Goal: Task Accomplishment & Management: Use online tool/utility

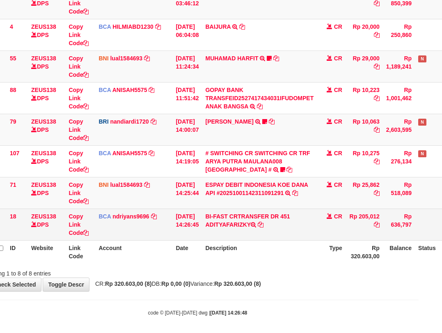
scroll to position [120, 23]
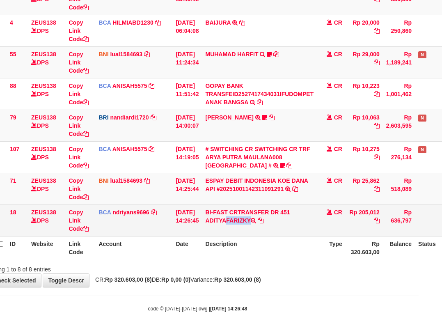
drag, startPoint x: 214, startPoint y: 219, endPoint x: 260, endPoint y: 223, distance: 46.6
click at [260, 223] on td "BI-FAST CRTRANSFER DR 451 ADITYAFARIZKY" at bounding box center [259, 221] width 115 height 32
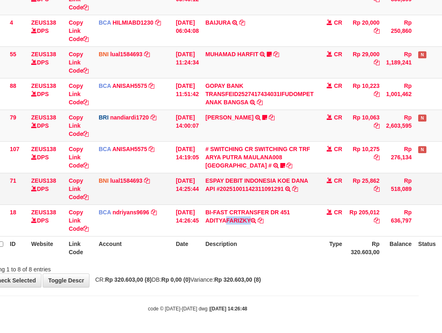
copy td "ADITYAFARIZKY"
click at [210, 244] on table "ID Website Link Code Account Date Description Type Amount Balance Status Action…" at bounding box center [228, 110] width 490 height 300
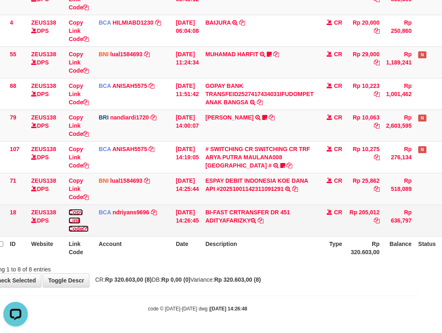
click at [74, 227] on link "Copy Link Code" at bounding box center [79, 220] width 20 height 23
click at [74, 228] on link "Copy Link Code" at bounding box center [79, 220] width 20 height 23
click at [74, 229] on link "Copy Link Code" at bounding box center [79, 220] width 20 height 23
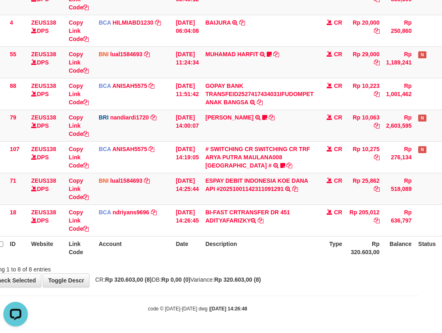
scroll to position [113, 0]
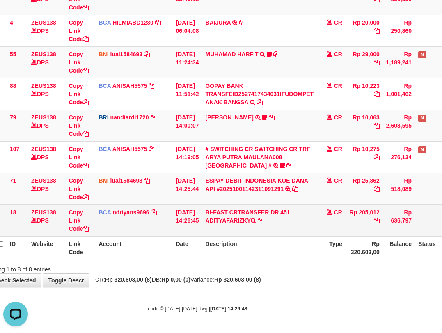
click at [300, 229] on td "BI-FAST CRTRANSFER DR 451 ADITYAFARIZKY" at bounding box center [259, 221] width 115 height 32
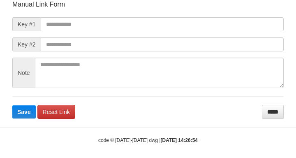
scroll to position [96, 0]
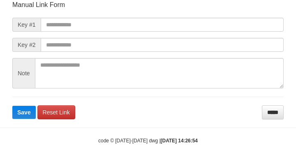
click at [152, 13] on form "Manual Link Form Key #1 Key #2 Note Save Reset Link *****" at bounding box center [147, 59] width 271 height 119
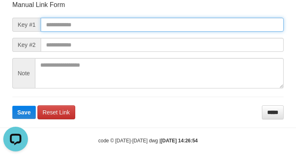
scroll to position [0, 0]
click at [141, 31] on input "text" at bounding box center [162, 25] width 243 height 14
paste input "**********"
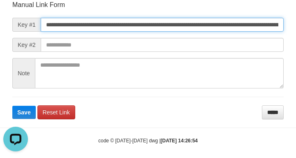
type input "**********"
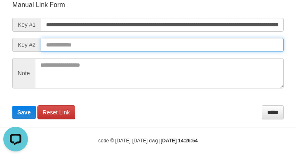
click at [12, 106] on button "Save" at bounding box center [23, 112] width 23 height 13
click at [242, 56] on form "**********" at bounding box center [147, 59] width 271 height 119
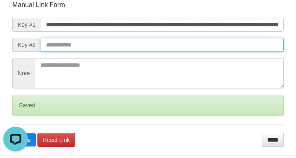
click at [12, 133] on button "Save" at bounding box center [23, 139] width 23 height 13
click at [235, 48] on input "text" at bounding box center [162, 45] width 243 height 14
click at [12, 133] on button "Save" at bounding box center [23, 139] width 23 height 13
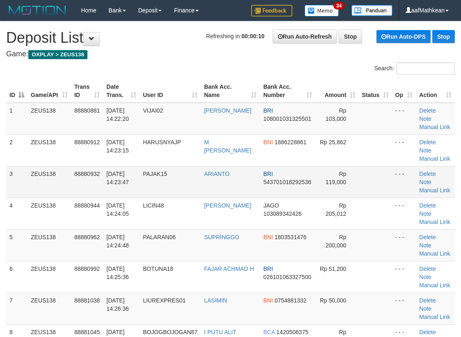
drag, startPoint x: 32, startPoint y: 183, endPoint x: 44, endPoint y: 178, distance: 13.3
click at [37, 182] on tr "3 ZEUS138 88880932 01/10/2025 14:23:47 PAJAK15 ARIANTO BRI 543701018292536 Rp 1…" at bounding box center [230, 182] width 449 height 32
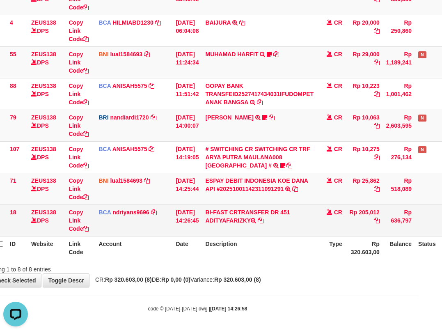
click at [283, 228] on td "BI-FAST CRTRANSFER DR 451 ADITYAFARIZKY" at bounding box center [259, 221] width 115 height 32
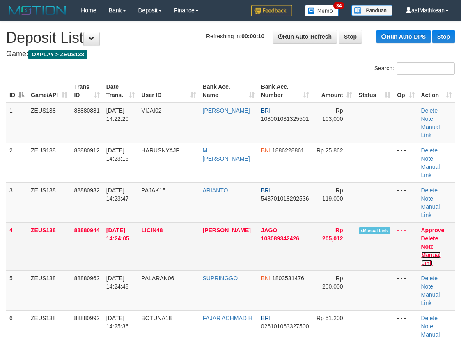
click at [433, 251] on link "Manual Link" at bounding box center [432, 258] width 20 height 15
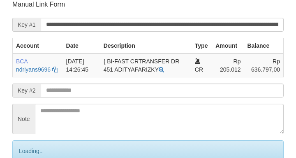
click at [143, 94] on input "text" at bounding box center [162, 90] width 243 height 14
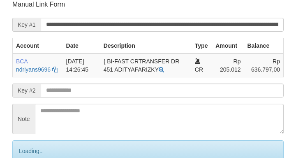
drag, startPoint x: 143, startPoint y: 92, endPoint x: 139, endPoint y: 90, distance: 4.6
click at [140, 91] on input "text" at bounding box center [162, 90] width 243 height 14
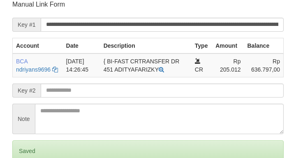
click at [137, 88] on input "text" at bounding box center [162, 90] width 243 height 14
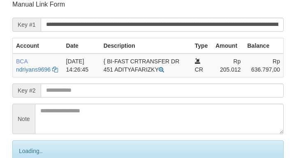
click at [137, 88] on input "text" at bounding box center [162, 90] width 243 height 14
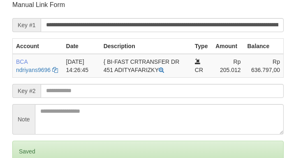
click at [126, 93] on input "text" at bounding box center [162, 91] width 243 height 14
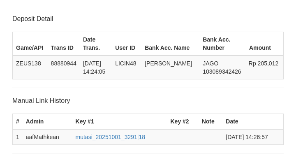
scroll to position [161, 0]
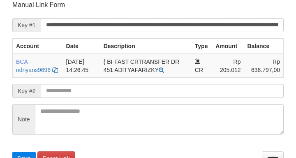
click at [113, 99] on form "**********" at bounding box center [147, 82] width 271 height 164
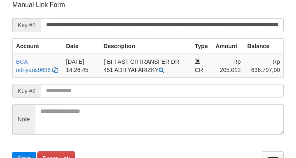
click at [117, 96] on input "text" at bounding box center [162, 91] width 243 height 14
click at [12, 152] on button "Save" at bounding box center [23, 158] width 23 height 13
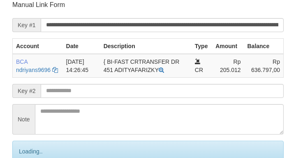
click at [116, 96] on input "text" at bounding box center [162, 91] width 243 height 14
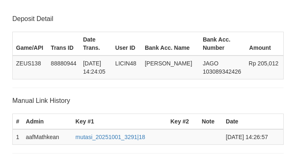
scroll to position [161, 0]
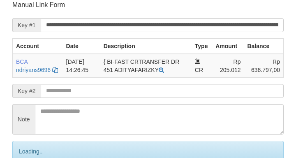
click at [100, 93] on input "text" at bounding box center [162, 91] width 243 height 14
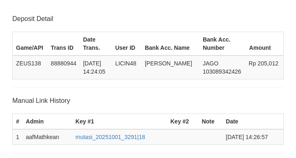
scroll to position [161, 0]
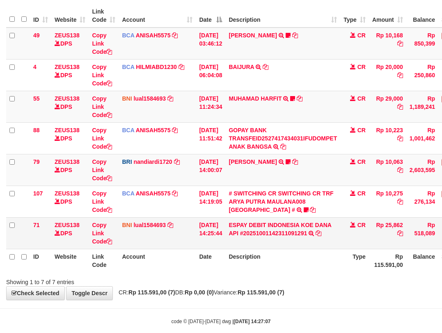
scroll to position [88, 0]
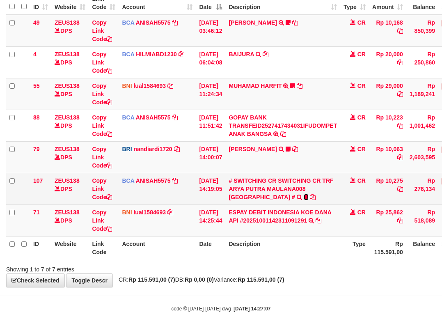
click at [304, 198] on icon at bounding box center [306, 197] width 5 height 6
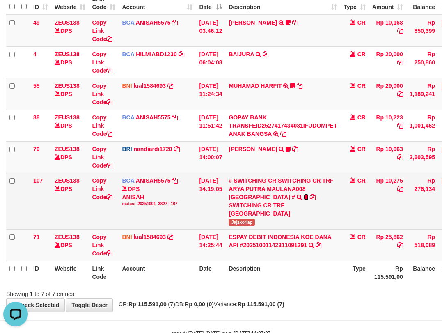
scroll to position [0, 0]
drag, startPoint x: 234, startPoint y: 224, endPoint x: 264, endPoint y: 224, distance: 29.6
click at [264, 224] on td "# SWITCHING CR SWITCHING CR TRF ARYA PUTRA MAULANA008 PLAZA MANDI # SWITCHING C…" at bounding box center [283, 201] width 115 height 56
drag, startPoint x: 201, startPoint y: 182, endPoint x: 240, endPoint y: 205, distance: 45.5
click at [205, 187] on td "01/10/2025 14:19:05" at bounding box center [211, 201] width 30 height 56
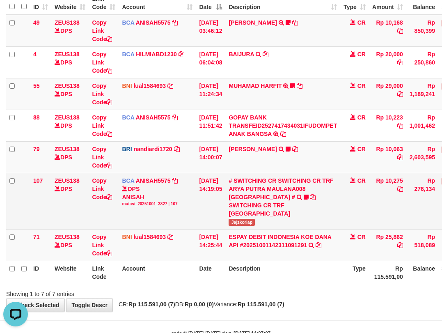
click at [234, 206] on tr "107 ZEUS138 DPS Copy Link Code BCA ANISAH5575 DPS ANISAH mutasi_20251001_3827 |…" at bounding box center [251, 201] width 490 height 56
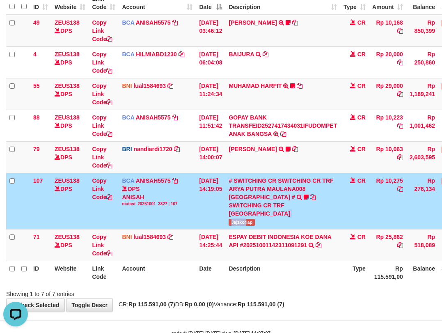
click at [253, 226] on td "# SWITCHING CR SWITCHING CR TRF ARYA PUTRA MAULANA008 PLAZA MANDI # SWITCHING C…" at bounding box center [283, 201] width 115 height 56
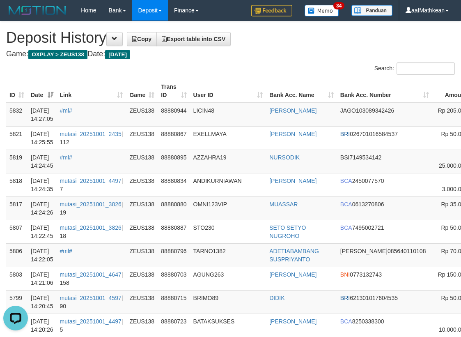
scroll to position [0, 95]
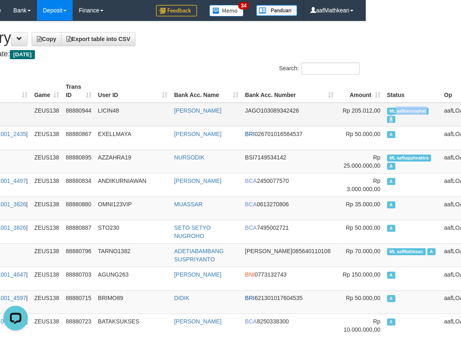
drag, startPoint x: 452, startPoint y: 109, endPoint x: 383, endPoint y: 118, distance: 70.0
click at [384, 118] on td "ML aafkiensophat A" at bounding box center [412, 115] width 57 height 24
click at [160, 66] on div "Search:" at bounding box center [251, 69] width 219 height 14
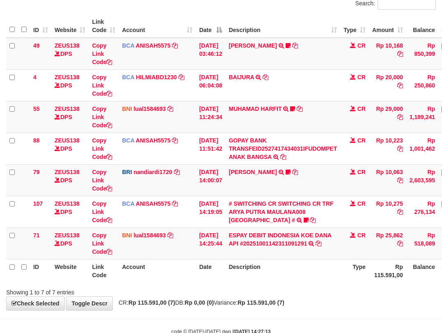
scroll to position [88, 0]
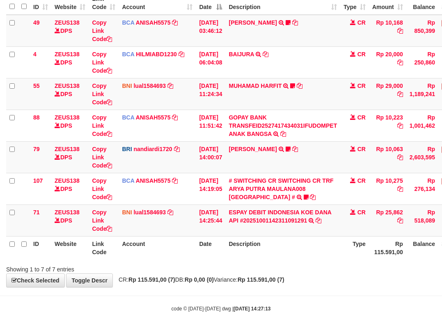
click at [232, 252] on th "Description" at bounding box center [283, 247] width 115 height 23
click at [237, 256] on th "Description" at bounding box center [283, 247] width 115 height 23
click at [246, 257] on th "Description" at bounding box center [283, 247] width 115 height 23
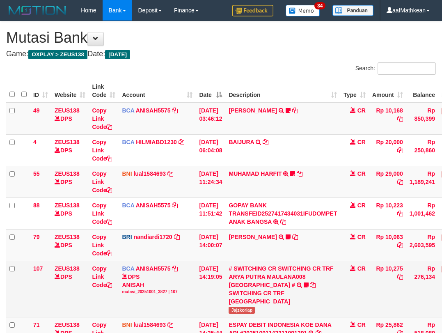
scroll to position [36, 0]
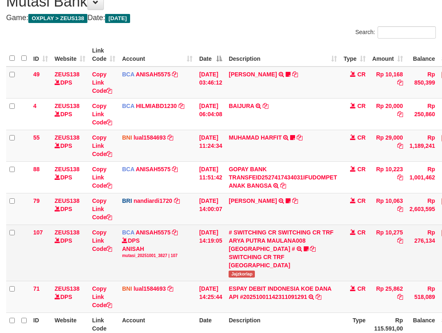
click at [259, 254] on div "SWITCHING CR TRF [PERSON_NAME][GEOGRAPHIC_DATA]" at bounding box center [283, 261] width 108 height 16
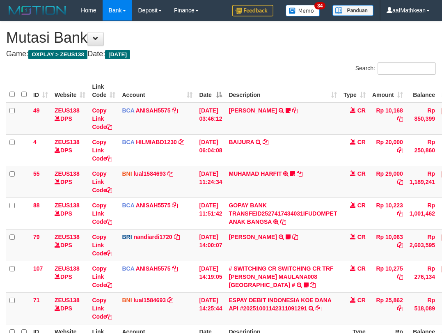
scroll to position [88, 0]
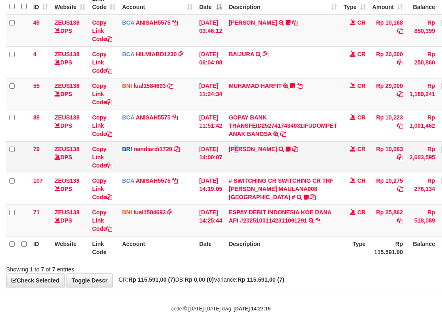
click at [245, 153] on td "[PERSON_NAME] TRANSFER NBMB [PERSON_NAME] TO [PERSON_NAME]" at bounding box center [283, 157] width 115 height 32
click at [244, 150] on link "[PERSON_NAME]" at bounding box center [253, 149] width 48 height 7
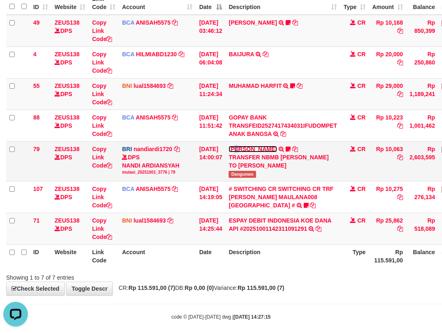
scroll to position [0, 0]
copy span "Dangunwo"
drag, startPoint x: 237, startPoint y: 182, endPoint x: 320, endPoint y: 158, distance: 86.5
click at [270, 181] on td "DANA ABIYANROFIFS TRANSFER NBMB DANA ABIYANROFIFS TO NANDI ARDIANSYAH Dangunwo" at bounding box center [283, 161] width 115 height 40
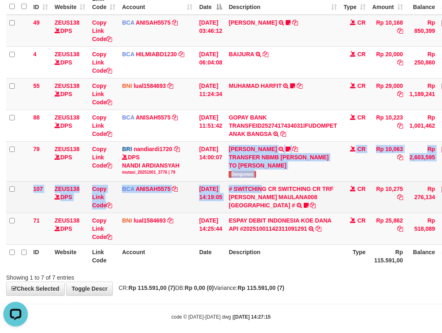
click at [414, 208] on tbody "49 ZEUS138 DPS Copy Link Code BCA ANISAH5575 DPS ANISAH mutasi_20251001_3827 | …" at bounding box center [251, 130] width 490 height 230
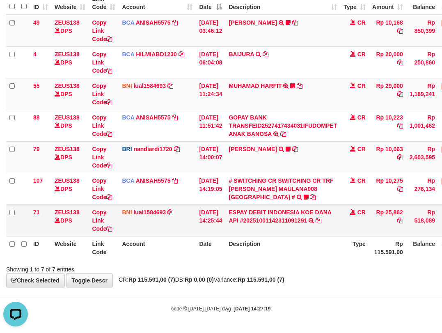
drag, startPoint x: 177, startPoint y: 221, endPoint x: 211, endPoint y: 234, distance: 36.5
click at [177, 224] on td "BNI lual1584693 DPS LUCKY ALAMSYAH mutasi_20251001_2414 | 71 mutasi_20251001_24…" at bounding box center [157, 221] width 77 height 32
click at [199, 235] on tr "71 ZEUS138 DPS Copy Link Code BNI lual1584693 DPS [PERSON_NAME] mutasi_20251001…" at bounding box center [251, 221] width 490 height 32
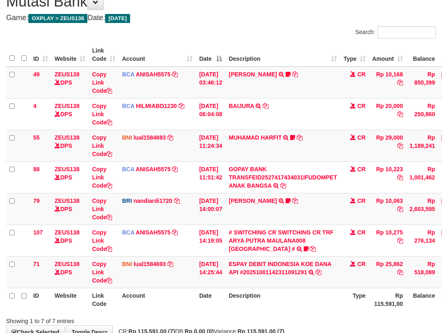
scroll to position [88, 0]
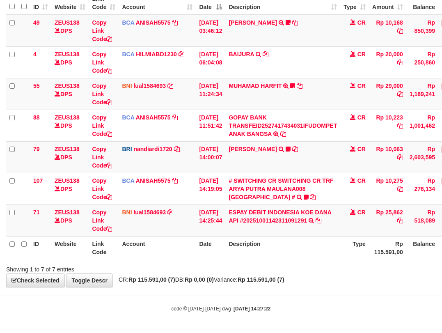
drag, startPoint x: 184, startPoint y: 232, endPoint x: 187, endPoint y: 241, distance: 9.5
click at [184, 236] on td "BNI lual1584693 DPS LUCKY ALAMSYAH mutasi_20251001_2414 | 71 mutasi_20251001_24…" at bounding box center [157, 221] width 77 height 32
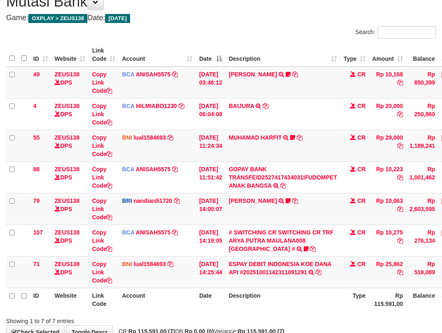
click at [246, 263] on td "ESPAY DEBIT INDONESIA KOE DANA API #20251001142311091291 TRANSFER DARI ESPAY DE…" at bounding box center [283, 272] width 115 height 32
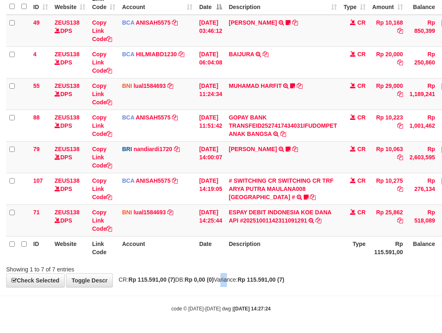
click at [228, 270] on div "**********" at bounding box center [221, 110] width 442 height 354
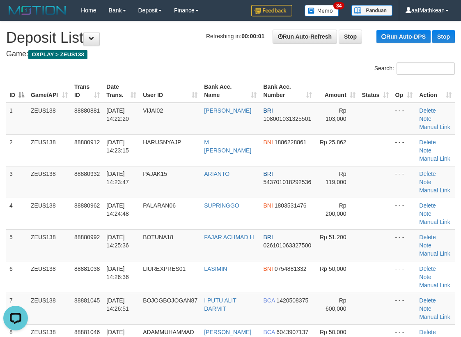
drag, startPoint x: 153, startPoint y: 25, endPoint x: 4, endPoint y: 37, distance: 149.6
click at [70, 30] on h1 "Refreshing in: 00:00:01 Run Auto-Refresh Stop Run Auto-DPS Stop Deposit List" at bounding box center [230, 38] width 449 height 16
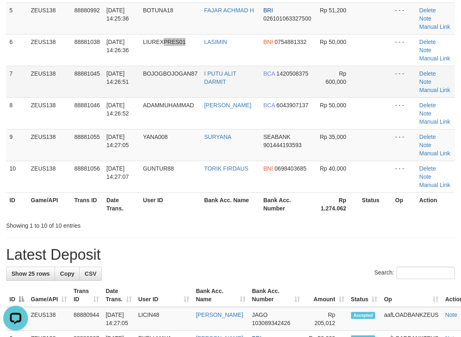
drag, startPoint x: 166, startPoint y: 44, endPoint x: 68, endPoint y: 81, distance: 103.9
click at [167, 59] on td "LIUREXPRES01" at bounding box center [170, 50] width 61 height 32
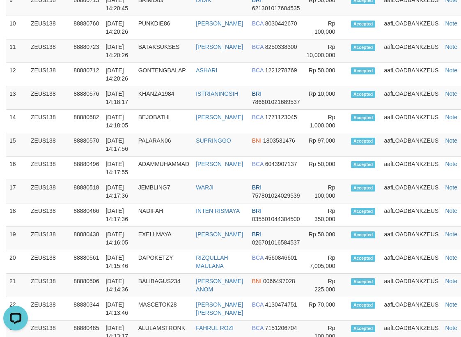
scroll to position [168, 0]
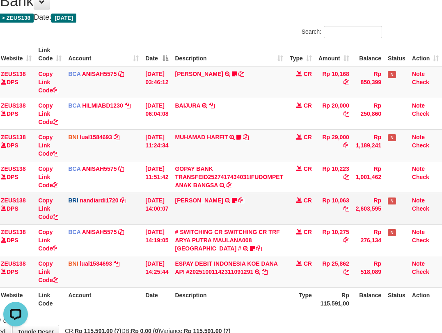
click at [277, 211] on td "[PERSON_NAME] TRANSFER NBMB [PERSON_NAME] TO NANDI ARDIANSYAH Dangunwo" at bounding box center [229, 209] width 115 height 32
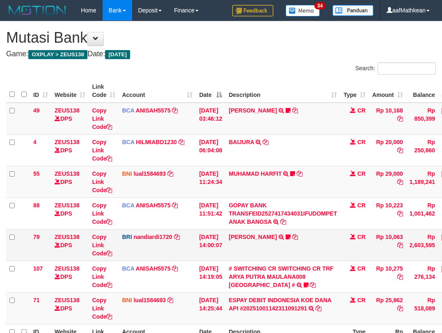
scroll to position [37, 60]
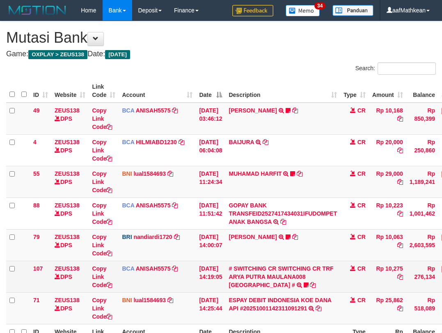
scroll to position [37, 60]
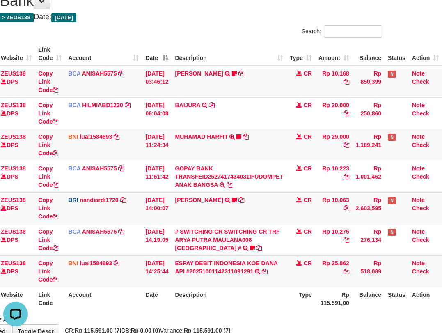
click at [273, 289] on table "ID Website Link Code Account Date Description Type Amount Balance Status Action…" at bounding box center [197, 176] width 490 height 268
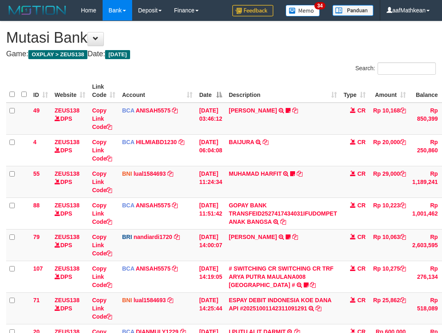
scroll to position [246, 60]
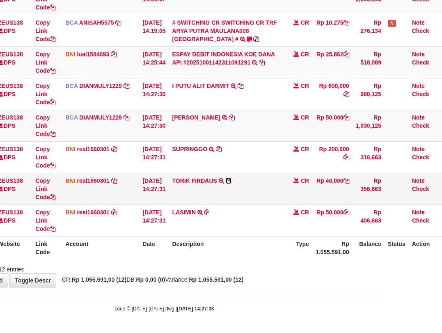
click at [230, 180] on icon at bounding box center [229, 181] width 6 height 6
click at [235, 115] on icon at bounding box center [232, 118] width 6 height 6
click at [235, 116] on icon at bounding box center [232, 118] width 6 height 6
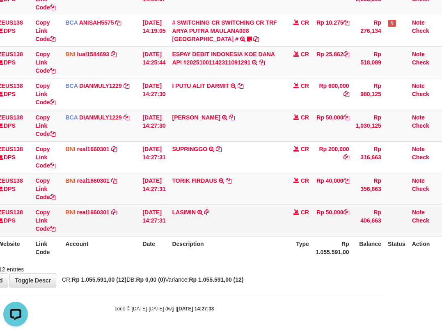
click at [165, 211] on td "01/10/2025 14:27:31" at bounding box center [154, 221] width 30 height 32
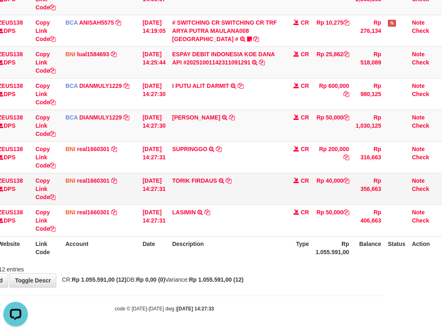
click at [178, 212] on td "LASIMIN TRANSFER DARI BPK LASIMIN" at bounding box center [226, 221] width 115 height 32
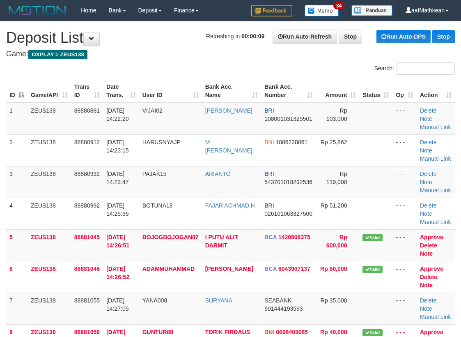
click at [187, 69] on div "Search: ID Game/API Trans ID Date Trans. User ID Bank Acc. Name Bank Acc. Numbe…" at bounding box center [230, 259] width 449 height 394
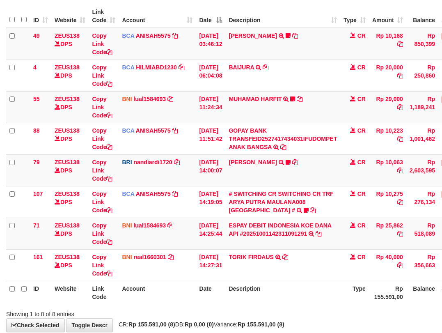
scroll to position [120, 0]
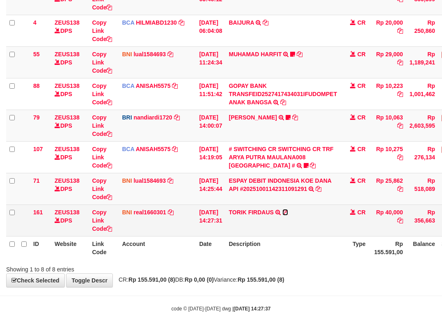
click at [288, 210] on icon at bounding box center [286, 213] width 6 height 6
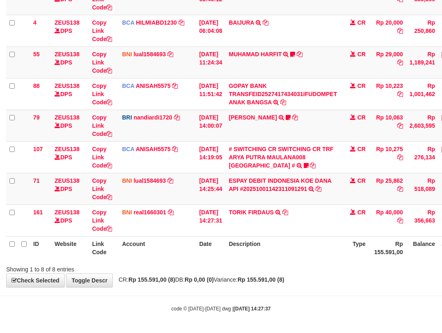
click at [200, 243] on tr "ID Website Link Code Account Date Description Type Rp 155.591,00 Balance Status…" at bounding box center [251, 247] width 490 height 23
drag, startPoint x: 209, startPoint y: 251, endPoint x: 211, endPoint y: 247, distance: 4.2
click at [210, 256] on th "Date" at bounding box center [211, 247] width 30 height 23
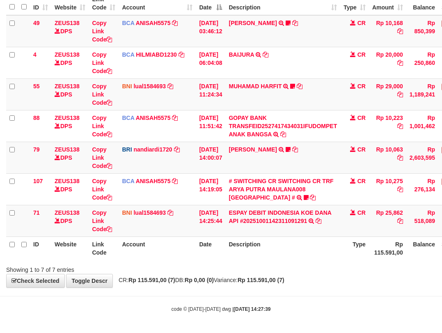
scroll to position [88, 0]
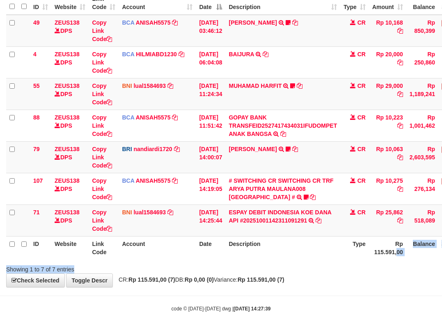
drag, startPoint x: 344, startPoint y: 272, endPoint x: 415, endPoint y: 237, distance: 79.0
click at [409, 245] on div "Search: ID Website Link Code Account Date Description Type Amount Balance Statu…" at bounding box center [221, 124] width 430 height 299
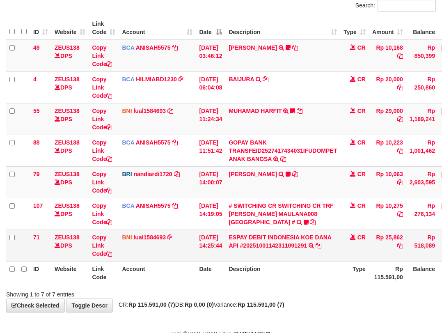
scroll to position [88, 0]
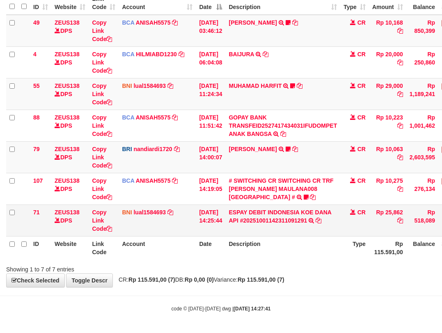
drag, startPoint x: 392, startPoint y: 210, endPoint x: 447, endPoint y: 182, distance: 62.8
click at [417, 212] on tr "71 ZEUS138 DPS Copy Link Code BNI lual1584693 DPS [PERSON_NAME] mutasi_20251001…" at bounding box center [251, 221] width 490 height 32
copy tr "25,862"
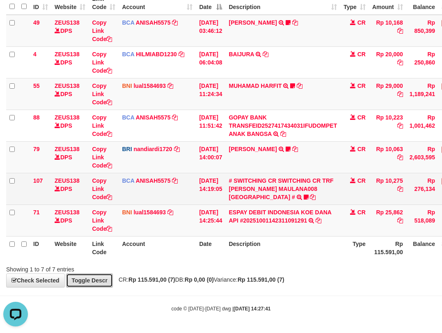
click at [66, 274] on link "Toggle Descr" at bounding box center [89, 281] width 47 height 14
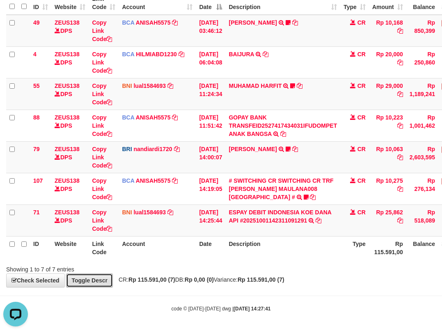
click at [66, 274] on link "Toggle Descr" at bounding box center [89, 281] width 47 height 14
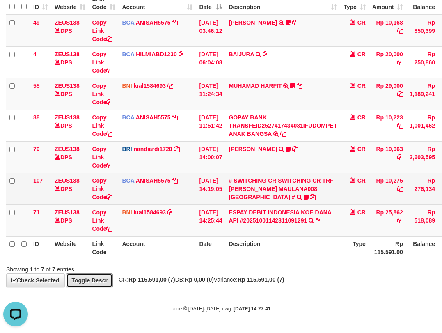
drag, startPoint x: 81, startPoint y: 296, endPoint x: 134, endPoint y: 287, distance: 54.2
click at [98, 300] on body "Toggle navigation Home Bank Account List Load By Website Group [OXPLAY] ZEUS138…" at bounding box center [221, 122] width 442 height 421
click at [66, 274] on link "Toggle Descr" at bounding box center [89, 281] width 47 height 14
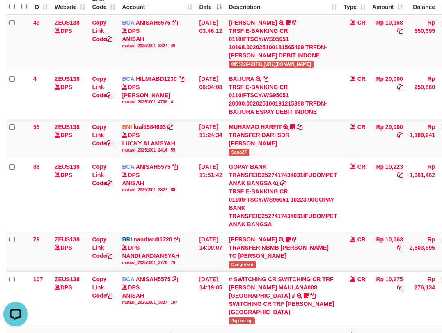
drag, startPoint x: 177, startPoint y: 255, endPoint x: 206, endPoint y: 227, distance: 40.1
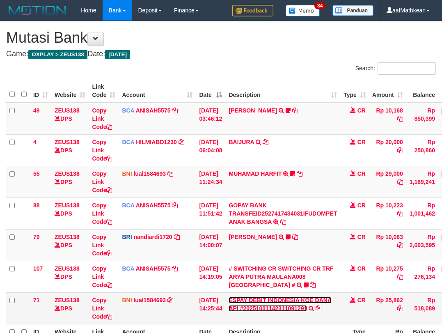
scroll to position [88, 0]
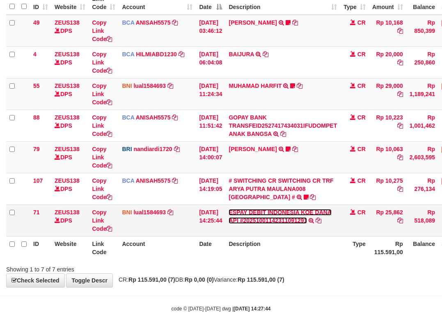
click at [229, 209] on link "ESPAY DEBIT INDONESIA KOE DANA API #20251001142311091291" at bounding box center [280, 216] width 103 height 15
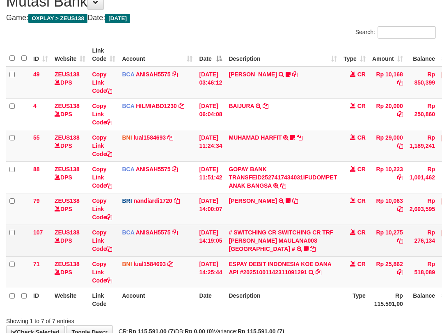
scroll to position [88, 0]
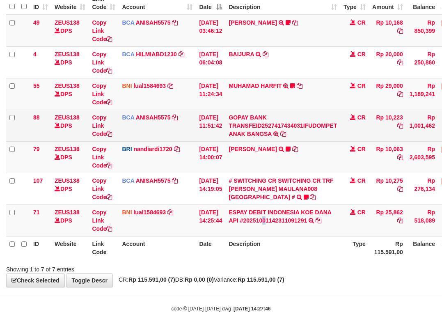
click at [256, 209] on td "ESPAY DEBIT INDONESIA KOE DANA API #20251001142311091291 TRANSFER DARI ESPAY DE…" at bounding box center [283, 221] width 115 height 32
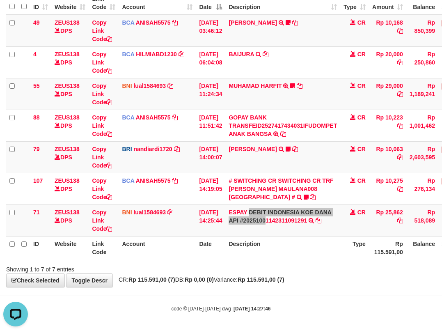
scroll to position [0, 0]
drag, startPoint x: 249, startPoint y: 152, endPoint x: 284, endPoint y: 159, distance: 35.5
click at [264, 157] on tbody "49 ZEUS138 DPS Copy Link Code BCA ANISAH5575 DPS ANISAH mutasi_20251001_3827 | …" at bounding box center [251, 126] width 490 height 222
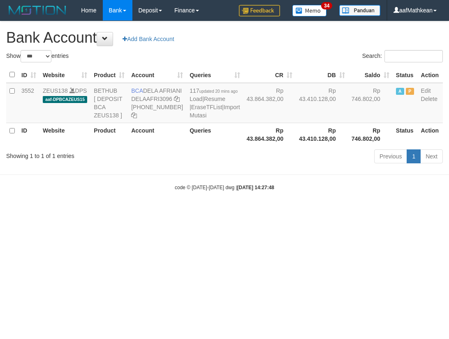
select select "***"
click at [264, 166] on div "Previous 1 Next" at bounding box center [317, 158] width 249 height 18
select select "***"
click at [174, 102] on icon at bounding box center [177, 99] width 6 height 6
drag, startPoint x: 99, startPoint y: 220, endPoint x: 101, endPoint y: 213, distance: 7.2
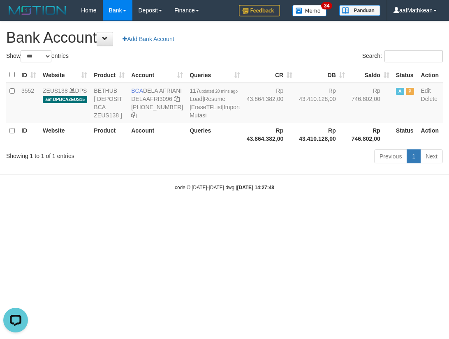
click at [99, 212] on body "Toggle navigation Home Bank Account List Load By Website Group [OXPLAY] ZEUS138…" at bounding box center [224, 106] width 449 height 212
drag, startPoint x: 101, startPoint y: 213, endPoint x: 104, endPoint y: 199, distance: 14.4
click at [100, 210] on body "Toggle navigation Home Bank Account List Load By Website Group [OXPLAY] ZEUS138…" at bounding box center [224, 106] width 449 height 212
select select "***"
drag, startPoint x: 145, startPoint y: 90, endPoint x: 157, endPoint y: 98, distance: 13.9
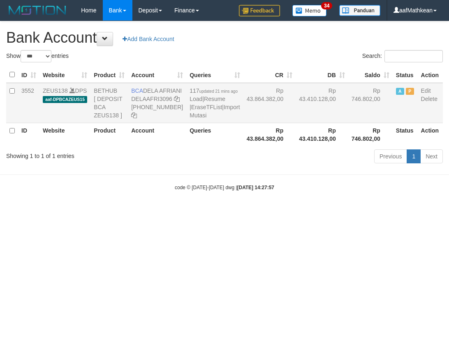
click at [157, 98] on td "BCA DELA AFRIANI DELAAFRI3096 869-245-8639" at bounding box center [157, 103] width 58 height 40
copy td "DELA AFRIANI"
click at [336, 212] on html "Toggle navigation Home Bank Account List Load By Website Group [OXPLAY] ZEUS138…" at bounding box center [224, 106] width 449 height 212
click at [233, 166] on div "Previous 1 Next" at bounding box center [317, 158] width 249 height 18
click at [189, 119] on link "Import Mutasi" at bounding box center [214, 111] width 50 height 15
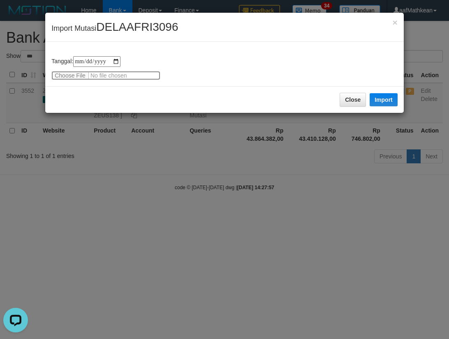
click at [76, 76] on input "file" at bounding box center [105, 75] width 109 height 9
type input "**********"
click at [378, 101] on button "Import" at bounding box center [383, 99] width 28 height 13
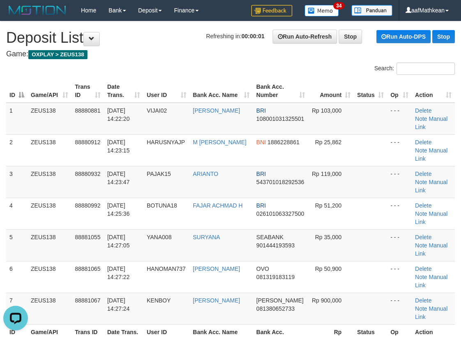
drag, startPoint x: 171, startPoint y: 96, endPoint x: 171, endPoint y: 102, distance: 6.2
click at [173, 101] on th "User ID" at bounding box center [166, 90] width 46 height 23
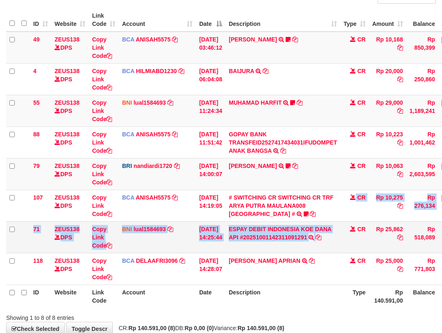
click at [332, 239] on td "ESPAY DEBIT INDONESIA KOE DANA API #20251001142311091291 TRANSFER DARI ESPAY DE…" at bounding box center [283, 237] width 115 height 32
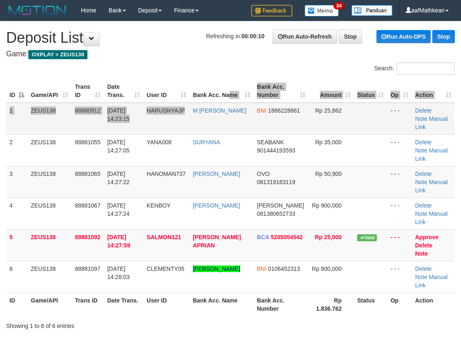
click at [226, 94] on table "ID Game/API Trans ID Date Trans. User ID Bank Acc. Name Bank Acc. Number Amount…" at bounding box center [230, 197] width 449 height 237
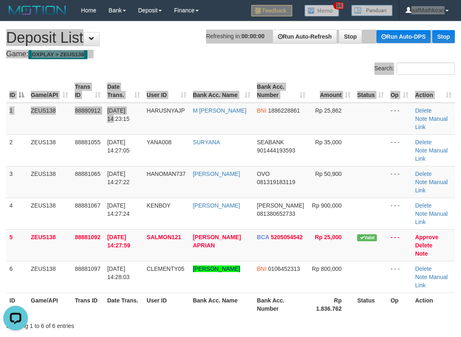
drag, startPoint x: 221, startPoint y: 51, endPoint x: 220, endPoint y: 0, distance: 50.9
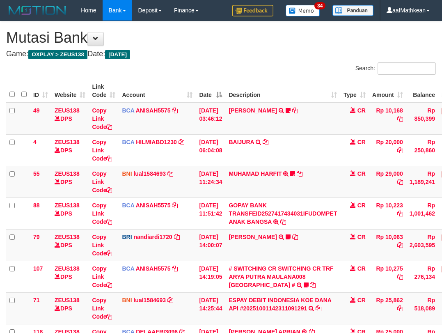
click at [311, 329] on icon at bounding box center [312, 332] width 6 height 6
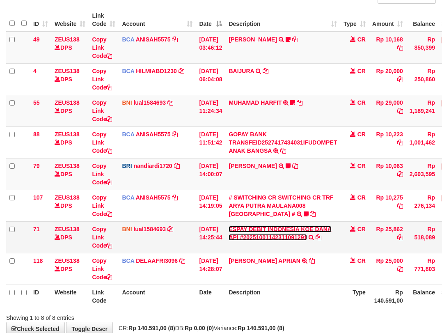
click at [229, 226] on link "ESPAY DEBIT INDONESIA KOE DANA API #20251001142311091291" at bounding box center [280, 233] width 103 height 15
click at [0, 0] on div "TRANSFER DARI ESPAY DEBIT INDONESIA KOE DANA API #20251001142311091291" at bounding box center [0, 0] width 0 height 0
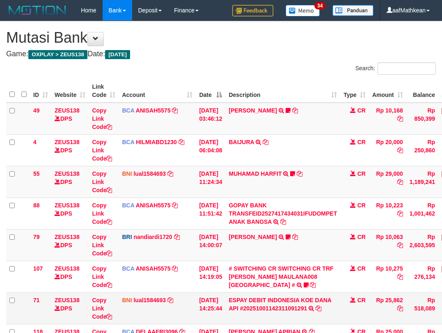
click at [295, 226] on tbody "49 ZEUS138 DPS Copy Link Code BCA ANISAH5575 DPS [PERSON_NAME] mutasi_20251001_…" at bounding box center [251, 229] width 490 height 253
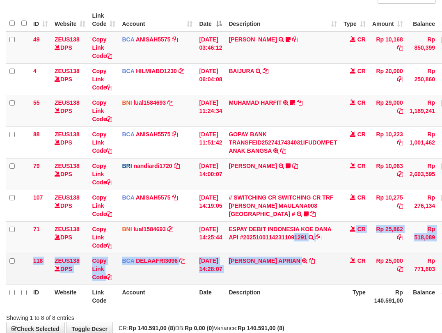
drag, startPoint x: 307, startPoint y: 251, endPoint x: 306, endPoint y: 270, distance: 18.5
click at [307, 270] on tbody "49 ZEUS138 DPS Copy Link Code BCA ANISAH5575 DPS ANISAH mutasi_20251001_3827 | …" at bounding box center [251, 158] width 490 height 253
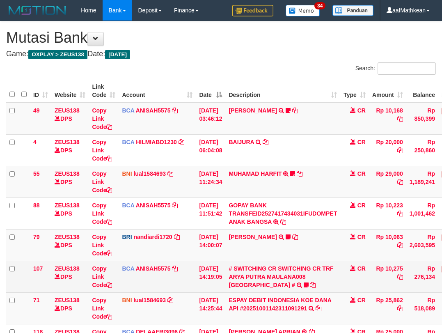
scroll to position [71, 0]
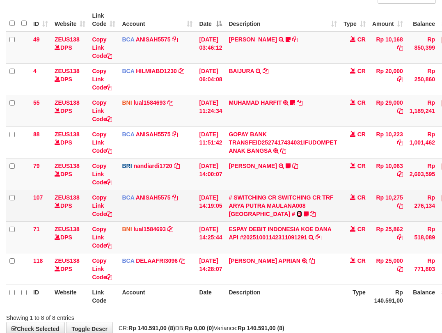
click at [297, 211] on icon at bounding box center [299, 214] width 5 height 6
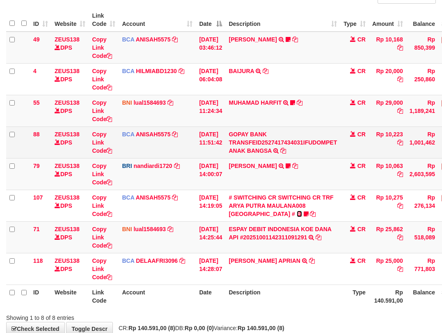
click at [297, 211] on link at bounding box center [299, 214] width 5 height 7
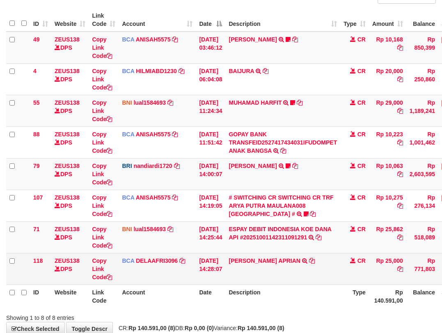
click at [336, 256] on tbody "49 ZEUS138 DPS Copy Link Code BCA ANISAH5575 DPS ANISAH mutasi_20251001_3827 | …" at bounding box center [251, 158] width 490 height 253
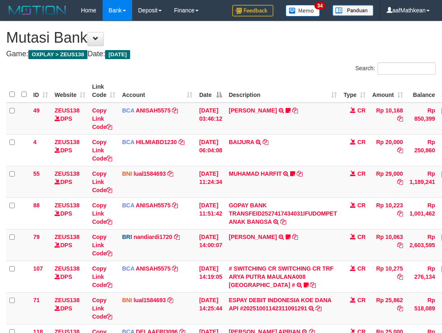
scroll to position [71, 0]
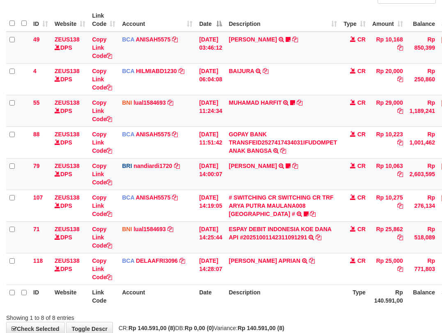
click at [306, 27] on th "Description" at bounding box center [283, 19] width 115 height 23
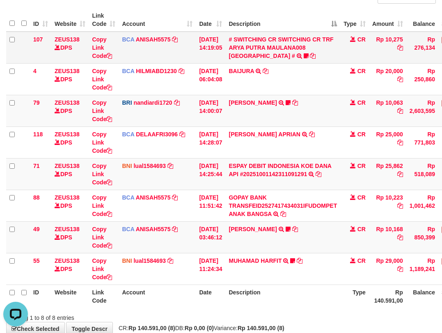
scroll to position [0, 0]
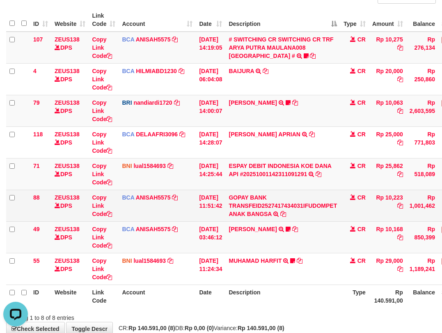
drag, startPoint x: 304, startPoint y: 236, endPoint x: 282, endPoint y: 210, distance: 34.1
click at [306, 242] on td "INA PAUJANAH TRSF E-BANKING CR 0110/FTSCY/WS95051 10168.002025100181565469 TRFD…" at bounding box center [283, 237] width 115 height 32
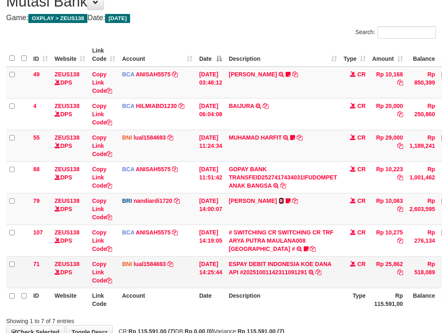
scroll to position [69, 0]
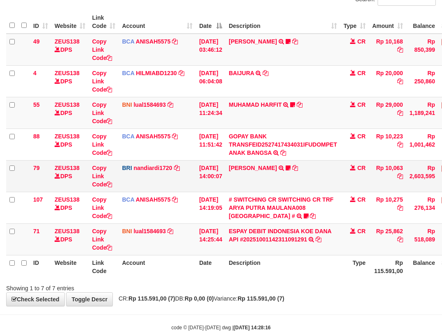
drag, startPoint x: 304, startPoint y: 244, endPoint x: 182, endPoint y: 183, distance: 137.1
click at [304, 246] on td "ESPAY DEBIT INDONESIA KOE DANA API #20251001142311091291 TRANSFER DARI ESPAY DE…" at bounding box center [283, 240] width 115 height 32
click at [338, 299] on div "**********" at bounding box center [221, 129] width 442 height 354
drag, startPoint x: 389, startPoint y: 227, endPoint x: 410, endPoint y: 230, distance: 21.6
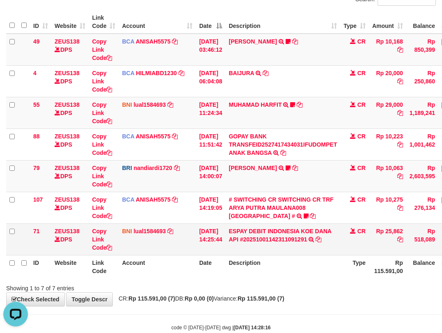
click at [407, 230] on td "Rp 25,862" at bounding box center [387, 240] width 37 height 32
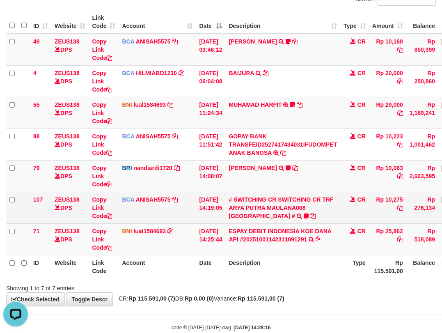
copy td "25,862"
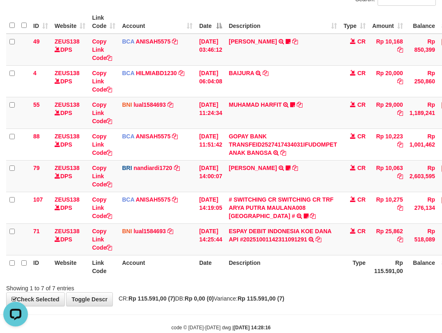
click at [277, 299] on strong "Rp 115.591,00 (7)" at bounding box center [261, 298] width 47 height 7
click at [277, 298] on strong "Rp 115.591,00 (7)" at bounding box center [261, 298] width 47 height 7
drag, startPoint x: 307, startPoint y: 253, endPoint x: 305, endPoint y: 263, distance: 10.2
click at [305, 256] on table "ID Website Link Code Account Date Description Type Amount Balance Status Action…" at bounding box center [251, 144] width 490 height 268
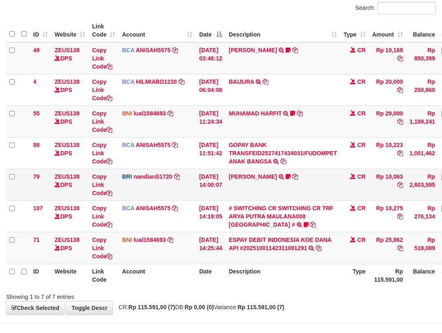
scroll to position [88, 0]
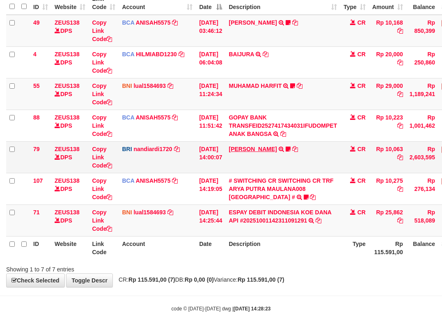
click at [259, 153] on td "[PERSON_NAME] TRANSFER NBMB [PERSON_NAME] TO NANDI ARDIANSYAH Dangunwo" at bounding box center [283, 157] width 115 height 32
click at [258, 150] on link "[PERSON_NAME]" at bounding box center [253, 149] width 48 height 7
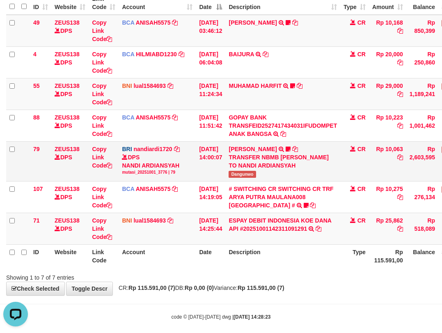
scroll to position [0, 0]
drag, startPoint x: 236, startPoint y: 182, endPoint x: 443, endPoint y: 120, distance: 216.0
click at [271, 181] on td "[PERSON_NAME] TRANSFER NBMB [PERSON_NAME] TO NANDI ARDIANSYAH Dangunwo" at bounding box center [283, 161] width 115 height 40
copy span "Dangunwo"
click at [116, 293] on div "**********" at bounding box center [221, 114] width 442 height 362
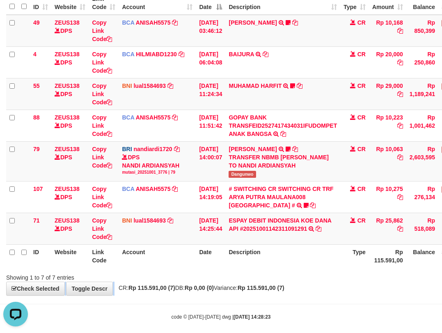
drag, startPoint x: 155, startPoint y: 327, endPoint x: 181, endPoint y: 334, distance: 27.4
click at [169, 332] on body "Toggle navigation Home Bank Account List Load By Website Group [OXPLAY] ZEUS138…" at bounding box center [221, 126] width 442 height 429
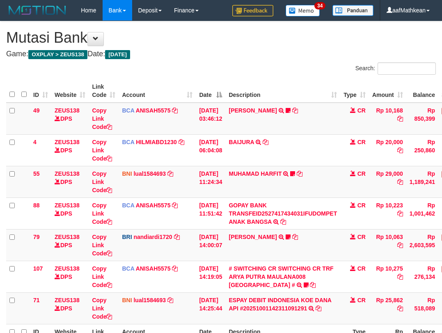
scroll to position [36, 0]
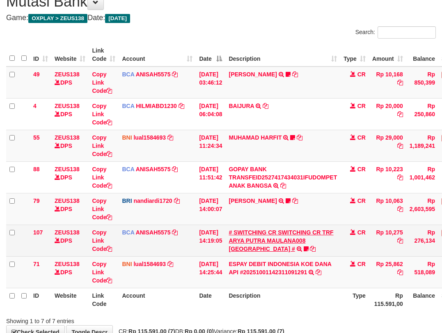
drag, startPoint x: 302, startPoint y: 228, endPoint x: 308, endPoint y: 233, distance: 7.8
click at [304, 230] on td "# SWITCHING CR SWITCHING CR TRF ARYA PUTRA MAULANA008 PLAZA MANDI # SWITCHING C…" at bounding box center [283, 241] width 115 height 32
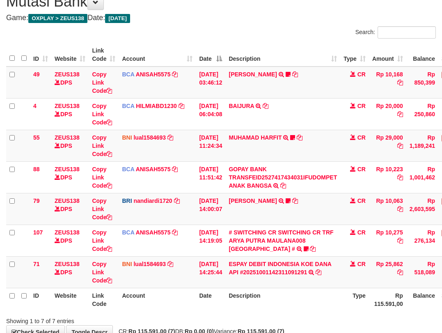
scroll to position [88, 0]
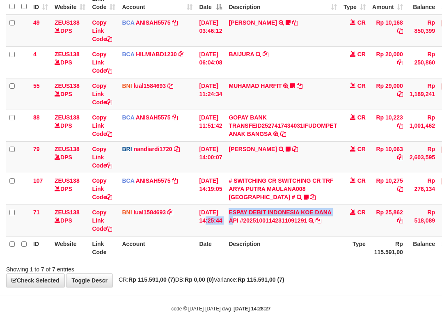
drag, startPoint x: 342, startPoint y: 241, endPoint x: 432, endPoint y: 246, distance: 90.5
click at [387, 244] on table "ID Website Link Code Account Date Description Type Amount Balance Status Action…" at bounding box center [251, 125] width 490 height 268
click at [267, 262] on div "Search: ID Website Link Code Account Date Description Type Amount Balance Statu…" at bounding box center [221, 124] width 430 height 299
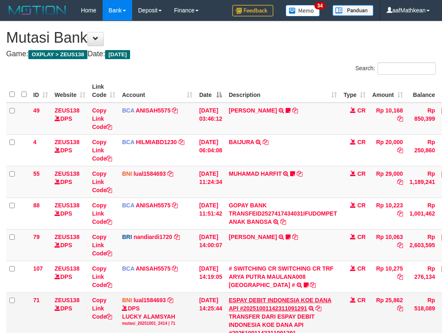
scroll to position [36, 0]
click at [278, 297] on link "ESPAY DEBIT INDONESIA KOE DANA API #20251001142311091291" at bounding box center [280, 304] width 103 height 15
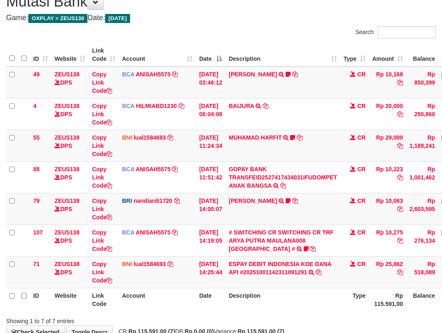
scroll to position [88, 0]
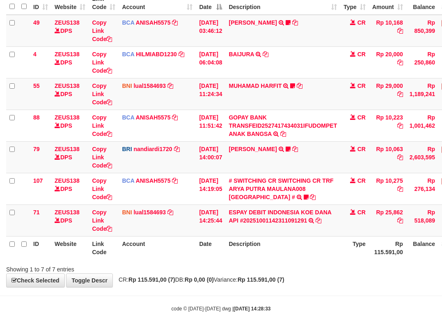
click at [285, 280] on strong "Rp 115.591,00 (7)" at bounding box center [261, 280] width 47 height 7
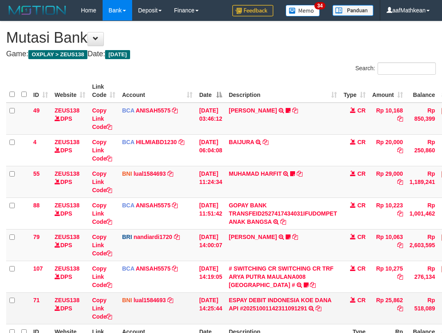
scroll to position [36, 0]
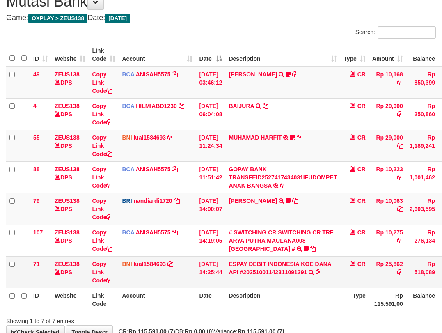
drag, startPoint x: 0, startPoint y: 0, endPoint x: 284, endPoint y: 277, distance: 396.6
click at [302, 279] on td "ESPAY DEBIT INDONESIA KOE DANA API #20251001142311091291 TRANSFER DARI ESPAY DE…" at bounding box center [283, 272] width 115 height 32
click at [261, 282] on td "ESPAY DEBIT INDONESIA KOE DANA API #20251001142311091291 TRANSFER DARI ESPAY DE…" at bounding box center [283, 272] width 115 height 32
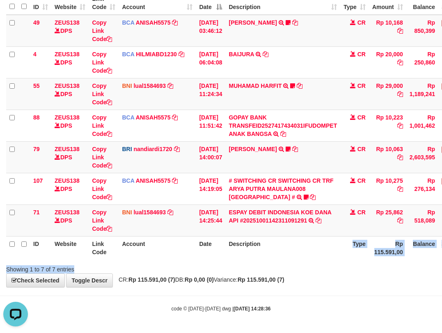
drag, startPoint x: 337, startPoint y: 259, endPoint x: 337, endPoint y: 267, distance: 8.6
click at [340, 267] on div "Search: ID Website Link Code Account Date Description Type Amount Balance Statu…" at bounding box center [221, 124] width 430 height 299
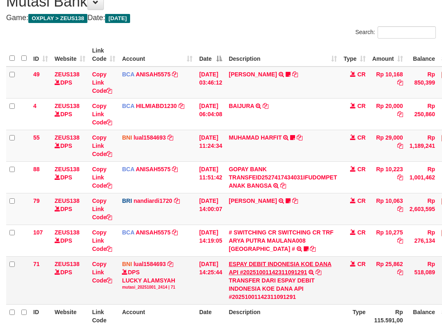
click at [229, 261] on link "ESPAY DEBIT INDONESIA KOE DANA API #20251001142311091291" at bounding box center [280, 268] width 103 height 15
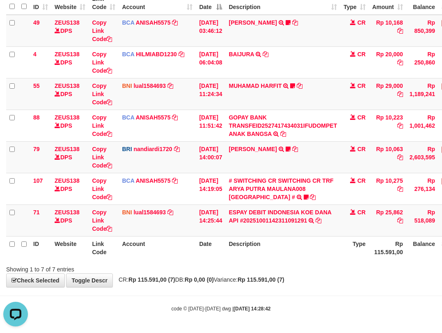
drag, startPoint x: 318, startPoint y: 283, endPoint x: 451, endPoint y: 279, distance: 132.8
click at [442, 279] on html "Toggle navigation Home Bank Account List Load By Website Group [OXPLAY] ZEUS138…" at bounding box center [221, 122] width 442 height 421
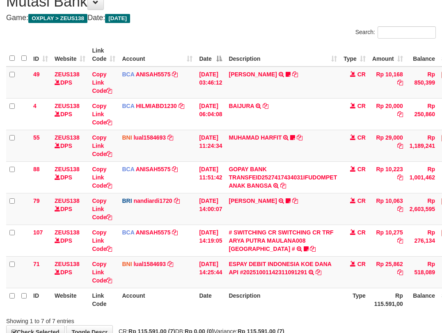
scroll to position [88, 0]
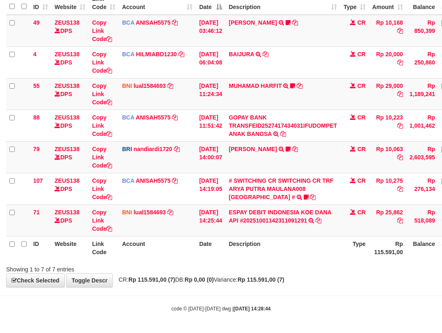
click at [258, 235] on td "ESPAY DEBIT INDONESIA KOE DANA API #20251001142311091291 TRANSFER DARI ESPAY DE…" at bounding box center [283, 221] width 115 height 32
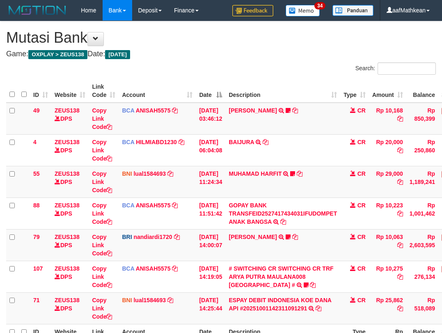
scroll to position [36, 0]
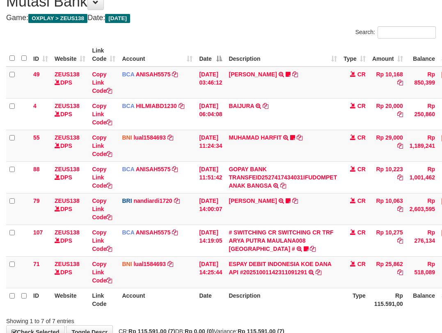
scroll to position [88, 0]
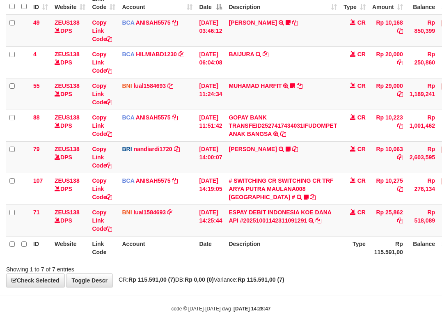
drag, startPoint x: 268, startPoint y: 256, endPoint x: 144, endPoint y: 0, distance: 284.6
click at [266, 248] on th "Description" at bounding box center [283, 247] width 115 height 23
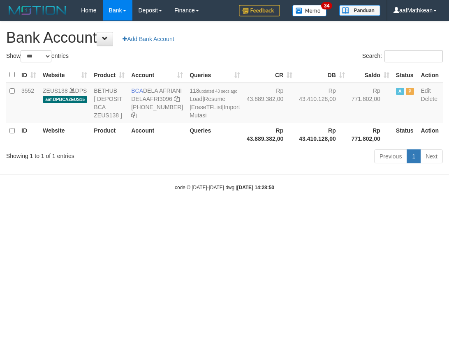
select select "***"
drag, startPoint x: 0, startPoint y: 0, endPoint x: 203, endPoint y: 166, distance: 262.2
click at [292, 212] on html "Toggle navigation Home Bank Account List Load By Website Group [OXPLAY] ZEUS138…" at bounding box center [224, 106] width 449 height 212
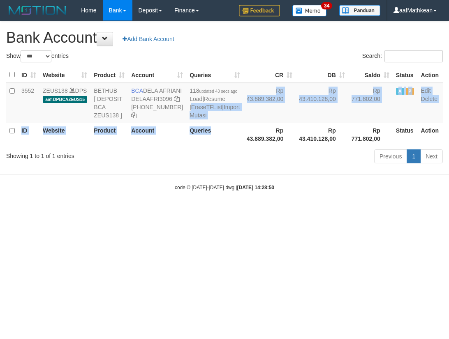
drag, startPoint x: 203, startPoint y: 166, endPoint x: 114, endPoint y: 17, distance: 173.2
click at [164, 101] on table "ID Website Product Account Queries CR [PERSON_NAME] Status Action 3552 ZEUS138 …" at bounding box center [224, 106] width 436 height 79
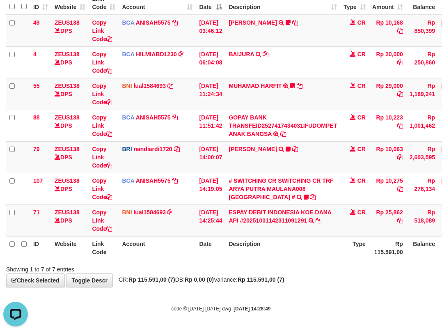
drag, startPoint x: 236, startPoint y: 242, endPoint x: 248, endPoint y: 257, distance: 19.3
click at [239, 247] on table "ID Website Link Code Account Date Description Type Amount Balance Status Action…" at bounding box center [251, 125] width 490 height 268
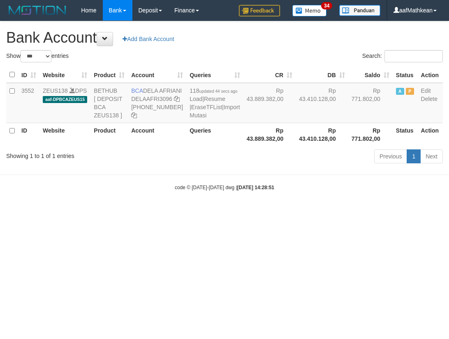
select select "***"
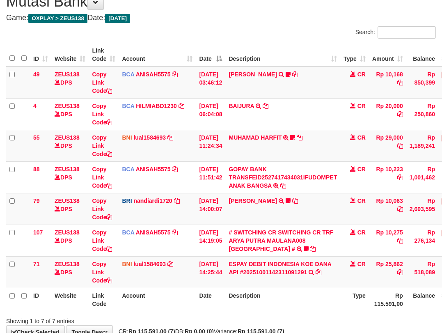
scroll to position [88, 0]
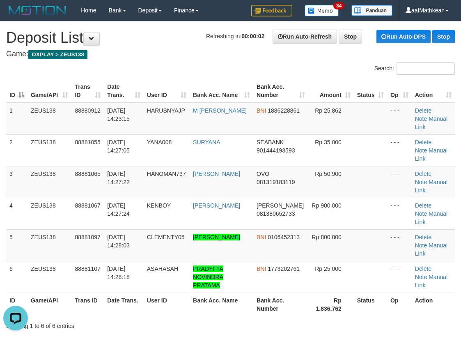
drag, startPoint x: 141, startPoint y: 37, endPoint x: 150, endPoint y: 45, distance: 12.2
click at [148, 44] on h1 "Refreshing in: 00:00:02 Run Auto-Refresh Stop Run Auto-DPS Stop Deposit List" at bounding box center [230, 38] width 449 height 16
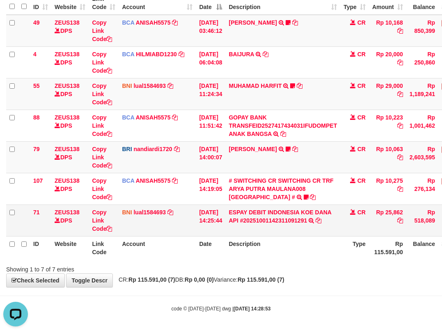
click at [118, 215] on td "Copy Link Code" at bounding box center [104, 221] width 30 height 32
click at [189, 238] on th "Account" at bounding box center [157, 247] width 77 height 23
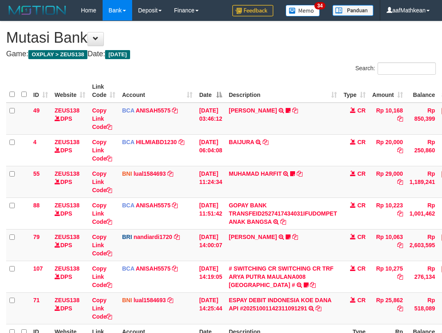
scroll to position [36, 0]
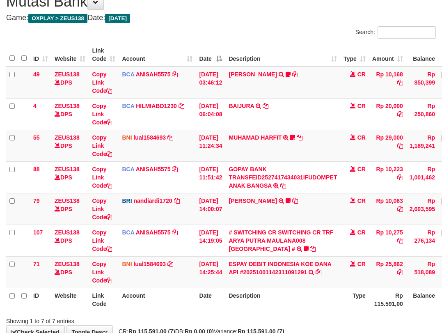
click at [196, 247] on tr "107 ZEUS138 DPS Copy Link Code BCA ANISAH5575 DPS ANISAH mutasi_20251001_3827 |…" at bounding box center [251, 241] width 490 height 32
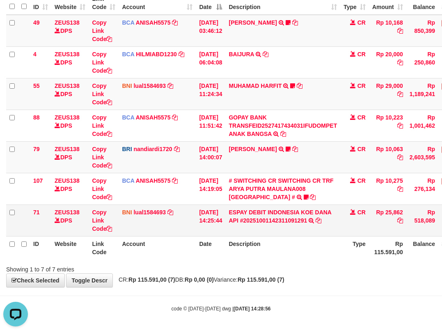
drag, startPoint x: 389, startPoint y: 212, endPoint x: 448, endPoint y: 177, distance: 68.9
click at [407, 210] on td "Rp 25,862" at bounding box center [387, 221] width 37 height 32
copy td "25,862"
click at [208, 288] on body "Toggle navigation Home Bank Account List Load By Website Group [OXPLAY] ZEUS138…" at bounding box center [221, 122] width 442 height 421
drag, startPoint x: 220, startPoint y: 287, endPoint x: 220, endPoint y: 278, distance: 9.0
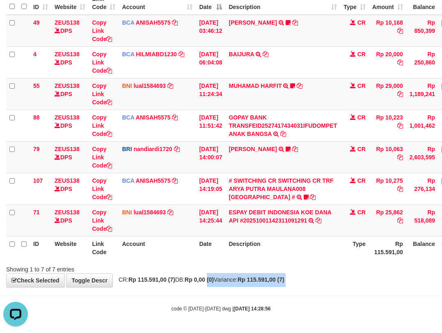
click at [219, 285] on body "Toggle navigation Home Bank Account List Load By Website Group [OXPLAY] ZEUS138…" at bounding box center [221, 122] width 442 height 421
drag, startPoint x: 231, startPoint y: 272, endPoint x: 234, endPoint y: 268, distance: 4.7
click at [233, 272] on div "Showing 1 to 7 of 7 entries" at bounding box center [221, 268] width 442 height 12
click at [234, 268] on div "Showing 1 to 7 of 7 entries" at bounding box center [221, 268] width 442 height 12
click at [235, 266] on div "Showing 1 to 7 of 7 entries" at bounding box center [221, 268] width 442 height 12
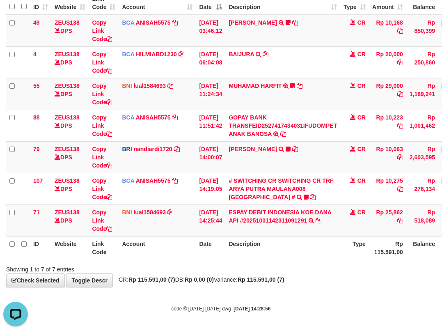
click at [232, 270] on div "Showing 1 to 7 of 7 entries" at bounding box center [221, 268] width 442 height 12
click at [230, 267] on div "Showing 1 to 7 of 7 entries" at bounding box center [221, 268] width 442 height 12
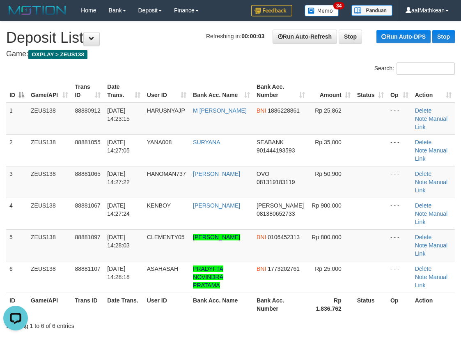
drag, startPoint x: 164, startPoint y: 88, endPoint x: 130, endPoint y: 100, distance: 36.4
click at [162, 89] on th "User ID" at bounding box center [167, 90] width 46 height 23
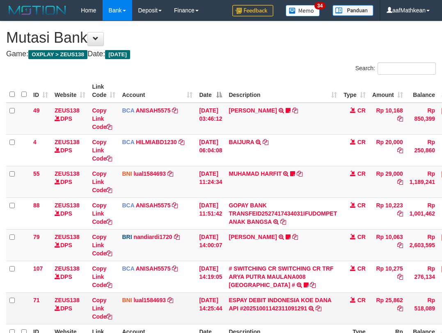
scroll to position [36, 0]
click at [307, 293] on td "ESPAY DEBIT INDONESIA KOE DANA API #20251001142311091291 TRANSFER DARI ESPAY DE…" at bounding box center [283, 309] width 115 height 32
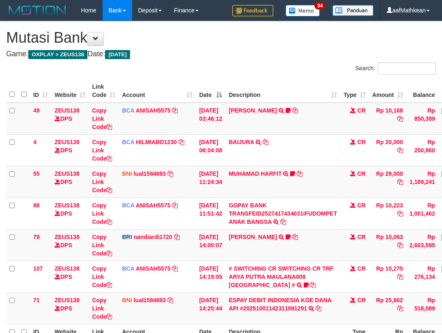
scroll to position [88, 0]
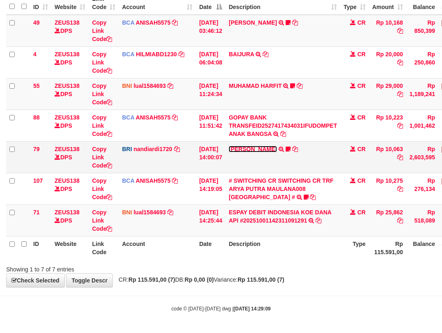
click at [254, 150] on link "[PERSON_NAME]" at bounding box center [253, 149] width 48 height 7
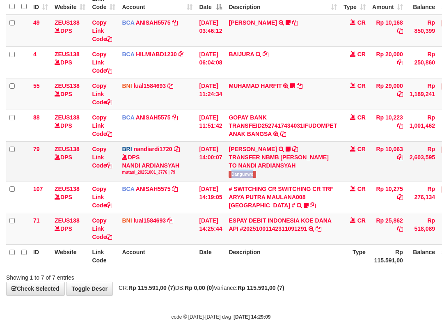
drag, startPoint x: 240, startPoint y: 183, endPoint x: 265, endPoint y: 181, distance: 24.3
click at [256, 178] on span "Dangunwo" at bounding box center [242, 174] width 27 height 7
click at [131, 262] on th "Account" at bounding box center [157, 255] width 77 height 23
click at [139, 268] on th "Account" at bounding box center [157, 255] width 77 height 23
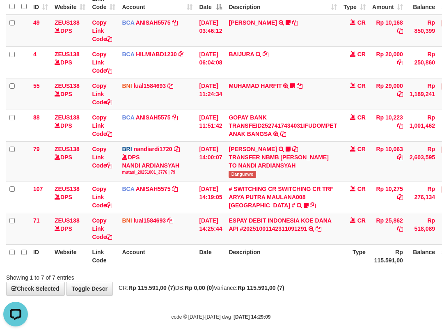
click at [141, 268] on th "Account" at bounding box center [157, 255] width 77 height 23
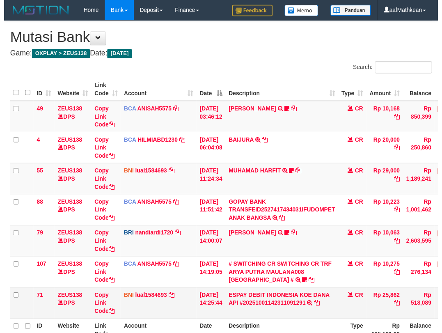
scroll to position [36, 0]
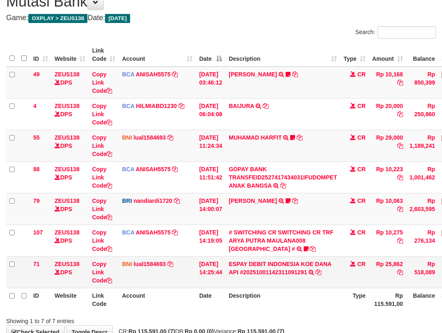
click at [154, 270] on td "BNI lual1584693 DPS LUCKY ALAMSYAH mutasi_20251001_2414 | 71 mutasi_20251001_24…" at bounding box center [157, 272] width 77 height 32
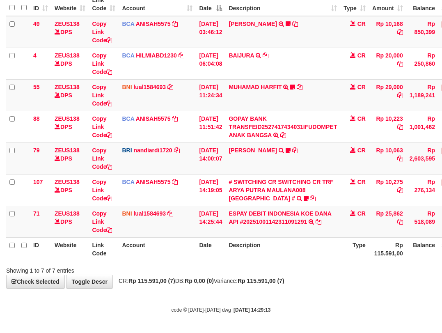
scroll to position [88, 0]
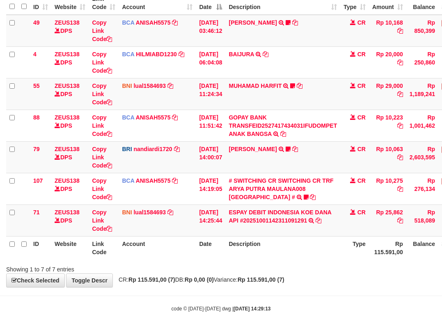
click at [246, 257] on th "Description" at bounding box center [283, 247] width 115 height 23
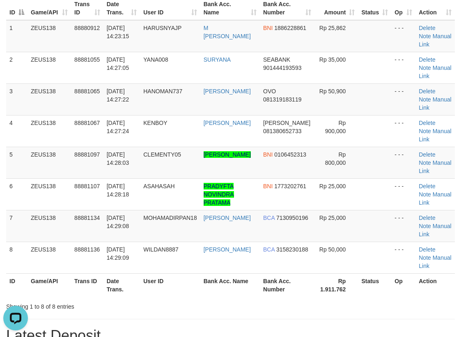
scroll to position [82, 0]
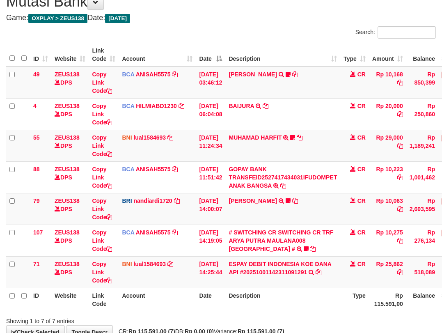
scroll to position [88, 0]
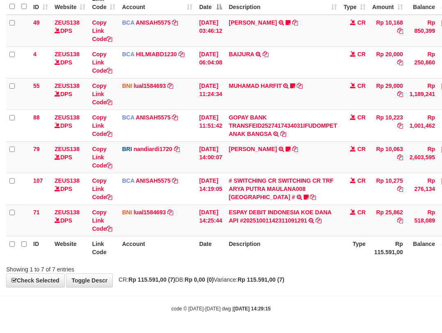
drag, startPoint x: 190, startPoint y: 285, endPoint x: 242, endPoint y: 282, distance: 52.3
click at [216, 283] on div "**********" at bounding box center [221, 110] width 442 height 354
click at [316, 252] on th "Description" at bounding box center [283, 247] width 115 height 23
click at [298, 284] on div "**********" at bounding box center [221, 110] width 442 height 354
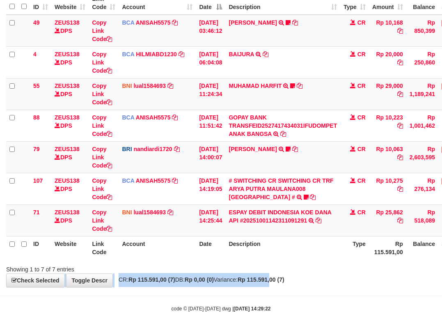
drag, startPoint x: 290, startPoint y: 273, endPoint x: 289, endPoint y: 262, distance: 10.7
click at [289, 265] on div "**********" at bounding box center [221, 110] width 442 height 354
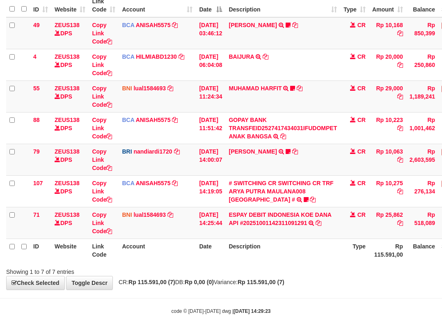
scroll to position [88, 0]
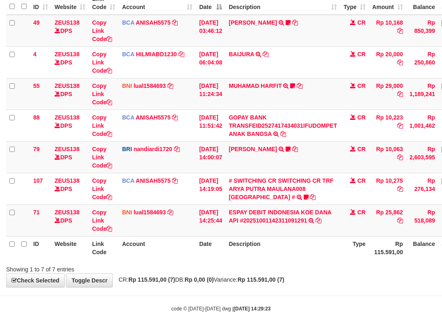
click at [284, 264] on div "Search: ID Website Link Code Account Date Description Type Amount Balance Statu…" at bounding box center [221, 124] width 430 height 299
drag, startPoint x: 288, startPoint y: 234, endPoint x: 275, endPoint y: 225, distance: 16.2
click at [290, 234] on td "ESPAY DEBIT INDONESIA KOE DANA API #20251001142311091291 TRANSFER DARI ESPAY DE…" at bounding box center [283, 221] width 115 height 32
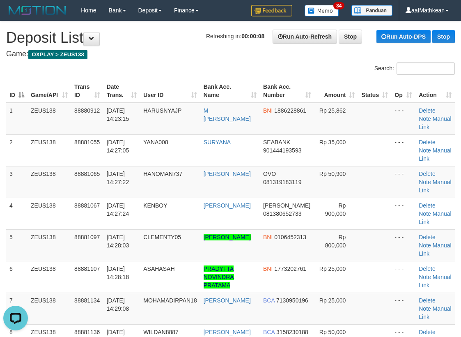
drag, startPoint x: 238, startPoint y: 63, endPoint x: 167, endPoint y: 92, distance: 76.3
click at [189, 83] on th "User ID" at bounding box center [170, 90] width 60 height 23
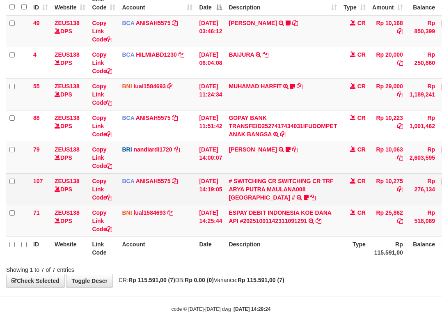
scroll to position [88, 0]
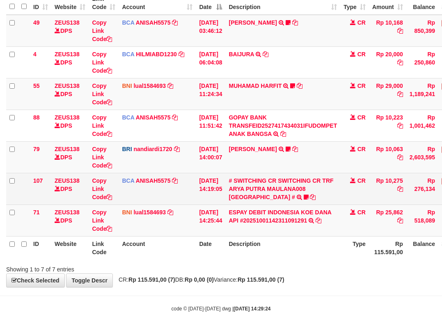
click at [266, 195] on td "# SWITCHING CR SWITCHING CR TRF ARYA PUTRA MAULANA008 PLAZA MANDI # SWITCHING C…" at bounding box center [283, 189] width 115 height 32
click at [304, 197] on icon at bounding box center [306, 197] width 5 height 6
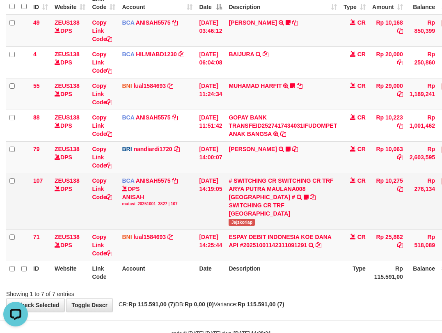
scroll to position [0, 0]
copy span "ajzkorlap"
drag, startPoint x: 239, startPoint y: 224, endPoint x: 443, endPoint y: 154, distance: 215.2
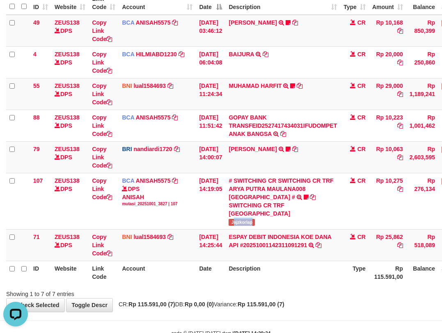
click at [265, 224] on td "# SWITCHING CR SWITCHING CR TRF ARYA PUTRA MAULANA008 PLAZA MANDI # SWITCHING C…" at bounding box center [283, 201] width 115 height 56
click at [271, 264] on table "ID Website Link Code Account Date Description Type Amount Balance Status Action…" at bounding box center [251, 137] width 490 height 293
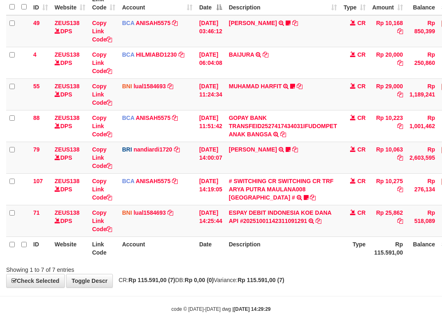
scroll to position [88, 0]
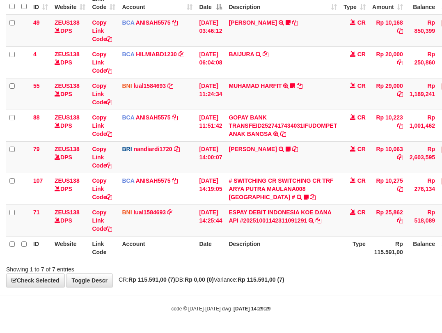
click at [304, 251] on th "Description" at bounding box center [283, 247] width 115 height 23
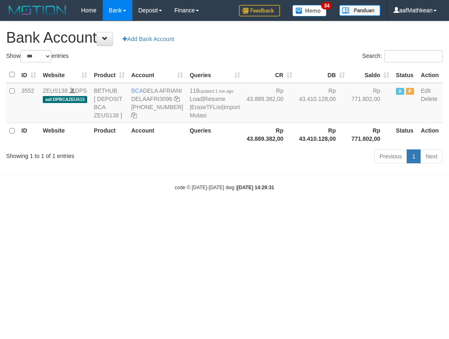
select select "***"
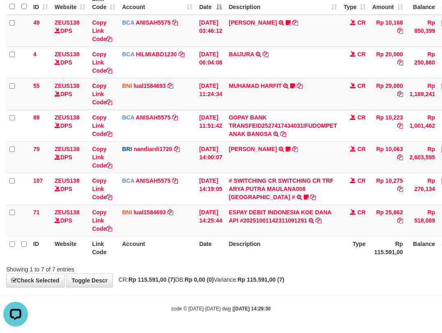
scroll to position [88, 0]
drag, startPoint x: 228, startPoint y: 205, endPoint x: 231, endPoint y: 212, distance: 6.8
click at [231, 212] on tbody "49 ZEUS138 DPS Copy Link Code BCA ANISAH5575 DPS [PERSON_NAME] mutasi_20251001_…" at bounding box center [251, 126] width 490 height 222
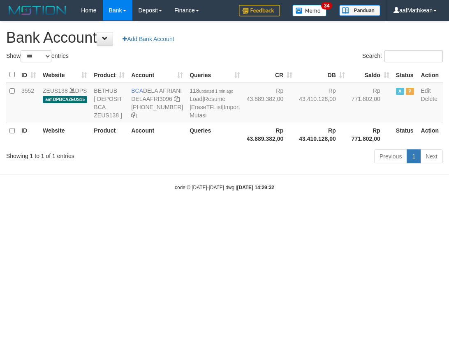
select select "***"
drag, startPoint x: 150, startPoint y: 94, endPoint x: 161, endPoint y: 99, distance: 12.3
click at [161, 99] on td "BCA DELA AFRIANI DELAAFRI3096 869-245-8639" at bounding box center [157, 103] width 58 height 40
click at [247, 191] on strong "2025/10/01 14:29:32" at bounding box center [255, 188] width 37 height 6
drag, startPoint x: 242, startPoint y: 207, endPoint x: 232, endPoint y: 187, distance: 22.6
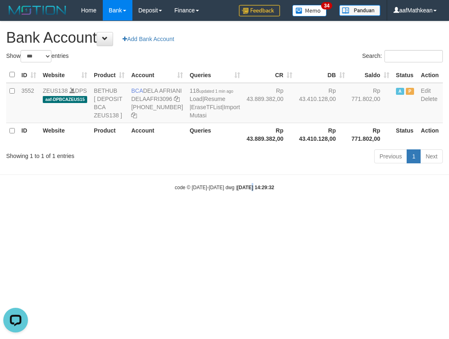
click at [245, 203] on body "Toggle navigation Home Bank Account List Load By Website Group [OXPLAY] ZEUS138…" at bounding box center [224, 106] width 449 height 212
select select "***"
click at [251, 166] on div "Previous 1 Next" at bounding box center [317, 158] width 249 height 18
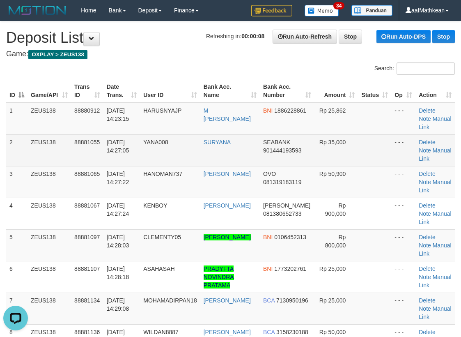
click at [127, 131] on tr "1 ZEUS138 88880912 01/10/2025 14:23:15 HARUSNYAJP M ROBI ABDUROHMAN BNI 1886228…" at bounding box center [230, 119] width 449 height 32
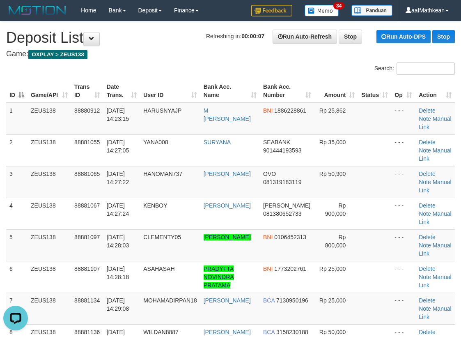
click at [207, 94] on tr "ID Game/API Trans ID Date Trans. User ID Bank Acc. Name Bank Acc. Number Amount…" at bounding box center [230, 90] width 449 height 23
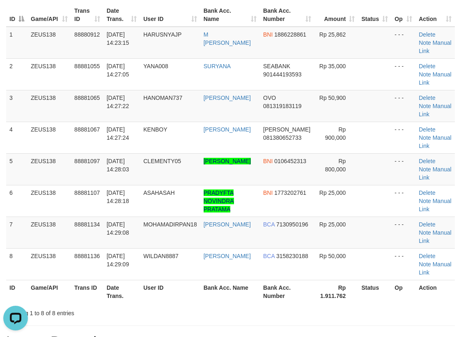
scroll to position [205, 0]
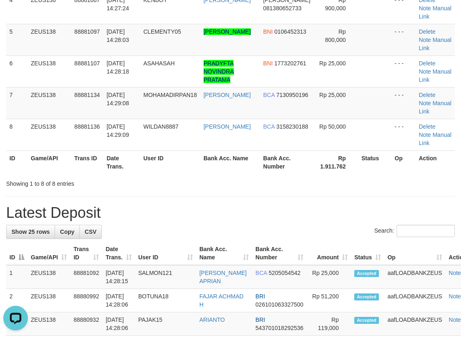
click at [249, 214] on h1 "Latest Deposit" at bounding box center [230, 213] width 449 height 16
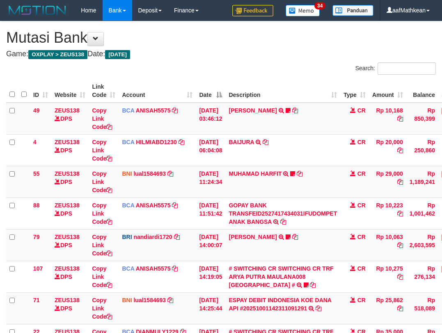
scroll to position [71, 0]
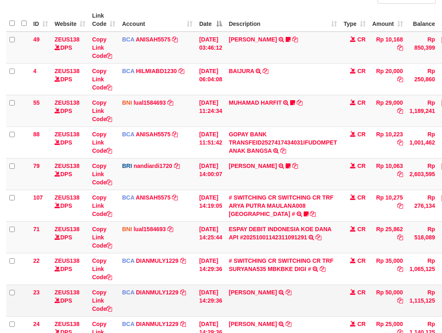
click at [317, 306] on td "WILDAN MAHSUN TRSF E-BANKING CR 0110/FTSCY/WS95031 50000.00WILDAN MAHSUN" at bounding box center [283, 301] width 115 height 32
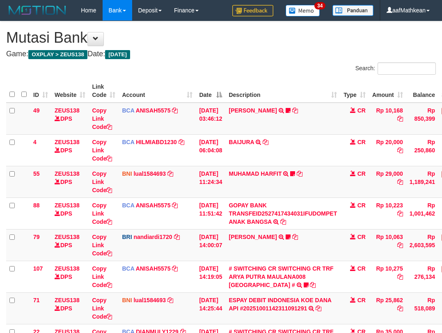
scroll to position [183, 0]
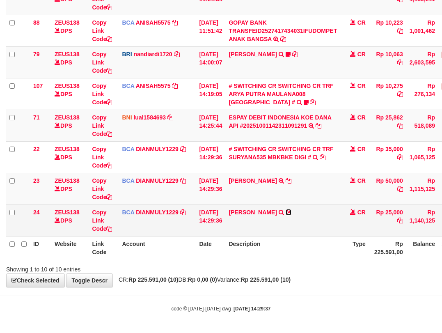
click at [292, 211] on icon at bounding box center [289, 213] width 6 height 6
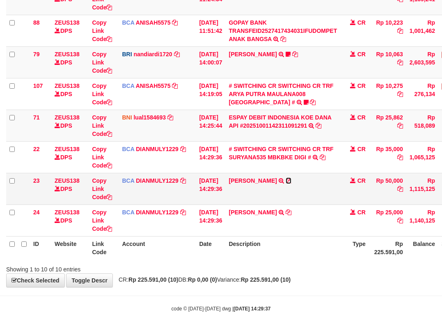
click at [292, 179] on icon at bounding box center [289, 181] width 6 height 6
click at [207, 287] on div "**********" at bounding box center [221, 63] width 442 height 449
click at [221, 293] on body "Toggle navigation Home Bank Account List Load By Website Group [OXPLAY] ZEUS138…" at bounding box center [221, 75] width 442 height 516
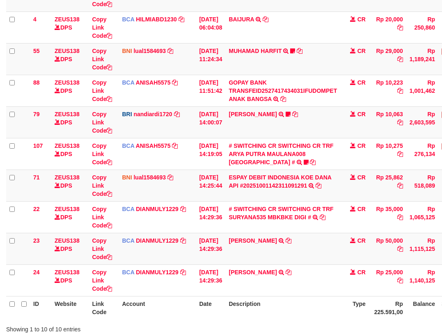
scroll to position [183, 0]
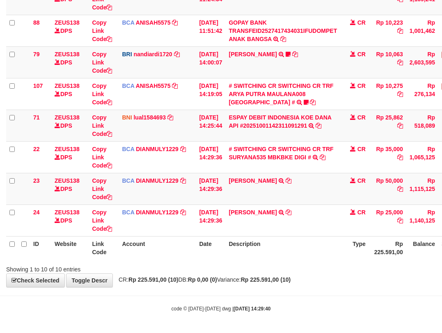
click at [293, 298] on body "Toggle navigation Home Bank Account List Load By Website Group [OXPLAY] ZEUS138…" at bounding box center [221, 75] width 442 height 516
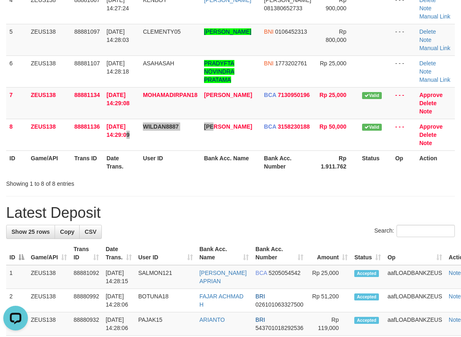
drag, startPoint x: 115, startPoint y: 138, endPoint x: 336, endPoint y: 166, distance: 221.9
click at [288, 160] on table "ID Game/API Trans ID Date Trans. User ID Bank Acc. Name Bank Acc. Number Amount…" at bounding box center [230, 24] width 449 height 300
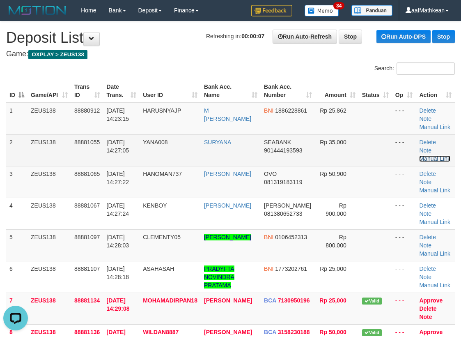
click at [434, 155] on link "Manual Link" at bounding box center [434, 158] width 31 height 7
click at [436, 155] on link "Manual Link" at bounding box center [434, 158] width 31 height 7
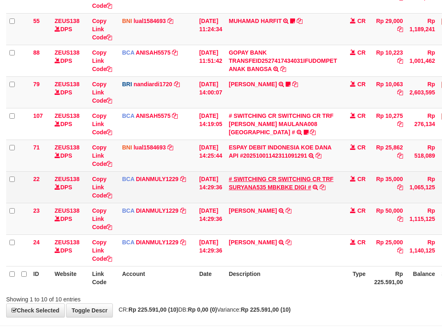
scroll to position [183, 0]
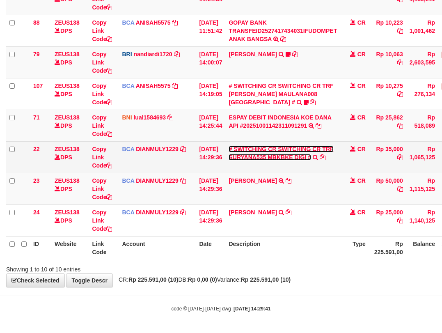
click at [281, 151] on link "# SWITCHING CR SWITCHING CR TRF SURYANA535 MBKBKE DIGI #" at bounding box center [281, 153] width 105 height 15
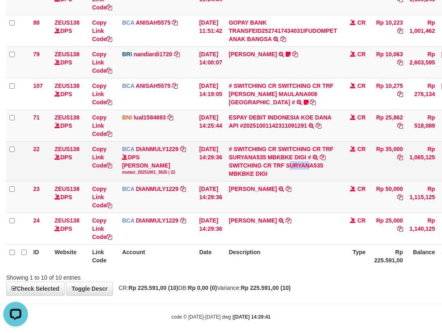
scroll to position [0, 0]
drag, startPoint x: 294, startPoint y: 166, endPoint x: 319, endPoint y: 165, distance: 25.1
click at [319, 166] on div "SWITCHING CR TRF SURYANA535 MBKBKE DIGI" at bounding box center [283, 169] width 108 height 16
copy div "URYANA"
click at [101, 164] on link "Copy Link Code" at bounding box center [102, 157] width 20 height 23
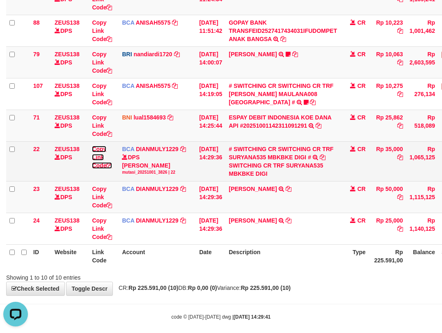
click at [121, 170] on tr "22 ZEUS138 DPS Copy Link Code BCA DIANMULY1229 DPS DIAN MULYADI mutasi_20251001…" at bounding box center [251, 161] width 490 height 40
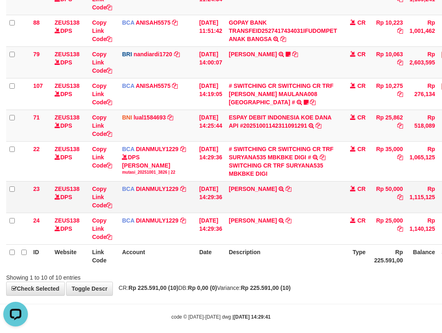
click at [255, 209] on tr "23 ZEUS138 DPS Copy Link Code BCA DIANMULY1229 DPS DIAN MULYADI mutasi_20251001…" at bounding box center [251, 197] width 490 height 32
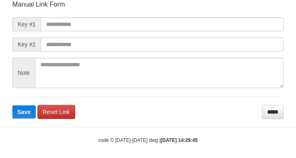
scroll to position [96, 0]
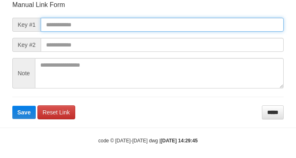
click at [71, 27] on input "text" at bounding box center [162, 25] width 243 height 14
paste input "**********"
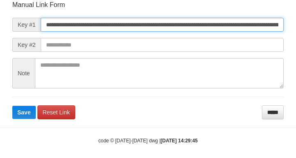
type input "**********"
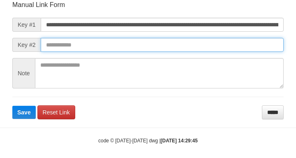
click at [176, 46] on input "text" at bounding box center [162, 45] width 243 height 14
click at [12, 106] on button "Save" at bounding box center [23, 112] width 23 height 13
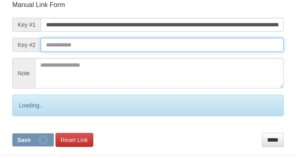
drag, startPoint x: 178, startPoint y: 43, endPoint x: 182, endPoint y: 40, distance: 4.4
click at [178, 42] on input "text" at bounding box center [162, 45] width 243 height 14
click at [12, 133] on button "Save" at bounding box center [32, 139] width 41 height 13
drag, startPoint x: 182, startPoint y: 40, endPoint x: 187, endPoint y: 39, distance: 5.6
click at [183, 40] on input "text" at bounding box center [162, 45] width 243 height 14
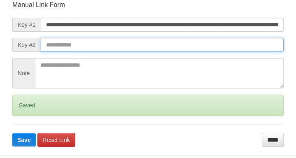
click at [12, 133] on button "Save" at bounding box center [23, 139] width 23 height 13
drag, startPoint x: 187, startPoint y: 39, endPoint x: 191, endPoint y: 36, distance: 4.8
click at [189, 38] on input "text" at bounding box center [162, 45] width 243 height 14
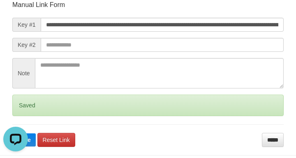
click at [202, 39] on form "**********" at bounding box center [147, 73] width 271 height 146
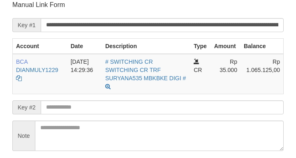
click at [94, 103] on input "text" at bounding box center [162, 107] width 243 height 14
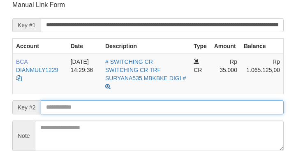
click at [92, 103] on form "**********" at bounding box center [147, 90] width 271 height 181
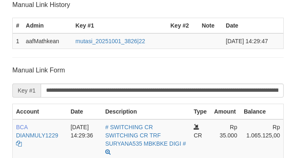
drag, startPoint x: 88, startPoint y: 102, endPoint x: 80, endPoint y: 107, distance: 9.6
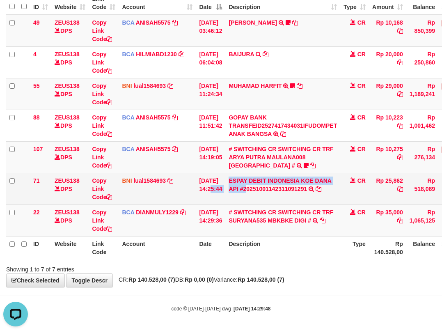
drag, startPoint x: 283, startPoint y: 197, endPoint x: 444, endPoint y: 189, distance: 161.2
click at [310, 196] on tr "71 ZEUS138 DPS Copy Link Code BNI lual1584693 DPS LUCKY ALAMSYAH mutasi_2025100…" at bounding box center [251, 189] width 490 height 32
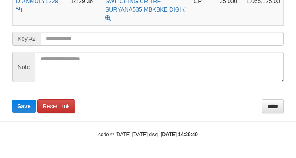
click at [70, 37] on form "**********" at bounding box center [147, 22] width 271 height 181
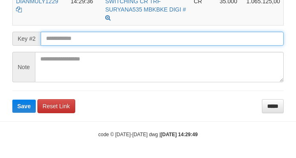
click at [12, 99] on button "Save" at bounding box center [23, 105] width 23 height 13
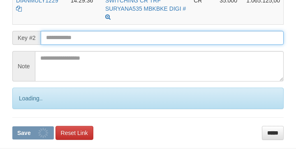
click at [67, 37] on input "text" at bounding box center [162, 38] width 243 height 14
click at [12, 126] on button "Save" at bounding box center [32, 132] width 41 height 13
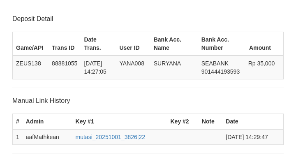
scroll to position [230, 0]
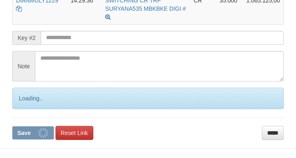
drag, startPoint x: 0, startPoint y: 0, endPoint x: 3, endPoint y: 40, distance: 40.4
click at [78, 38] on input "text" at bounding box center [162, 38] width 243 height 14
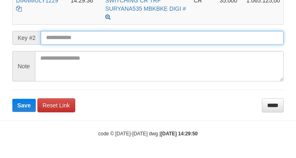
click at [88, 38] on input "text" at bounding box center [162, 38] width 243 height 14
drag, startPoint x: 90, startPoint y: 37, endPoint x: 86, endPoint y: 36, distance: 4.2
click at [91, 37] on input "text" at bounding box center [162, 38] width 243 height 14
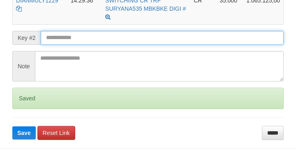
click at [12, 126] on button "Save" at bounding box center [23, 132] width 23 height 13
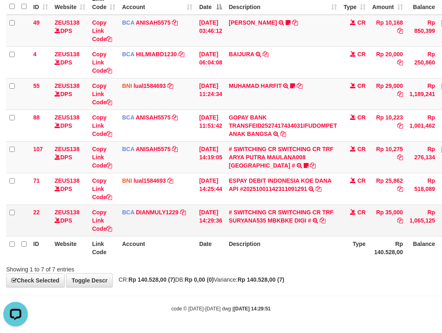
drag, startPoint x: 255, startPoint y: 216, endPoint x: 357, endPoint y: 207, distance: 102.6
click at [260, 215] on tr "22 ZEUS138 DPS Copy Link Code BCA DIANMULY1229 DPS [PERSON_NAME] mutasi_2025100…" at bounding box center [251, 221] width 490 height 32
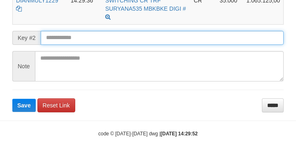
drag, startPoint x: 55, startPoint y: 36, endPoint x: 49, endPoint y: 38, distance: 5.7
click at [54, 36] on input "text" at bounding box center [162, 38] width 243 height 14
click at [12, 99] on button "Save" at bounding box center [23, 105] width 23 height 13
drag, startPoint x: 49, startPoint y: 38, endPoint x: 57, endPoint y: 40, distance: 7.6
click at [49, 39] on input "text" at bounding box center [162, 38] width 243 height 14
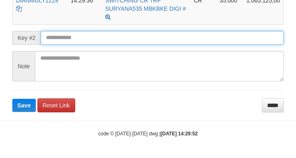
click at [12, 99] on button "Save" at bounding box center [23, 105] width 23 height 13
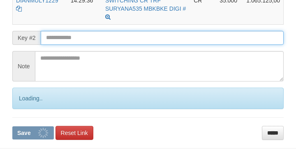
click at [58, 42] on input "text" at bounding box center [162, 38] width 243 height 14
click at [12, 126] on button "Save" at bounding box center [32, 132] width 41 height 13
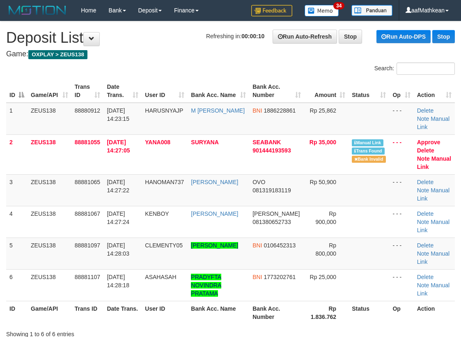
click at [7, 169] on td "2" at bounding box center [16, 154] width 21 height 40
click at [1, 162] on div "ID Game/API Trans ID Date Trans. User ID Bank Acc. Name Bank Acc. Number Amount…" at bounding box center [230, 202] width 461 height 250
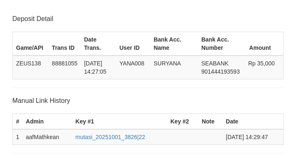
scroll to position [230, 0]
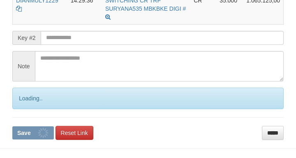
click at [71, 38] on input "text" at bounding box center [162, 38] width 243 height 14
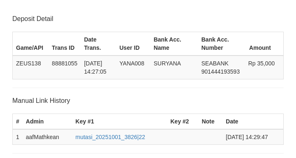
scroll to position [230, 0]
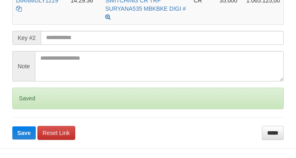
click at [12, 126] on button "Save" at bounding box center [23, 132] width 23 height 13
click at [75, 39] on input "text" at bounding box center [162, 38] width 243 height 14
click at [12, 126] on button "Save" at bounding box center [23, 132] width 23 height 13
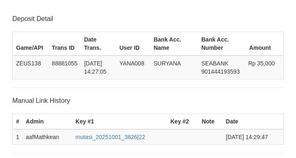
scroll to position [230, 0]
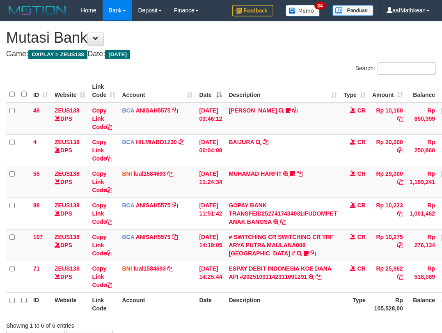
scroll to position [56, 0]
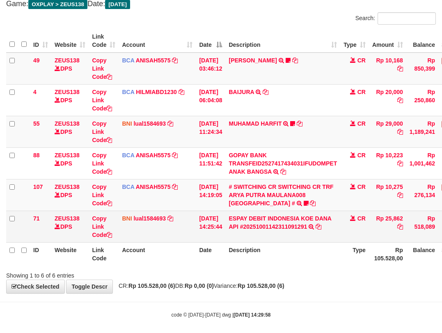
scroll to position [56, 0]
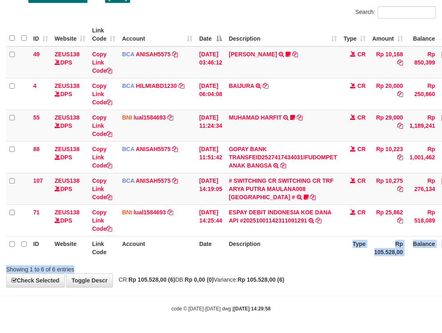
drag, startPoint x: 279, startPoint y: 259, endPoint x: 270, endPoint y: 270, distance: 14.6
click at [272, 270] on div "Search: ID Website Link Code Account Date Description Type Amount Balance Statu…" at bounding box center [221, 139] width 430 height 267
click at [258, 272] on div "Showing 1 to 6 of 6 entries" at bounding box center [221, 268] width 442 height 12
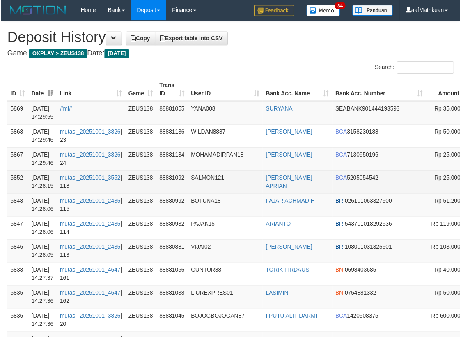
scroll to position [0, 83]
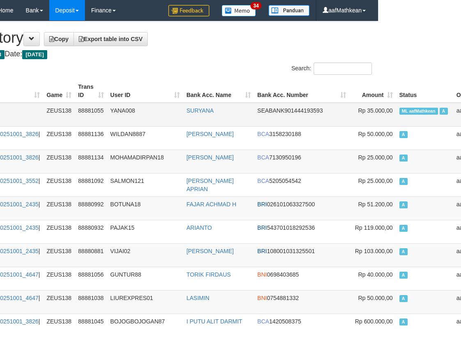
click at [400, 112] on span "ML aafMathkean" at bounding box center [419, 111] width 39 height 7
copy td "aafMathkean"
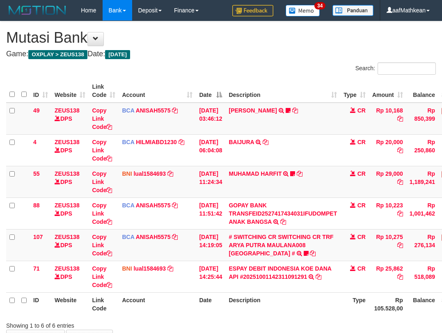
click at [259, 318] on div "Showing 1 to 6 of 6 entries" at bounding box center [221, 324] width 442 height 12
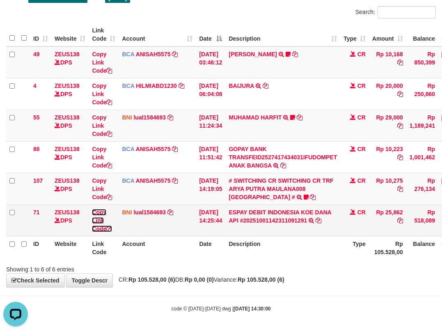
click at [92, 209] on link "Copy Link Code" at bounding box center [102, 220] width 20 height 23
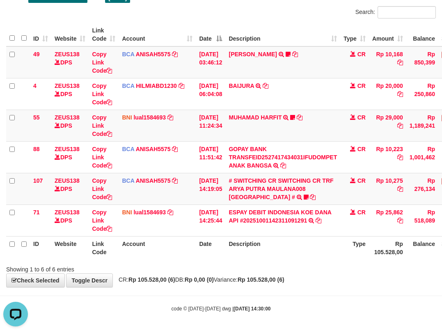
scroll to position [113, 0]
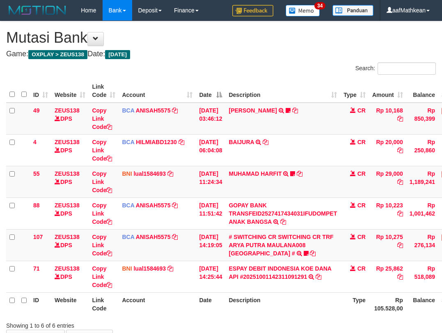
scroll to position [56, 0]
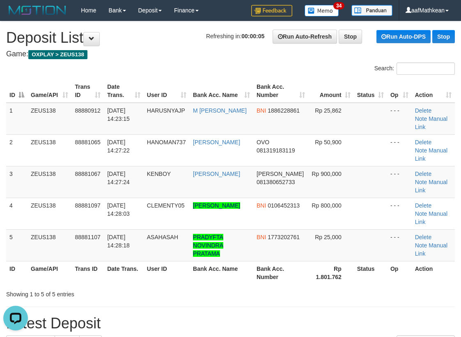
click at [139, 32] on h1 "Refreshing in: 00:00:05 Run Auto-Refresh Stop Run Auto-DPS Stop Deposit List" at bounding box center [230, 38] width 449 height 16
click at [144, 68] on div "Search:" at bounding box center [230, 69] width 461 height 14
click at [149, 69] on div "Search:" at bounding box center [230, 69] width 461 height 14
drag, startPoint x: 151, startPoint y: 68, endPoint x: 158, endPoint y: 63, distance: 8.9
click at [151, 68] on div "Search:" at bounding box center [230, 69] width 461 height 14
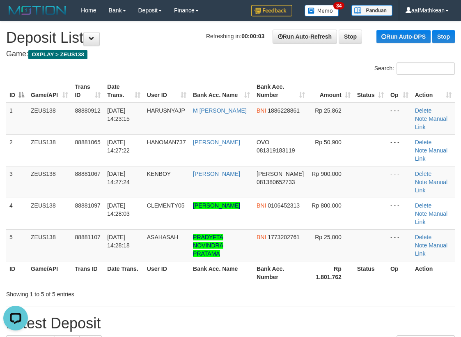
click at [160, 64] on div "Search:" at bounding box center [230, 69] width 461 height 14
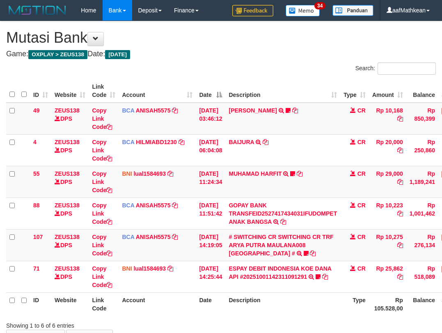
scroll to position [56, 0]
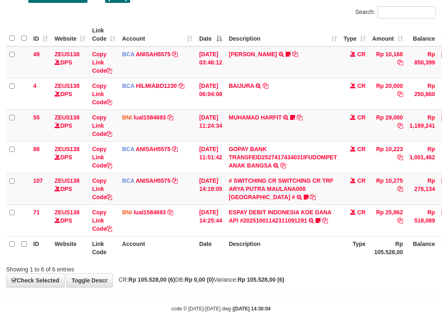
click at [148, 274] on div "**********" at bounding box center [221, 126] width 442 height 322
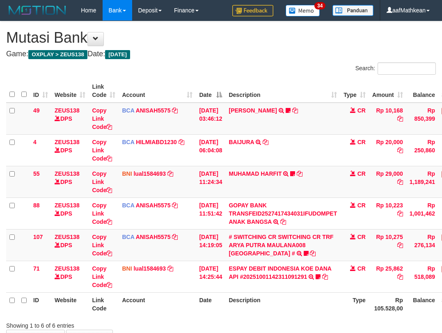
scroll to position [56, 0]
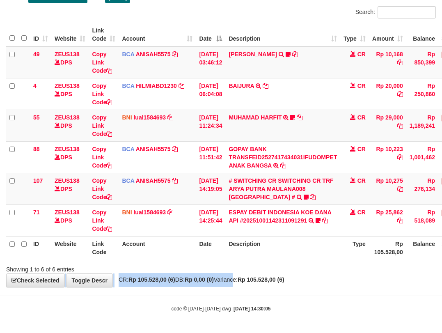
click at [251, 274] on div "**********" at bounding box center [221, 126] width 442 height 322
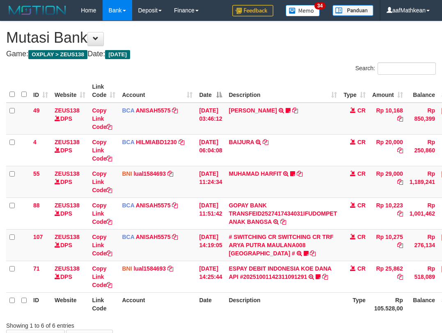
scroll to position [56, 0]
click at [261, 318] on div "Showing 1 to 6 of 6 entries" at bounding box center [221, 324] width 442 height 12
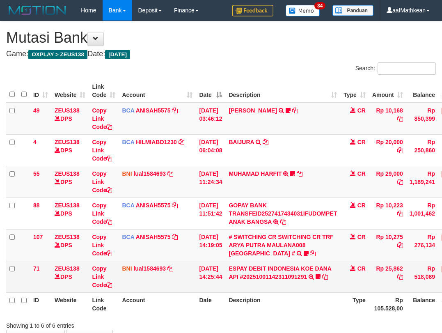
scroll to position [56, 0]
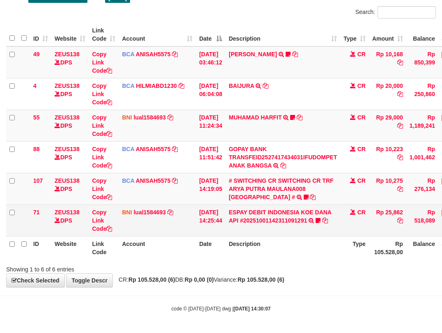
click at [327, 219] on td "ESPAY DEBIT INDONESIA KOE DANA API #20251001142311091291 TRANSFER DARI ESPAY DE…" at bounding box center [283, 221] width 115 height 32
click at [321, 219] on icon at bounding box center [318, 221] width 5 height 6
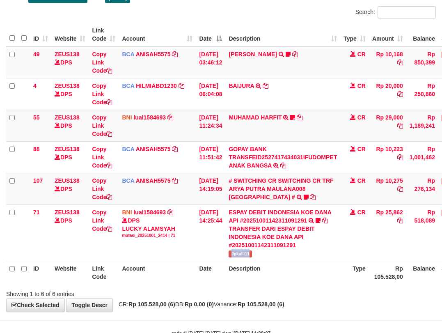
drag, startPoint x: 236, startPoint y: 253, endPoint x: 447, endPoint y: 136, distance: 241.8
click at [268, 251] on td "ESPAY DEBIT INDONESIA KOE DANA API #20251001142311091291 TRANSFER DARI ESPAY DE…" at bounding box center [283, 233] width 115 height 56
copy span "Jpkalii11"
drag, startPoint x: 332, startPoint y: 277, endPoint x: 324, endPoint y: 278, distance: 8.3
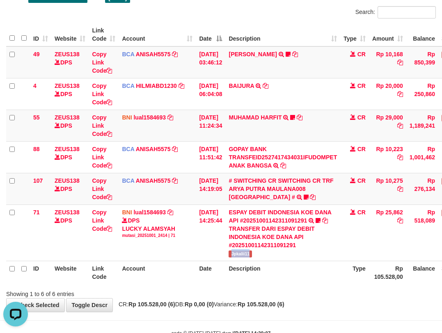
click at [330, 277] on th "Description" at bounding box center [283, 272] width 115 height 23
drag, startPoint x: 324, startPoint y: 278, endPoint x: 312, endPoint y: 278, distance: 11.9
click at [323, 279] on th "Description" at bounding box center [283, 272] width 115 height 23
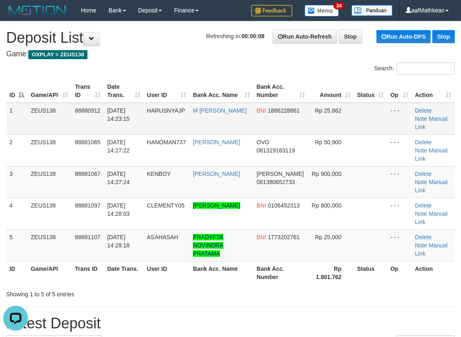
click at [136, 115] on td "01/10/2025 14:23:15" at bounding box center [124, 119] width 40 height 32
click at [144, 117] on td "01/10/2025 14:23:15" at bounding box center [124, 119] width 40 height 32
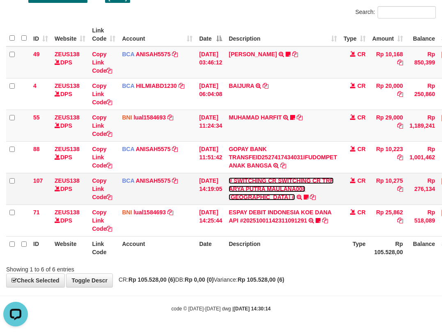
click at [280, 183] on link "# SWITCHING CR SWITCHING CR TRF ARYA PUTRA MAULANA008 [GEOGRAPHIC_DATA] #" at bounding box center [281, 188] width 105 height 23
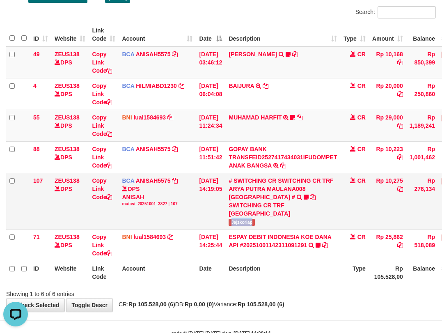
drag, startPoint x: 233, startPoint y: 220, endPoint x: 279, endPoint y: 221, distance: 46.0
click at [279, 221] on td "# SWITCHING CR SWITCHING CR TRF ARYA PUTRA MAULANA008 PLAZA MANDI # SWITCHING C…" at bounding box center [283, 201] width 115 height 56
copy span "Jajzkorlap"
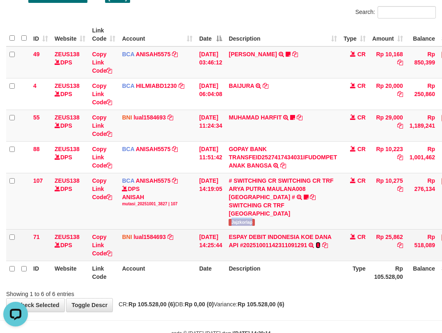
click at [321, 244] on icon at bounding box center [318, 245] width 5 height 6
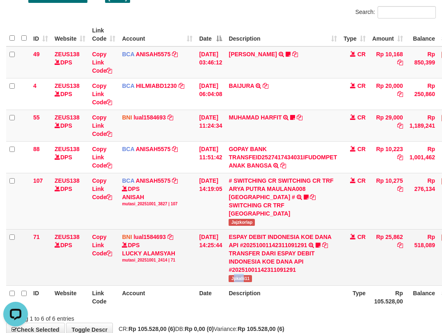
drag, startPoint x: 239, startPoint y: 279, endPoint x: 294, endPoint y: 256, distance: 59.4
click at [258, 274] on td "ESPAY DEBIT INDONESIA KOE DANA API #20251001142311091291 TRANSFER DARI ESPAY DE…" at bounding box center [283, 257] width 115 height 56
drag, startPoint x: 222, startPoint y: 243, endPoint x: 214, endPoint y: 253, distance: 13.0
click at [219, 251] on td "01/10/2025 14:25:44" at bounding box center [211, 257] width 30 height 56
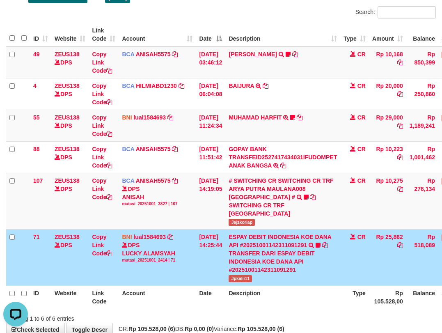
drag, startPoint x: 214, startPoint y: 253, endPoint x: 211, endPoint y: 243, distance: 10.8
click at [213, 249] on td "01/10/2025 14:25:44" at bounding box center [211, 257] width 30 height 56
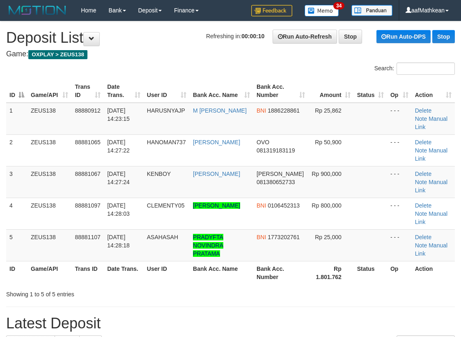
click at [158, 46] on h1 "Refreshing in: 00:00:10 Run Auto-Refresh Stop Run Auto-DPS Stop Deposit List" at bounding box center [230, 38] width 449 height 16
click at [113, 69] on div "Search:" at bounding box center [230, 69] width 461 height 14
drag, startPoint x: 132, startPoint y: 73, endPoint x: 27, endPoint y: 108, distance: 111.3
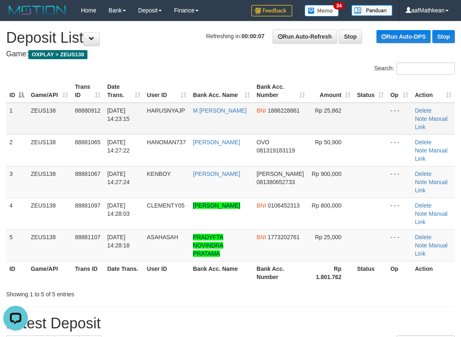
click at [137, 80] on div "Search: ID Game/API Trans ID Date Trans. User ID Bank Acc. Name Bank Acc. Numbe…" at bounding box center [230, 180] width 449 height 236
drag, startPoint x: 58, startPoint y: 105, endPoint x: 65, endPoint y: 101, distance: 7.2
click at [65, 101] on table "ID Game/API Trans ID Date Trans. User ID Bank Acc. Name Bank Acc. Number Amount…" at bounding box center [230, 181] width 449 height 205
click at [106, 100] on th "Date Trans." at bounding box center [124, 90] width 40 height 23
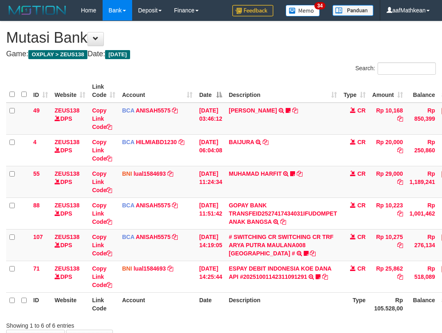
scroll to position [56, 0]
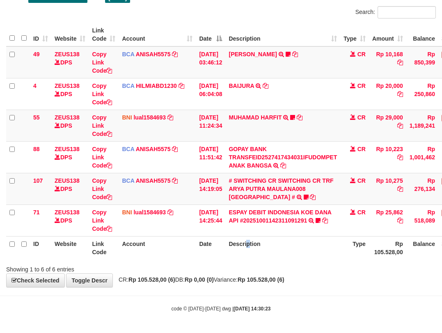
drag, startPoint x: 254, startPoint y: 236, endPoint x: 428, endPoint y: 171, distance: 186.2
click at [256, 236] on table "ID Website Link Code Account Date Description Type Amount Balance Status Action…" at bounding box center [251, 141] width 490 height 237
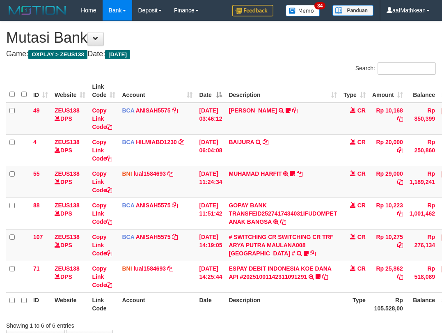
scroll to position [56, 0]
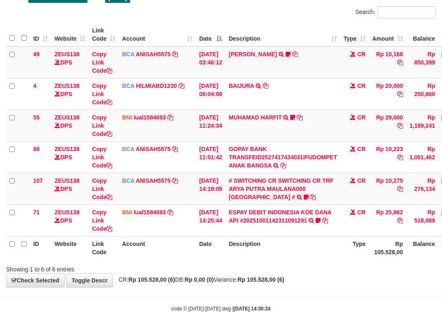
drag, startPoint x: 200, startPoint y: 244, endPoint x: 195, endPoint y: 243, distance: 5.4
click at [200, 244] on th "Date" at bounding box center [211, 247] width 30 height 23
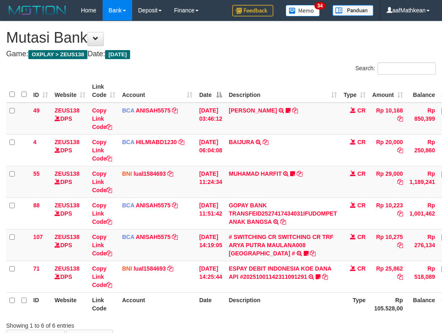
scroll to position [56, 0]
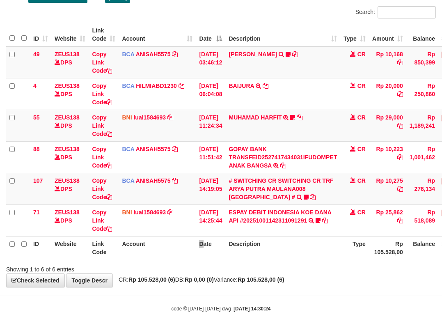
click at [202, 252] on th "Date" at bounding box center [211, 247] width 30 height 23
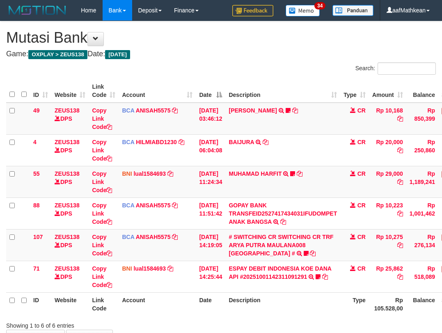
scroll to position [56, 0]
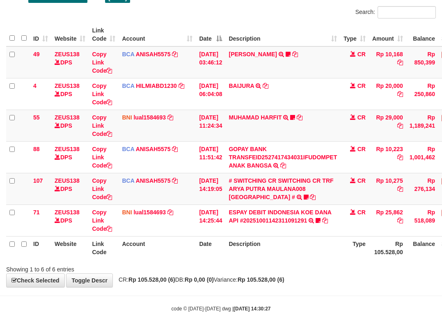
click at [302, 302] on body "Toggle navigation Home Bank Account List Load By Website Group [OXPLAY] ZEUS138…" at bounding box center [221, 138] width 442 height 389
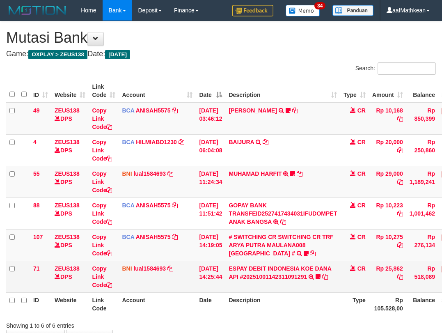
scroll to position [56, 0]
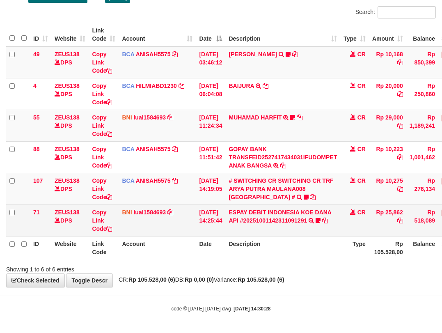
click at [310, 300] on body "Toggle navigation Home Bank Account List Load By Website Group [OXPLAY] ZEUS138…" at bounding box center [221, 138] width 442 height 389
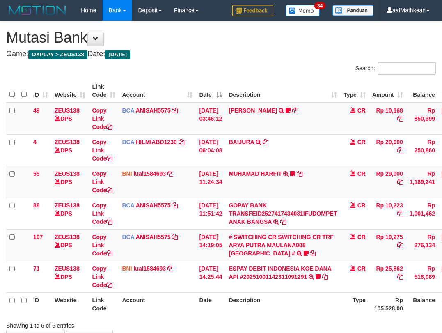
scroll to position [56, 0]
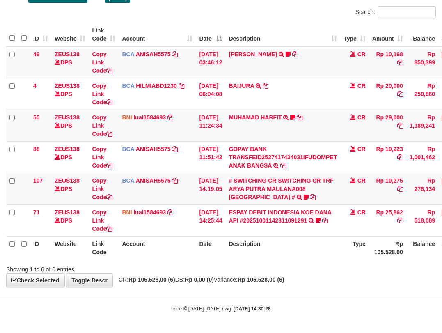
click at [328, 288] on body "Toggle navigation Home Bank Account List Load By Website Group [OXPLAY] ZEUS138…" at bounding box center [221, 138] width 442 height 389
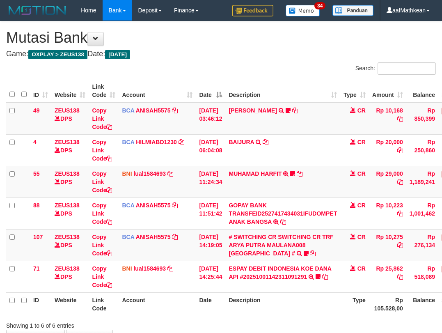
scroll to position [56, 0]
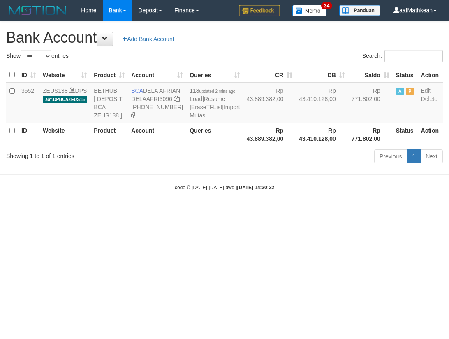
select select "***"
drag, startPoint x: 151, startPoint y: 95, endPoint x: 160, endPoint y: 99, distance: 9.6
click at [160, 99] on td "BCA DELA AFRIANI DELAAFRI3096 869-245-8639" at bounding box center [157, 103] width 58 height 40
copy td "DELA AFRIANI"
drag, startPoint x: 258, startPoint y: 186, endPoint x: 125, endPoint y: 84, distance: 167.1
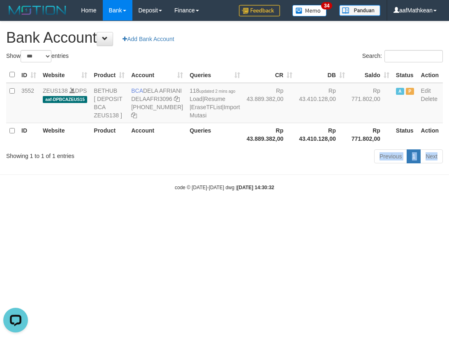
click at [253, 175] on body "Toggle navigation Home Bank Account List Load By Website Group [OXPLAY] ZEUS138…" at bounding box center [224, 106] width 449 height 212
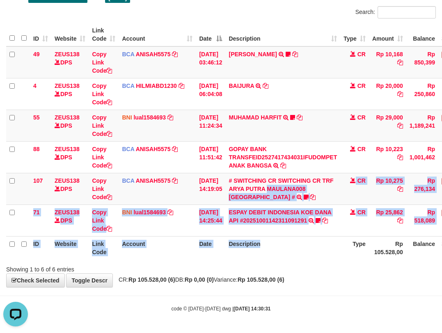
drag, startPoint x: 287, startPoint y: 206, endPoint x: 447, endPoint y: 230, distance: 161.9
click at [337, 239] on table "ID Website Link Code Account Date Description Type Amount Balance Status Action…" at bounding box center [251, 141] width 490 height 237
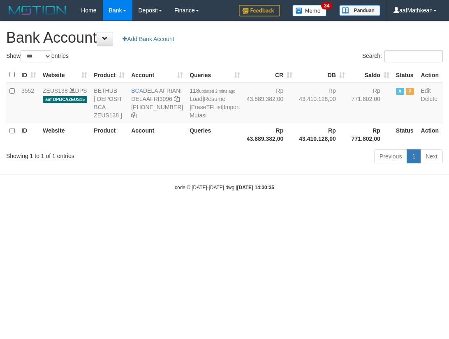
select select "***"
click at [233, 212] on html "Toggle navigation Home Bank Account List Load By Website Group [OXPLAY] ZEUS138…" at bounding box center [224, 106] width 449 height 212
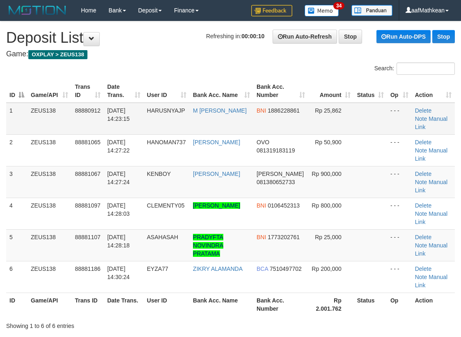
click at [302, 108] on table "ID Game/API Trans ID Date Trans. User ID Bank Acc. Name Bank Acc. Number Amount…" at bounding box center [230, 197] width 449 height 237
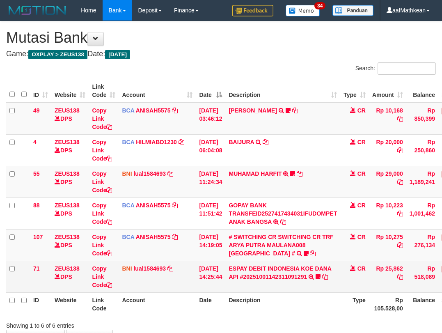
scroll to position [56, 0]
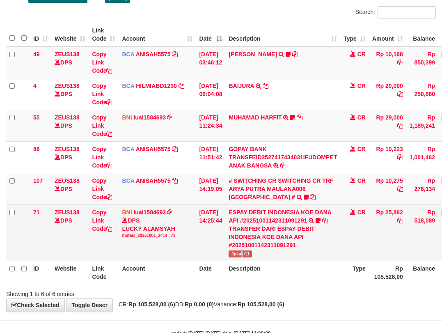
click at [248, 253] on span "Jpkalii11" at bounding box center [240, 254] width 23 height 7
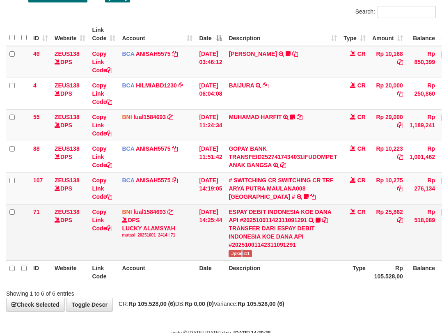
click at [248, 253] on span "Jpkalii11" at bounding box center [240, 253] width 23 height 7
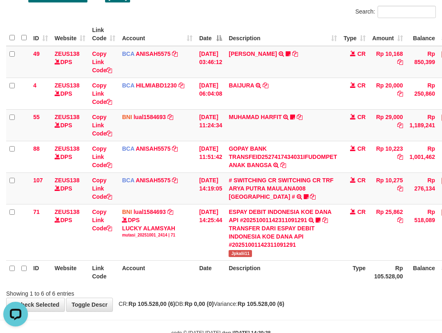
drag, startPoint x: 327, startPoint y: 292, endPoint x: 327, endPoint y: 299, distance: 7.4
click at [328, 296] on div "Showing 1 to 6 of 6 entries" at bounding box center [221, 292] width 442 height 12
click at [332, 271] on th "Description" at bounding box center [283, 271] width 115 height 23
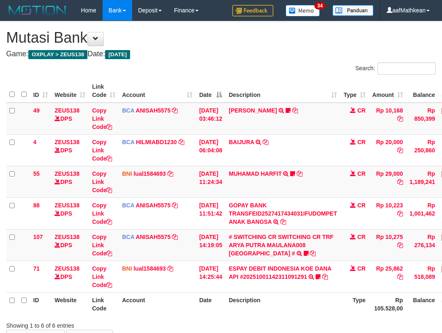
click at [331, 318] on div "Showing 1 to 6 of 6 entries" at bounding box center [221, 324] width 442 height 12
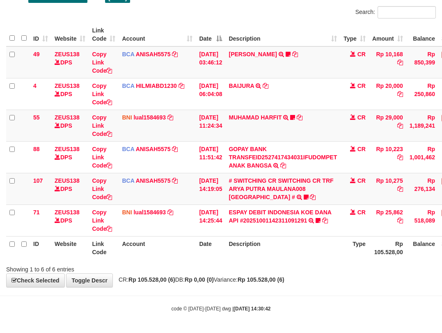
click at [331, 265] on div "Showing 1 to 6 of 6 entries" at bounding box center [221, 268] width 442 height 12
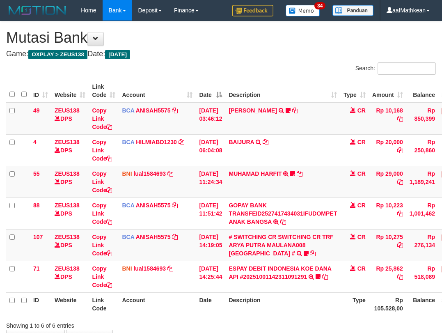
click at [318, 318] on div "Showing 1 to 6 of 6 entries" at bounding box center [221, 324] width 442 height 12
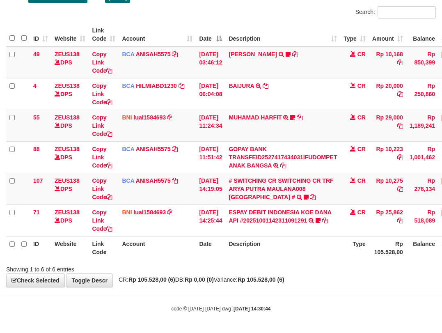
click at [354, 275] on div "**********" at bounding box center [221, 126] width 442 height 322
click at [288, 284] on div "**********" at bounding box center [221, 126] width 442 height 322
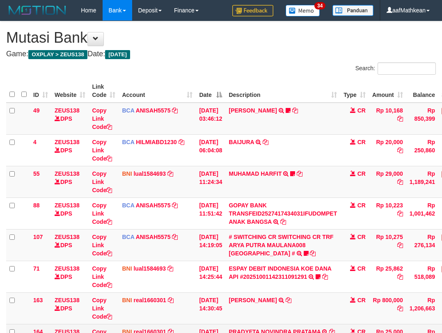
scroll to position [57, 0]
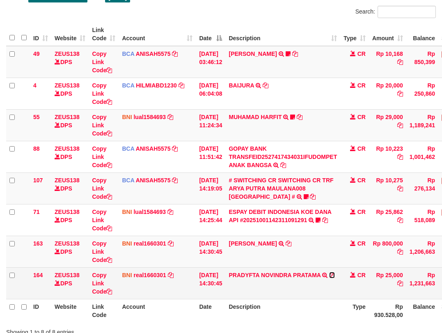
click at [335, 275] on icon at bounding box center [333, 275] width 6 height 6
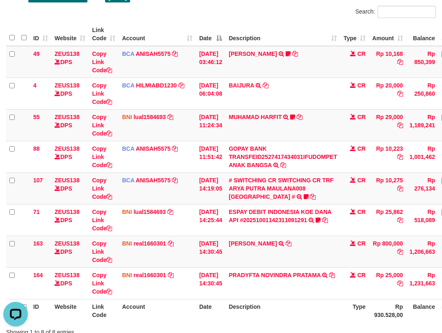
scroll to position [0, 0]
click at [226, 255] on td "01/10/2025 14:30:45" at bounding box center [211, 252] width 30 height 32
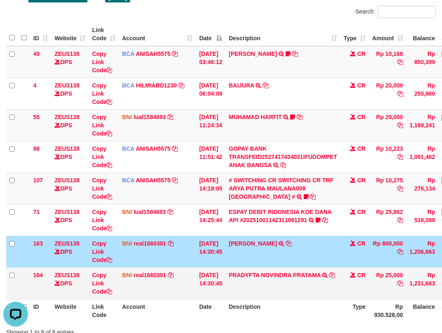
click at [282, 288] on td "PRADYFTA NOVINDRA PRATAMA TRANSFER DARI SDR PRADYFTA NOVINDRA PRATAMA" at bounding box center [283, 283] width 115 height 32
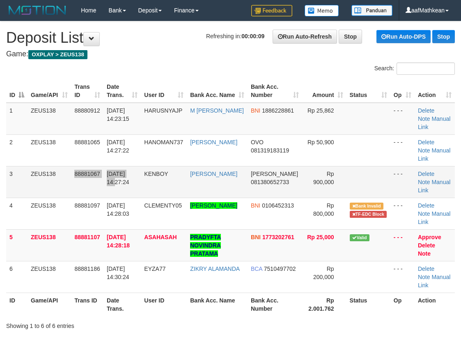
drag, startPoint x: 136, startPoint y: 169, endPoint x: 75, endPoint y: 177, distance: 61.0
click at [126, 170] on tr "3 ZEUS138 88881067 [DATE] 14:27:24 KENBOY [PERSON_NAME] [PERSON_NAME] 081380652…" at bounding box center [230, 182] width 449 height 32
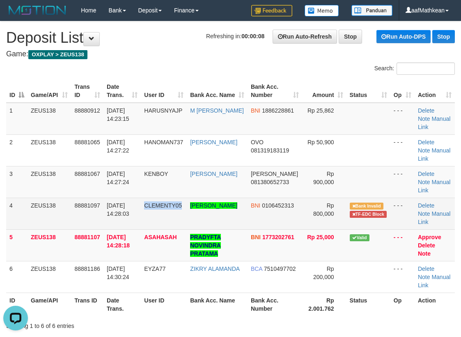
drag, startPoint x: 161, startPoint y: 204, endPoint x: 185, endPoint y: 206, distance: 24.3
click at [185, 206] on td "CLEMENTY05" at bounding box center [164, 214] width 46 height 32
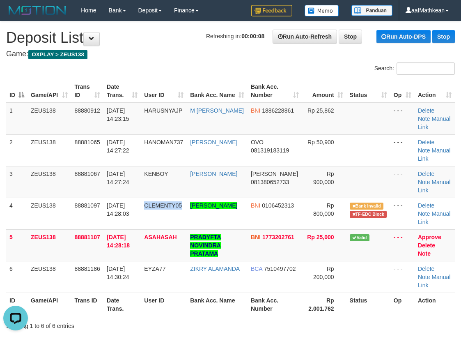
copy span "CLEMENTY05"
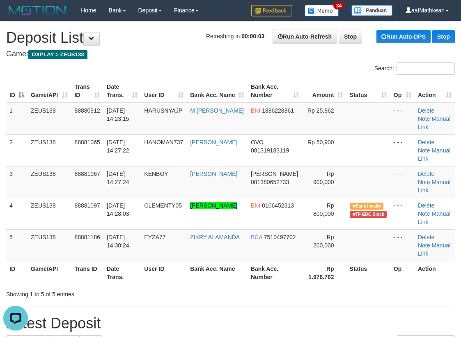
click at [225, 65] on div "Search: ID Game/API Trans ID Date Trans. User ID Bank Acc. Name Bank Acc. Numbe…" at bounding box center [230, 180] width 449 height 236
click at [189, 71] on div "Search:" at bounding box center [230, 69] width 461 height 14
drag, startPoint x: 193, startPoint y: 74, endPoint x: 196, endPoint y: 69, distance: 5.5
click at [191, 75] on div "Search: ID Game/API Trans ID Date Trans. User ID Bank Acc. Name Bank Acc. Numbe…" at bounding box center [230, 180] width 449 height 236
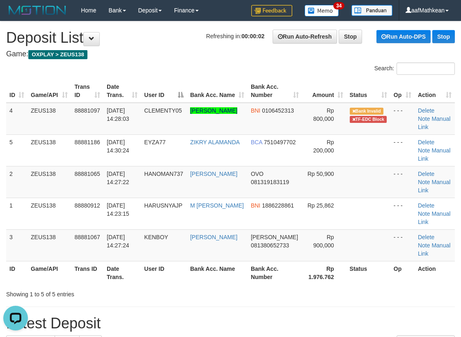
click at [195, 71] on div "Search:" at bounding box center [230, 69] width 461 height 14
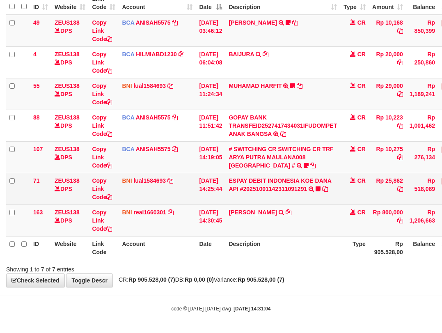
scroll to position [88, 0]
click at [268, 189] on link "ESPAY DEBIT INDONESIA KOE DANA API #20251001142311091291" at bounding box center [280, 184] width 103 height 15
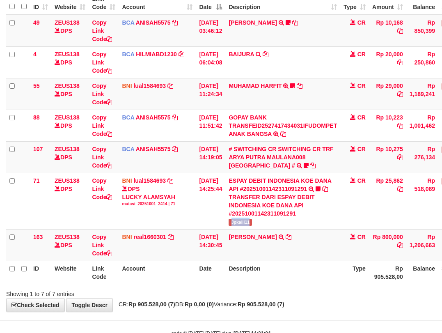
drag, startPoint x: 268, startPoint y: 226, endPoint x: 447, endPoint y: 142, distance: 197.8
click at [271, 223] on td "ESPAY DEBIT INDONESIA KOE DANA API #20251001142311091291 TRANSFER DARI ESPAY DE…" at bounding box center [283, 201] width 115 height 56
click at [286, 270] on th "Description" at bounding box center [283, 272] width 115 height 23
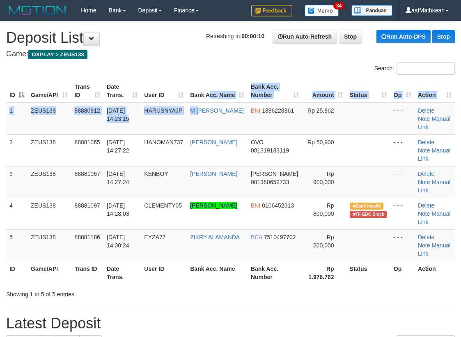
click at [212, 101] on table "ID Game/API Trans ID Date Trans. User ID Bank Acc. Name Bank Acc. Number Amount…" at bounding box center [230, 181] width 449 height 205
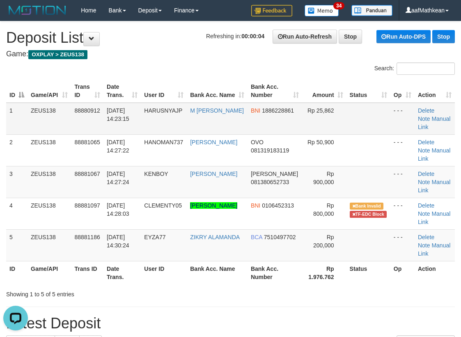
click at [109, 96] on tr "ID Game/API Trans ID Date Trans. User ID Bank Acc. Name Bank Acc. Number Amount…" at bounding box center [230, 90] width 449 height 23
click at [234, 294] on div "Showing 1 to 5 of 5 entries" at bounding box center [230, 293] width 461 height 12
click at [229, 289] on div "Showing 1 to 5 of 5 entries" at bounding box center [230, 293] width 461 height 12
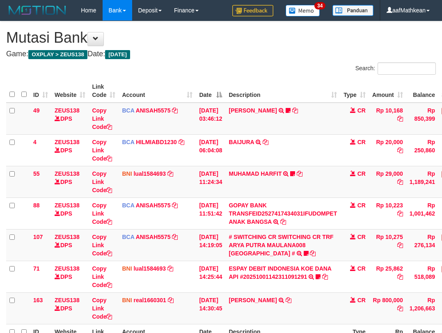
scroll to position [36, 0]
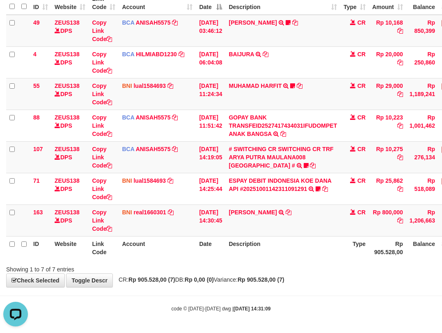
click at [255, 268] on div "Showing 1 to 7 of 7 entries" at bounding box center [221, 268] width 442 height 12
click at [268, 256] on th "Description" at bounding box center [283, 247] width 115 height 23
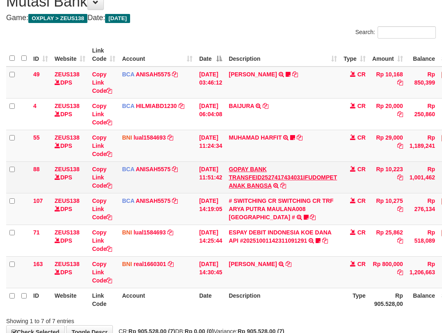
scroll to position [45, 0]
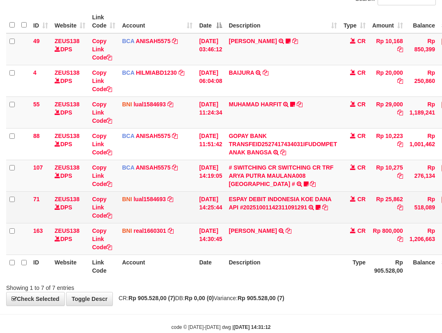
scroll to position [88, 0]
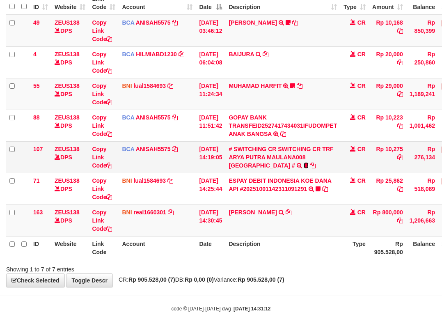
click at [304, 164] on icon at bounding box center [306, 166] width 5 height 6
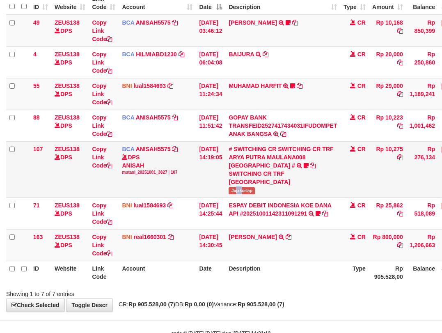
drag, startPoint x: 242, startPoint y: 192, endPoint x: 249, endPoint y: 192, distance: 7.0
click at [249, 192] on span "Jajzkorlap" at bounding box center [242, 190] width 26 height 7
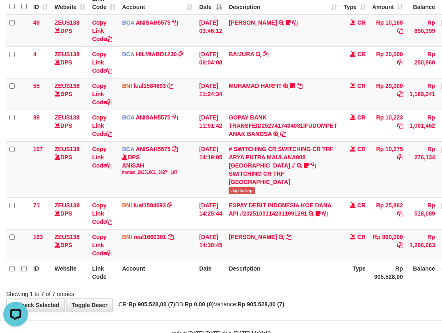
click at [261, 273] on th "Description" at bounding box center [283, 272] width 115 height 23
click at [272, 281] on th "Description" at bounding box center [283, 272] width 115 height 23
click at [274, 263] on th "Description" at bounding box center [283, 272] width 115 height 23
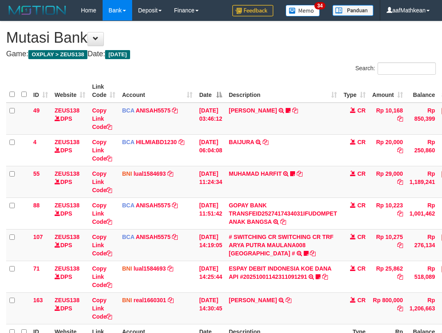
scroll to position [36, 0]
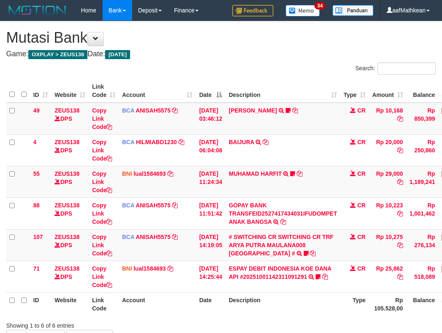
scroll to position [56, 0]
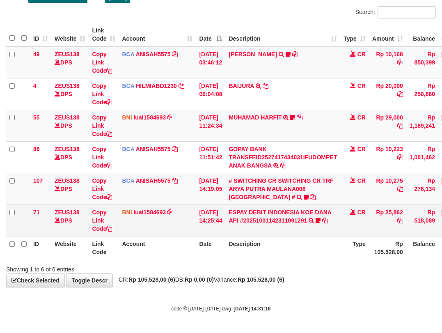
drag, startPoint x: 162, startPoint y: 222, endPoint x: 166, endPoint y: 225, distance: 4.8
click at [165, 225] on td "BNI lual1584693 DPS LUCKY ALAMSYAH mutasi_20251001_2414 | 71 mutasi_20251001_24…" at bounding box center [157, 221] width 77 height 32
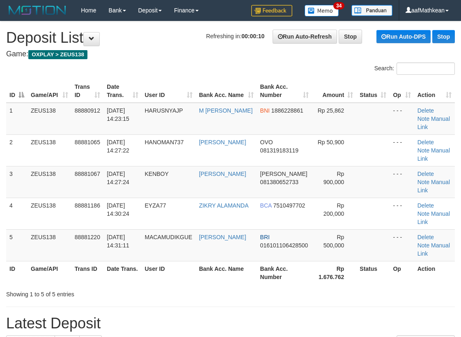
click at [228, 287] on div at bounding box center [326, 287] width 269 height 0
drag, startPoint x: 212, startPoint y: 78, endPoint x: 1, endPoint y: 129, distance: 217.3
click at [189, 86] on table "ID Game/API Trans ID Date Trans. User ID Bank Acc. Name Bank Acc. Number Amount…" at bounding box center [230, 181] width 449 height 205
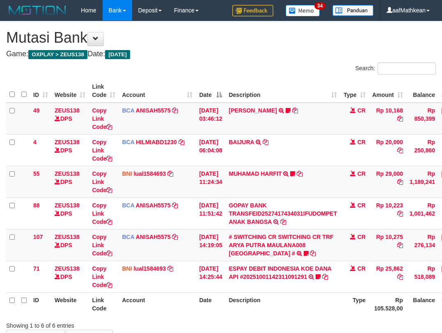
scroll to position [56, 0]
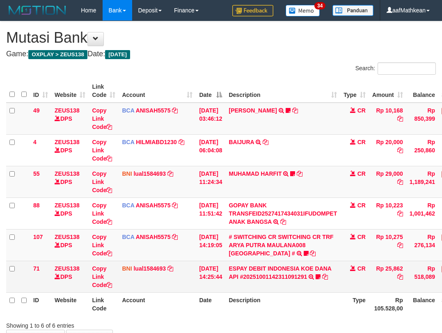
scroll to position [56, 0]
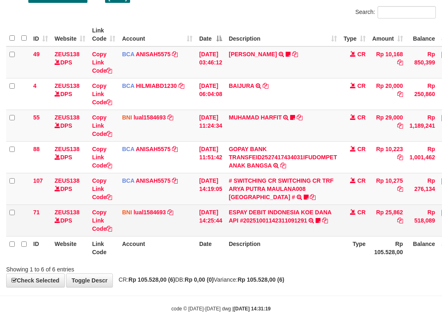
click at [201, 225] on td "[DATE] 14:25:44" at bounding box center [211, 221] width 30 height 32
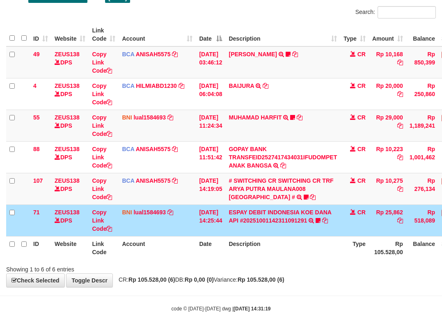
click at [203, 226] on td "[DATE] 14:25:44" at bounding box center [211, 221] width 30 height 32
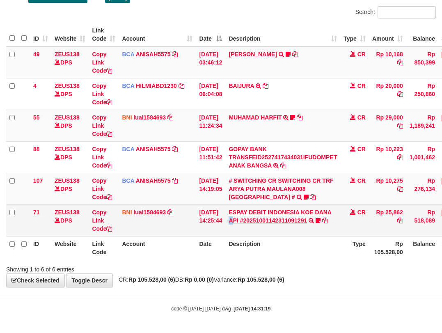
click at [237, 221] on td "ESPAY DEBIT INDONESIA KOE DANA API #20251001142311091291 TRANSFER DARI ESPAY DE…" at bounding box center [283, 221] width 115 height 32
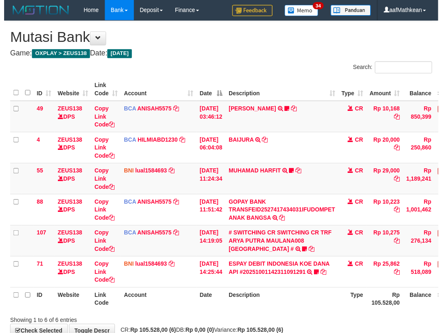
scroll to position [56, 0]
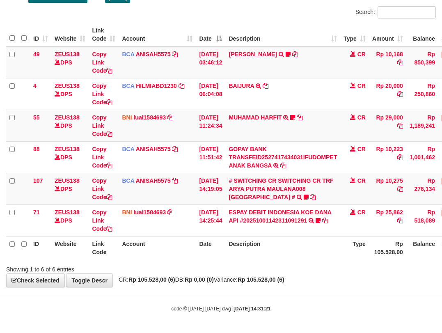
click at [300, 270] on div "Showing 1 to 6 of 6 entries" at bounding box center [221, 268] width 442 height 12
click at [297, 261] on div "ID Website Link Code Account Date Description Type Amount Balance Status Action…" at bounding box center [221, 142] width 442 height 242
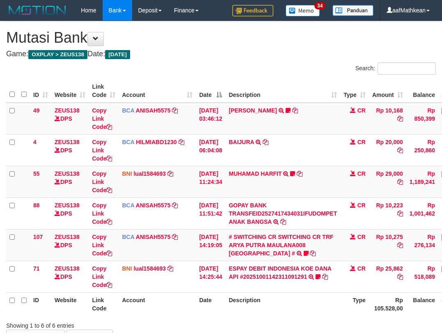
scroll to position [56, 0]
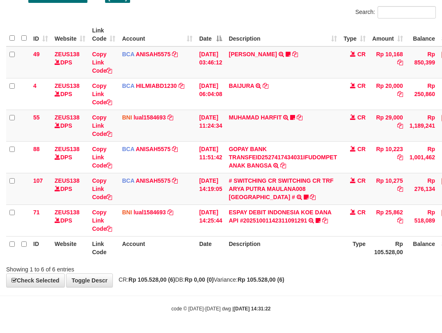
click at [350, 281] on div "**********" at bounding box center [221, 126] width 442 height 322
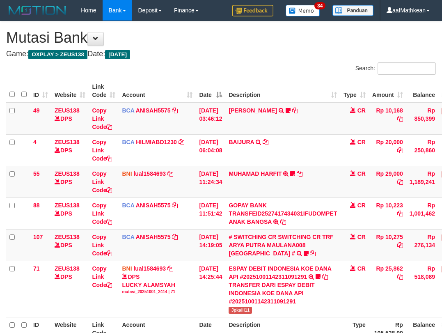
scroll to position [56, 0]
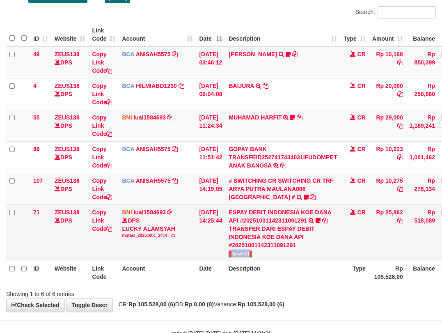
drag, startPoint x: 231, startPoint y: 256, endPoint x: 277, endPoint y: 252, distance: 45.8
click at [275, 254] on td "ESPAY DEBIT INDONESIA KOE DANA API #20251001142311091291 TRANSFER DARI ESPAY DE…" at bounding box center [283, 233] width 115 height 56
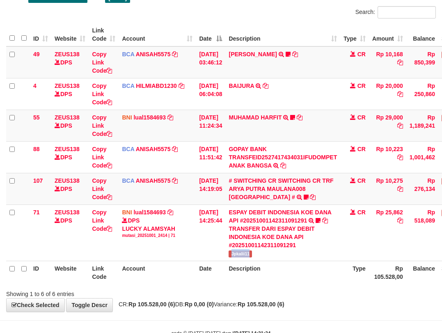
copy span "Jpkalii11"
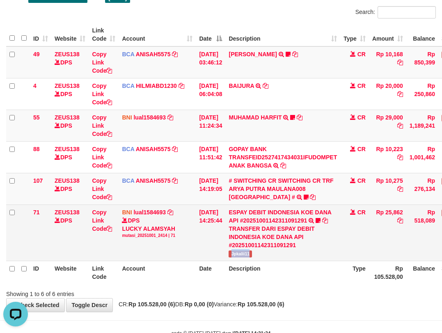
drag, startPoint x: 230, startPoint y: 251, endPoint x: 253, endPoint y: 245, distance: 23.7
click at [238, 261] on table "ID Website Link Code Account Date Description Type Amount Balance Status Action…" at bounding box center [251, 153] width 490 height 261
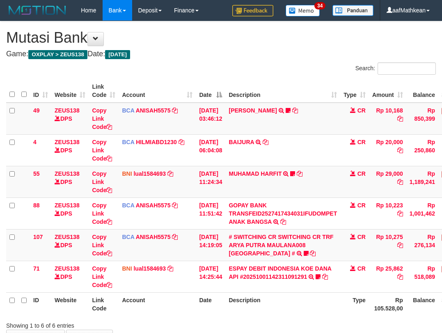
scroll to position [56, 0]
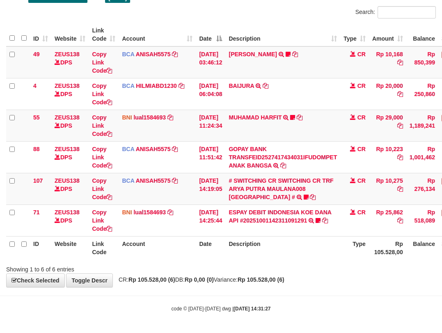
click at [274, 269] on div "Showing 1 to 6 of 6 entries" at bounding box center [221, 268] width 442 height 12
click at [278, 270] on div "Showing 1 to 6 of 6 entries" at bounding box center [221, 268] width 442 height 12
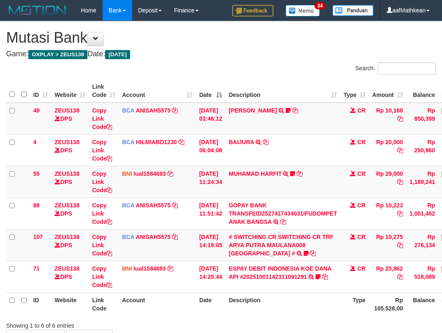
scroll to position [56, 0]
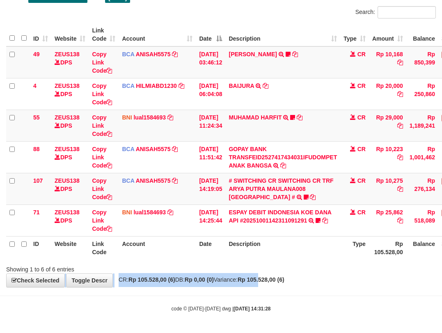
drag, startPoint x: 279, startPoint y: 270, endPoint x: 273, endPoint y: 256, distance: 14.5
click at [279, 267] on div "**********" at bounding box center [221, 126] width 442 height 322
click at [273, 256] on th "Description" at bounding box center [283, 247] width 115 height 23
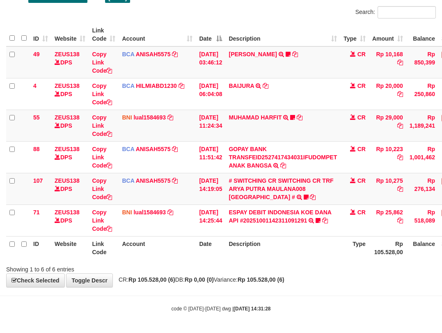
click at [276, 254] on th "Description" at bounding box center [283, 247] width 115 height 23
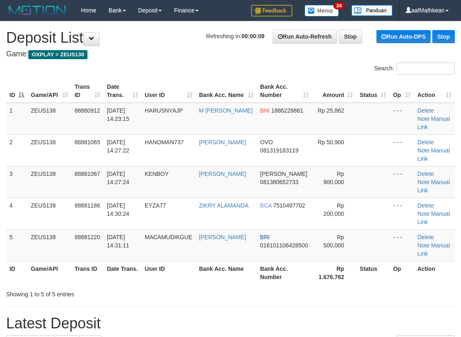
click at [180, 75] on div "Search:" at bounding box center [230, 69] width 461 height 14
click at [180, 32] on h1 "Refreshing in: 00:00:00 Run Auto-Refresh Stop Run Auto-DPS Stop Deposit List" at bounding box center [230, 38] width 449 height 16
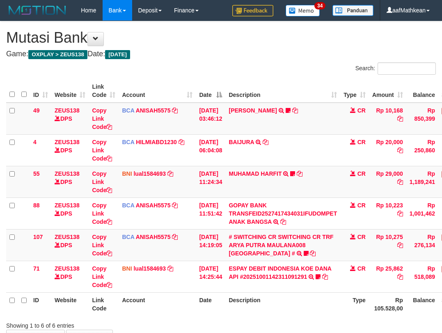
scroll to position [56, 0]
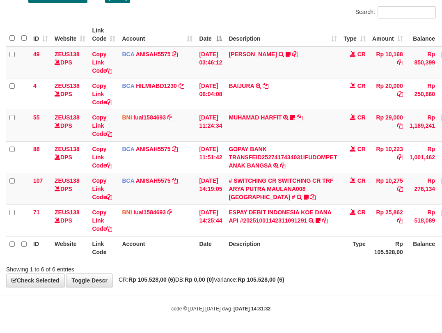
click at [299, 269] on div "Showing 1 to 6 of 6 entries" at bounding box center [221, 268] width 442 height 12
click at [301, 262] on div at bounding box center [313, 262] width 258 height 0
click at [304, 262] on div at bounding box center [313, 262] width 258 height 0
click at [305, 262] on div at bounding box center [313, 262] width 258 height 0
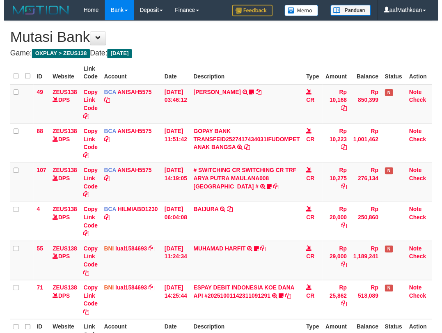
scroll to position [56, 0]
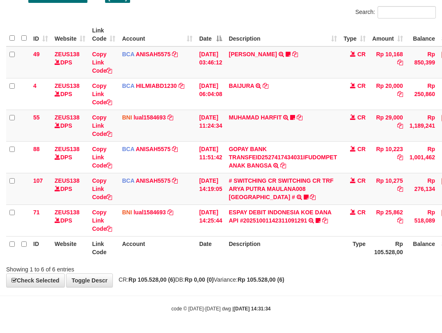
click at [306, 259] on th "Description" at bounding box center [283, 247] width 115 height 23
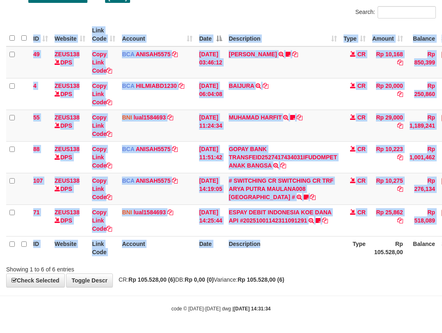
click at [309, 260] on div "ID Website Link Code Account Date Description Type Amount Balance Status Action…" at bounding box center [221, 142] width 442 height 242
click at [311, 257] on th "Description" at bounding box center [283, 247] width 115 height 23
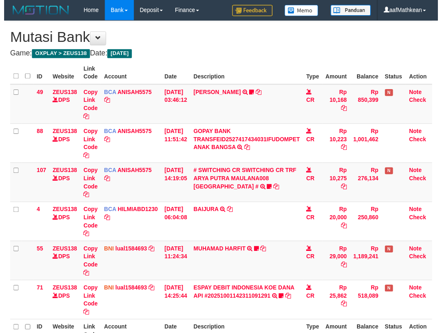
scroll to position [56, 0]
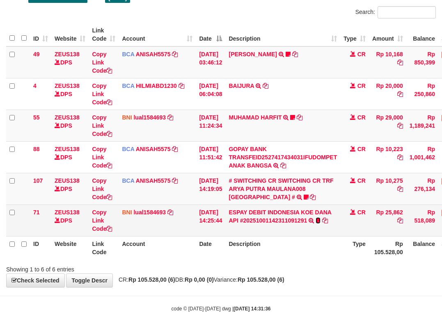
click at [321, 219] on icon at bounding box center [318, 221] width 5 height 6
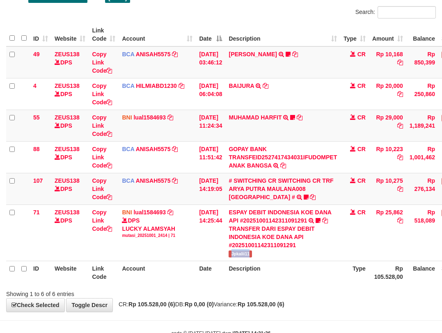
drag, startPoint x: 238, startPoint y: 253, endPoint x: 446, endPoint y: 145, distance: 234.5
click at [262, 256] on td "ESPAY DEBIT INDONESIA KOE DANA API #20251001142311091291 TRANSFER DARI ESPAY DE…" at bounding box center [283, 233] width 115 height 56
copy span "Jpkalii11"
click at [170, 323] on body "Toggle navigation Home Bank Account List Load By Website Group [OXPLAY] ZEUS138…" at bounding box center [221, 151] width 442 height 414
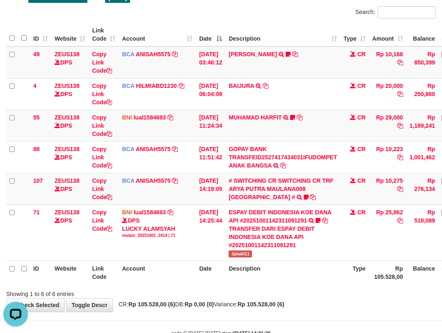
scroll to position [56, 2]
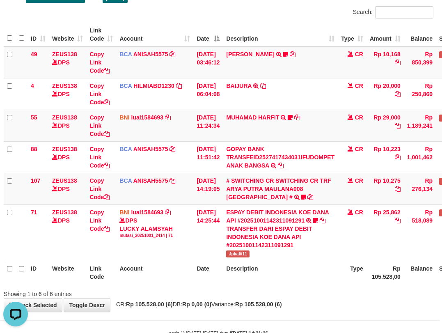
drag, startPoint x: 265, startPoint y: 297, endPoint x: 306, endPoint y: 304, distance: 41.7
click at [279, 299] on div "**********" at bounding box center [219, 138] width 442 height 347
click at [306, 304] on div "**********" at bounding box center [219, 138] width 442 height 347
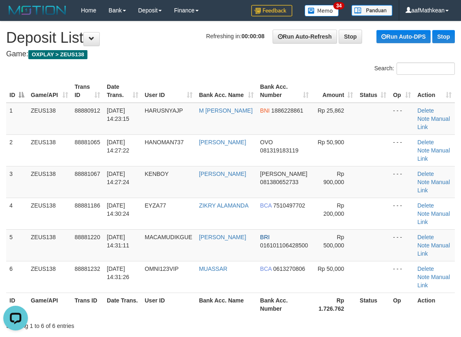
drag, startPoint x: 174, startPoint y: 40, endPoint x: 173, endPoint y: 47, distance: 7.4
click at [173, 43] on h1 "Refreshing in: 00:00:08 Run Auto-Refresh Stop Run Auto-DPS Stop Deposit List" at bounding box center [230, 38] width 449 height 16
click at [168, 42] on h1 "Refreshing in: 00:00:07 Run Auto-Refresh Stop Run Auto-DPS Stop Deposit List" at bounding box center [230, 38] width 449 height 16
click at [212, 51] on h4 "Game: OXPLAY > ZEUS138" at bounding box center [230, 54] width 449 height 8
click at [160, 67] on div "Search:" at bounding box center [230, 69] width 461 height 14
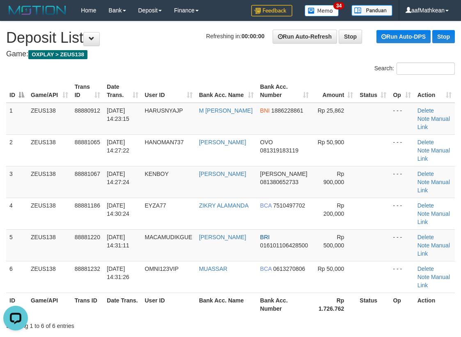
click at [160, 73] on div "Search:" at bounding box center [230, 69] width 461 height 14
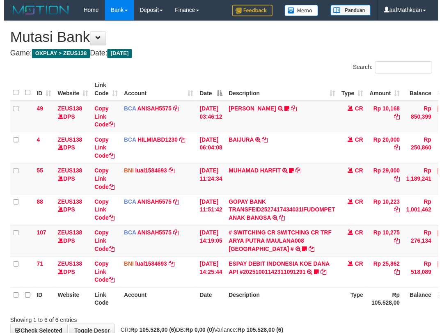
scroll to position [56, 2]
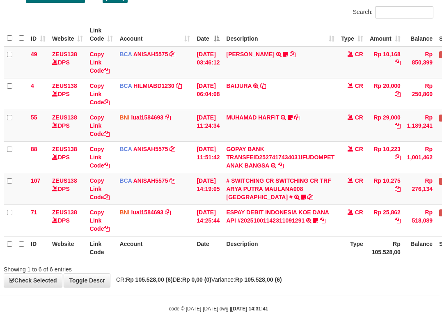
drag, startPoint x: 327, startPoint y: 286, endPoint x: 315, endPoint y: 283, distance: 12.3
click at [327, 286] on body "Toggle navigation Home Bank Account List Load By Website Group [OXPLAY] ZEUS138…" at bounding box center [219, 138] width 442 height 389
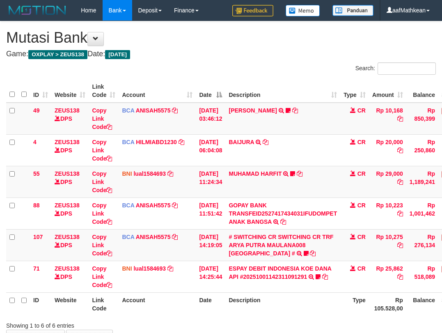
scroll to position [56, 2]
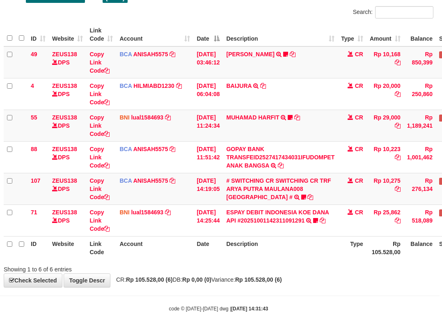
click at [251, 300] on body "Toggle navigation Home Bank Account List Load By Website Group [OXPLAY] ZEUS138…" at bounding box center [219, 138] width 442 height 389
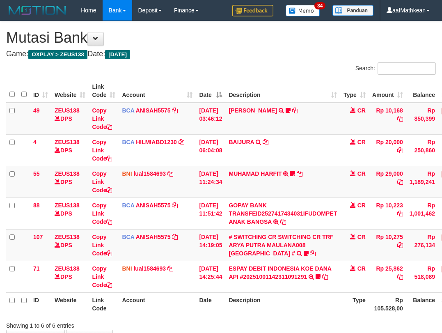
scroll to position [56, 2]
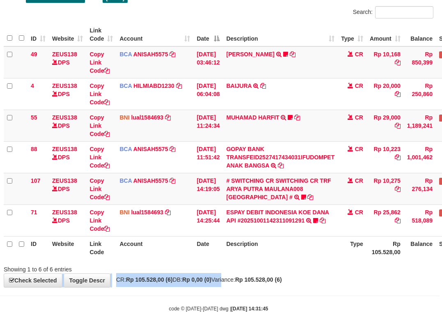
drag, startPoint x: 231, startPoint y: 280, endPoint x: 228, endPoint y: 272, distance: 9.1
click at [231, 281] on div "**********" at bounding box center [219, 126] width 442 height 322
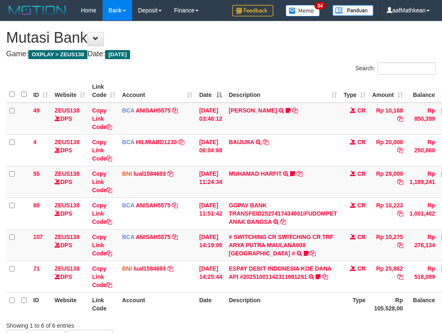
scroll to position [56, 2]
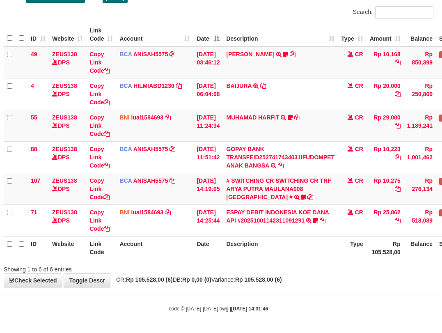
click at [217, 260] on div "ID Website Link Code Account Date Description Type Amount Balance Status Action…" at bounding box center [219, 142] width 442 height 242
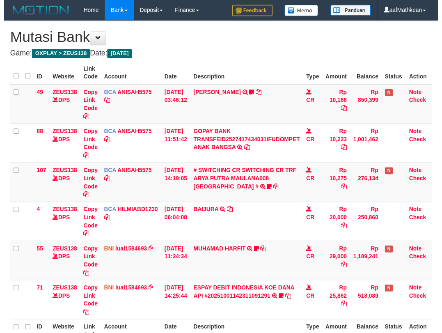
scroll to position [56, 2]
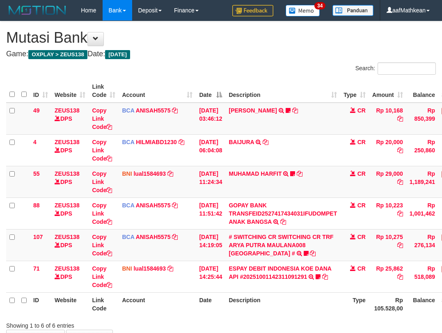
click at [308, 293] on th "Description" at bounding box center [283, 304] width 115 height 23
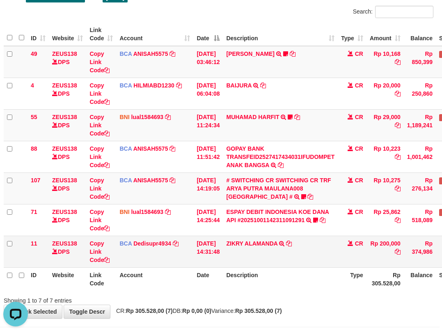
drag, startPoint x: 187, startPoint y: 254, endPoint x: 194, endPoint y: 259, distance: 8.8
click at [194, 255] on tr "11 ZEUS138 DPS Copy Link Code BCA Dedisupr4934 DPS DEDI SUPRATMAN mutasi_202510…" at bounding box center [249, 252] width 490 height 32
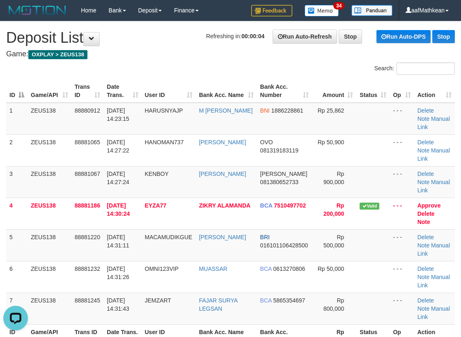
drag, startPoint x: 107, startPoint y: 109, endPoint x: 168, endPoint y: 97, distance: 62.8
click at [170, 97] on table "ID Game/API Trans ID Date Trans. User ID Bank Acc. Name Bank Acc. Number Amount…" at bounding box center [230, 213] width 449 height 268
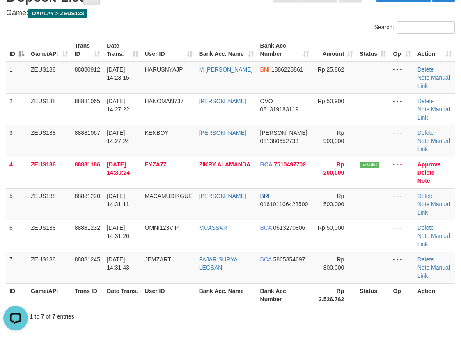
click at [290, 309] on div at bounding box center [326, 309] width 269 height 0
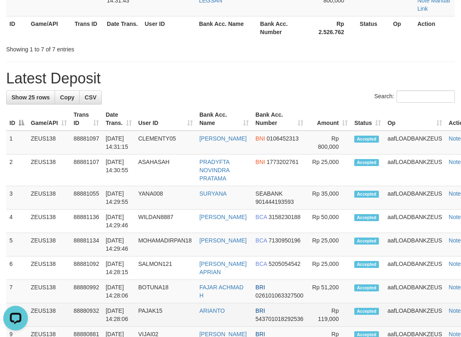
scroll to position [336, 0]
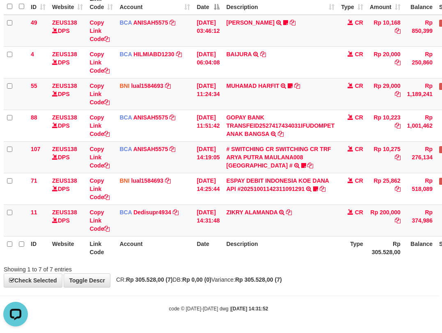
click at [298, 237] on th "Description" at bounding box center [280, 247] width 115 height 23
click at [301, 237] on th "Description" at bounding box center [280, 247] width 115 height 23
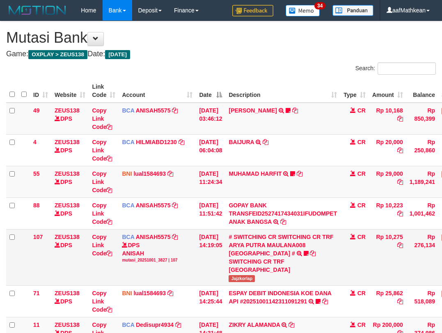
scroll to position [88, 2]
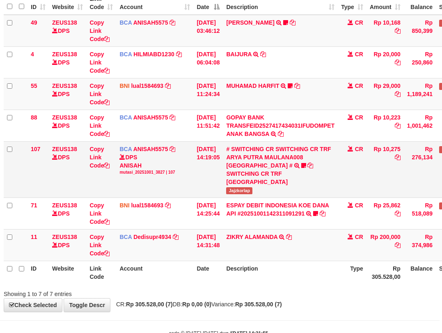
click at [241, 189] on span "Jajzkorlap" at bounding box center [239, 190] width 26 height 7
click at [240, 189] on span "Jajzkorlap" at bounding box center [239, 190] width 26 height 7
copy span "Jajzkorlap"
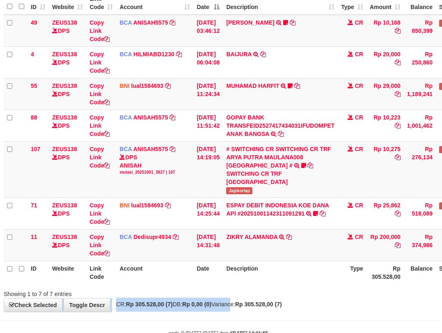
drag, startPoint x: 234, startPoint y: 302, endPoint x: 261, endPoint y: 299, distance: 27.3
click at [240, 304] on div "**********" at bounding box center [219, 122] width 442 height 378
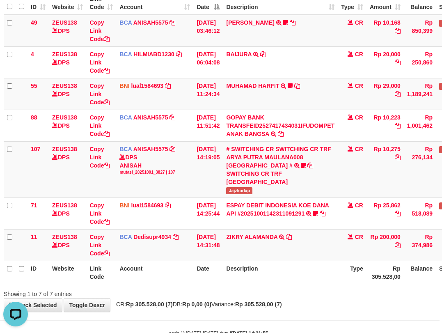
click at [313, 262] on th "Description" at bounding box center [280, 272] width 115 height 23
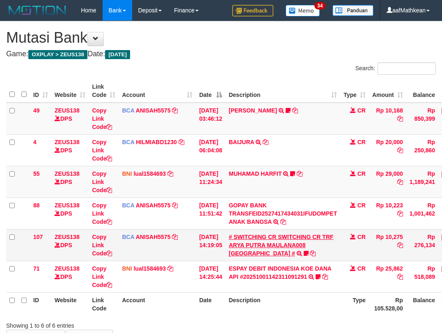
scroll to position [5, 0]
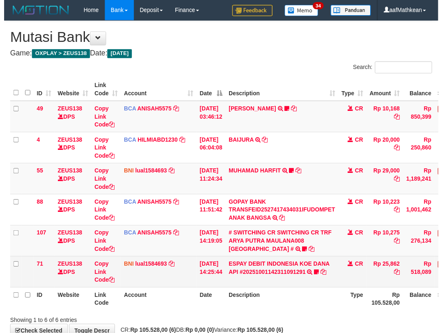
scroll to position [28, 0]
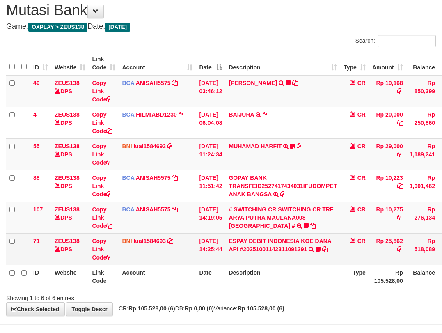
click at [314, 234] on td "ESPAY DEBIT INDONESIA KOE DANA API #20251001142311091291 TRANSFER DARI ESPAY DE…" at bounding box center [283, 249] width 115 height 32
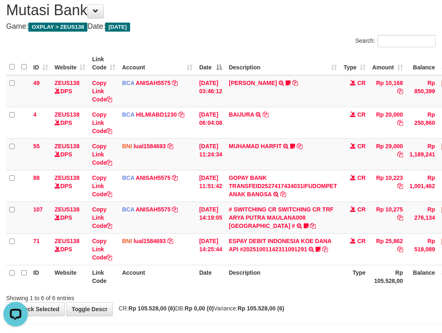
scroll to position [0, 0]
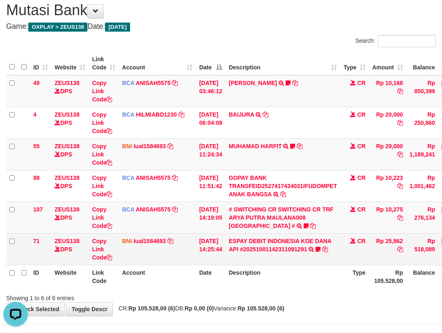
click at [225, 235] on td "01/10/2025 14:25:44" at bounding box center [211, 249] width 30 height 32
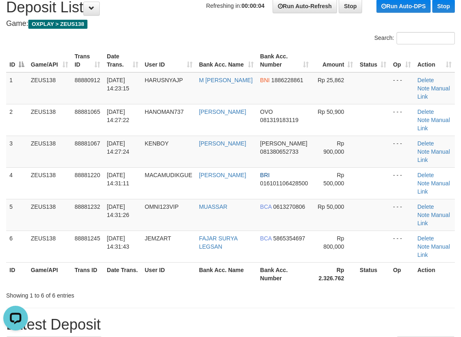
click at [203, 52] on table "ID Game/API Trans ID Date Trans. User ID Bank Acc. Name Bank Acc. Number Amount…" at bounding box center [230, 167] width 449 height 237
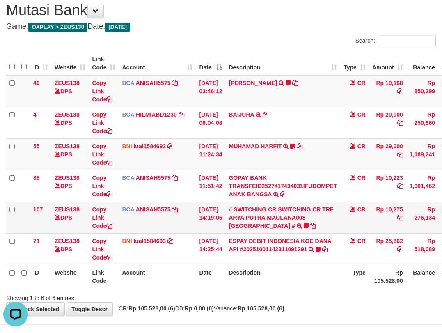
click at [316, 224] on td "# SWITCHING CR SWITCHING CR TRF ARYA PUTRA MAULANA008 PLAZA MANDI # SWITCHING C…" at bounding box center [283, 218] width 115 height 32
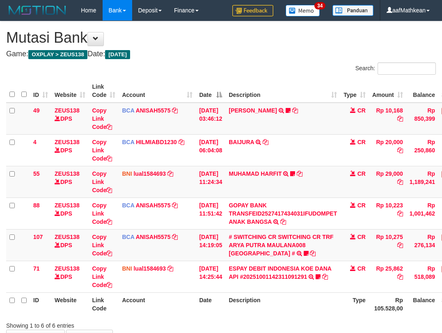
scroll to position [28, 0]
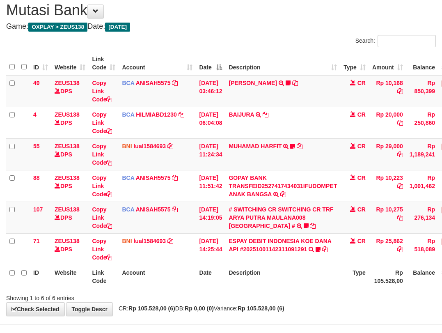
click at [286, 293] on div "Showing 1 to 6 of 6 entries" at bounding box center [221, 297] width 442 height 12
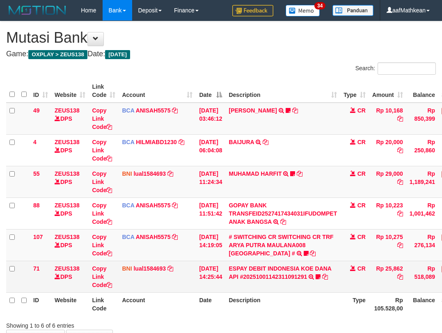
scroll to position [28, 0]
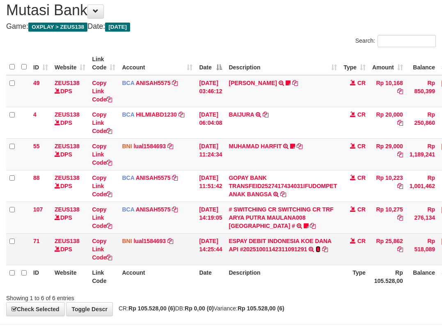
click at [321, 248] on icon at bounding box center [318, 250] width 5 height 6
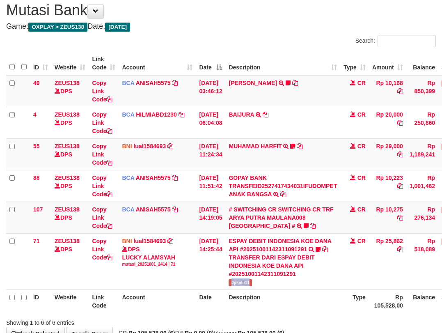
drag, startPoint x: 236, startPoint y: 285, endPoint x: 447, endPoint y: 174, distance: 238.2
click at [270, 280] on td "ESPAY DEBIT INDONESIA KOE DANA API #20251001142311091291 TRANSFER DARI ESPAY DE…" at bounding box center [283, 261] width 115 height 56
copy span "Jpkalii11"
drag, startPoint x: 266, startPoint y: 311, endPoint x: 306, endPoint y: 307, distance: 40.1
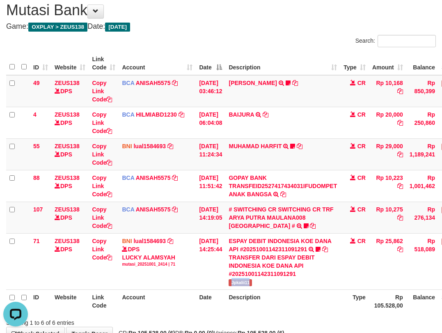
click at [284, 311] on table "ID Website Link Code Account Date Description Type Amount Balance Status Action…" at bounding box center [251, 182] width 490 height 261
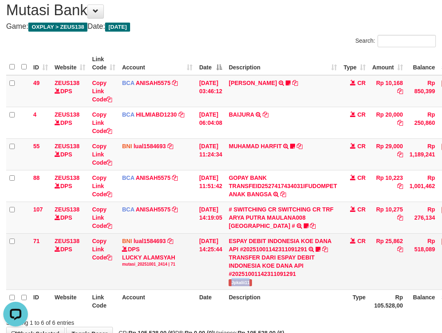
click at [242, 284] on span "Jpkalii11" at bounding box center [240, 282] width 23 height 7
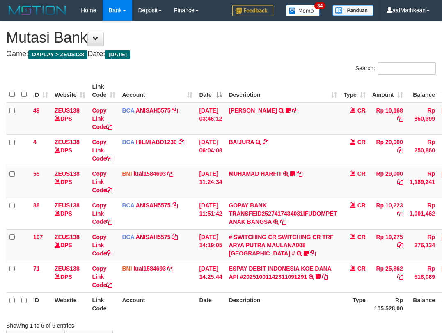
scroll to position [28, 0]
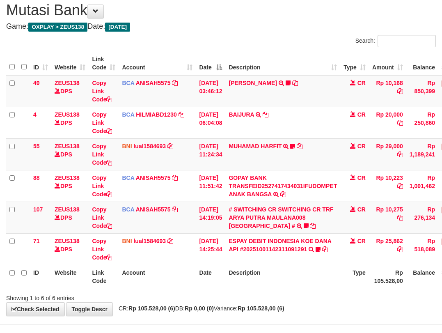
drag, startPoint x: 189, startPoint y: 280, endPoint x: 302, endPoint y: 289, distance: 113.3
click at [201, 281] on tr "ID Website Link Code Account Date Description Type Rp 105.528,00 Balance Status…" at bounding box center [251, 276] width 490 height 23
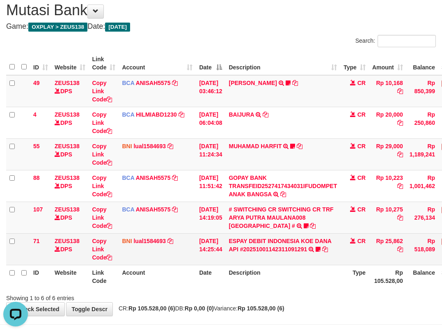
drag, startPoint x: 250, startPoint y: 231, endPoint x: 275, endPoint y: 234, distance: 25.2
click at [250, 231] on td "# SWITCHING CR SWITCHING CR TRF [PERSON_NAME] MAULANA008 PLAZA MANDI # SWITCHIN…" at bounding box center [283, 218] width 115 height 32
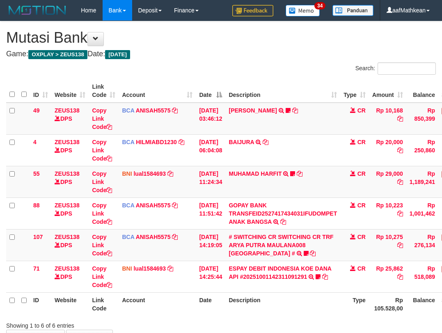
scroll to position [28, 0]
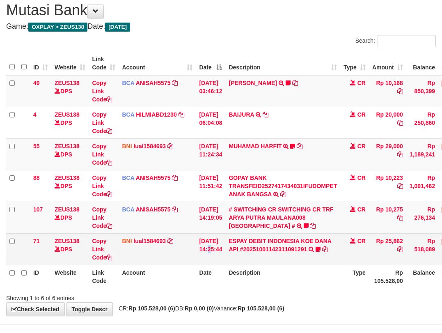
drag, startPoint x: 212, startPoint y: 237, endPoint x: 376, endPoint y: 244, distance: 163.6
click at [223, 239] on td "[DATE] 14:25:44" at bounding box center [211, 249] width 30 height 32
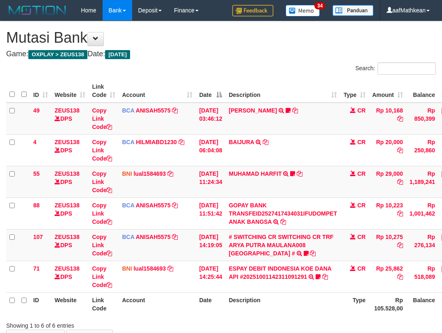
scroll to position [28, 0]
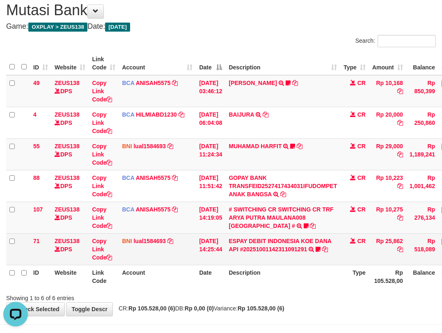
drag, startPoint x: 137, startPoint y: 258, endPoint x: 147, endPoint y: 260, distance: 10.2
click at [137, 258] on td "BNI lual1584693 DPS LUCKY ALAMSYAH mutasi_20251001_2414 | 71 mutasi_20251001_24…" at bounding box center [157, 249] width 77 height 32
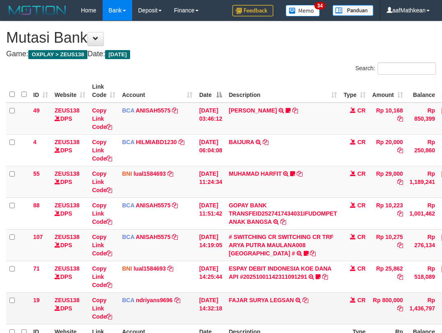
scroll to position [28, 0]
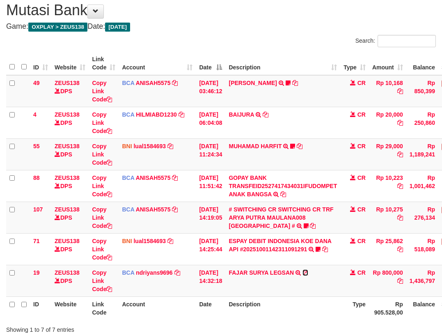
click at [309, 272] on icon at bounding box center [306, 273] width 6 height 6
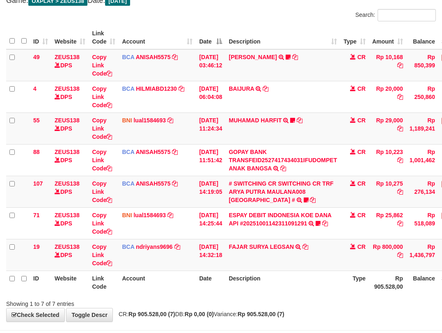
scroll to position [88, 0]
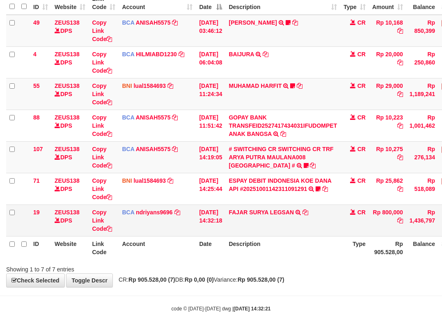
click at [307, 212] on td "FAJAR SURYA LEGSAN TRSF E-BANKING CR 0110/FTSCY/WS95031 800000.00FAJAR SURYA LE…" at bounding box center [283, 221] width 115 height 32
click at [308, 212] on td "FAJAR SURYA LEGSAN TRSF E-BANKING CR 0110/FTSCY/WS95031 800000.00FAJAR SURYA LE…" at bounding box center [283, 221] width 115 height 32
click at [309, 212] on icon at bounding box center [306, 213] width 6 height 6
click at [292, 248] on th "Description" at bounding box center [283, 247] width 115 height 23
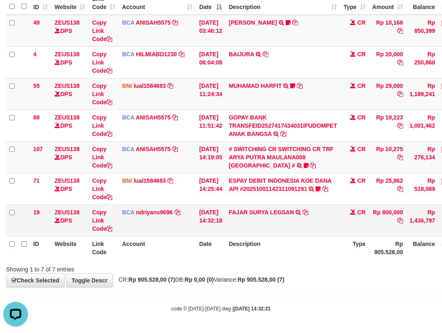
drag, startPoint x: 300, startPoint y: 249, endPoint x: 338, endPoint y: 211, distance: 54.3
click at [313, 243] on th "Description" at bounding box center [283, 247] width 115 height 23
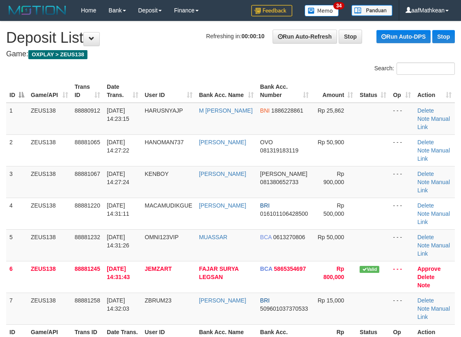
click at [146, 67] on div "Search: ID Game/API Trans ID Date Trans. User ID Bank Acc. Name Bank Acc. Numbe…" at bounding box center [230, 211] width 449 height 299
drag, startPoint x: 240, startPoint y: 105, endPoint x: 249, endPoint y: 103, distance: 8.4
click at [249, 103] on tr "1 ZEUS138 88880912 [DATE] 14:23:15 HARUSNYAJP M [PERSON_NAME] BNI 1886228861 Rp…" at bounding box center [230, 119] width 449 height 32
drag, startPoint x: 169, startPoint y: 98, endPoint x: 163, endPoint y: 97, distance: 5.9
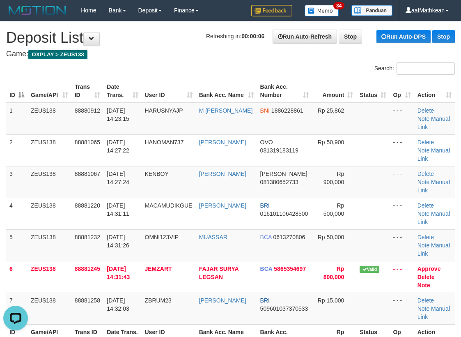
click at [169, 99] on th "User ID" at bounding box center [169, 90] width 54 height 23
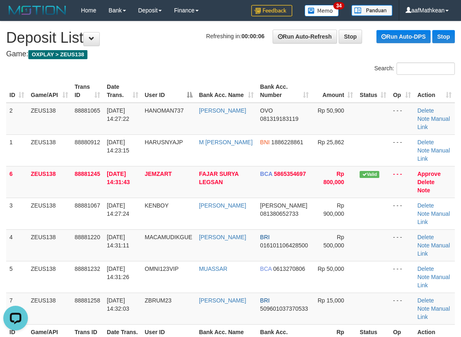
click at [165, 97] on th "User ID" at bounding box center [169, 90] width 54 height 23
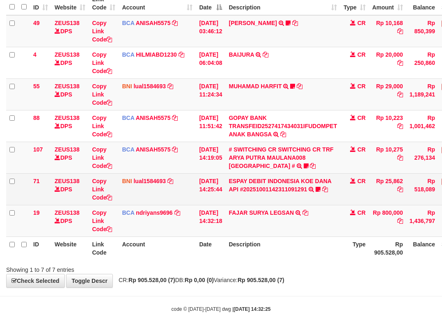
scroll to position [88, 0]
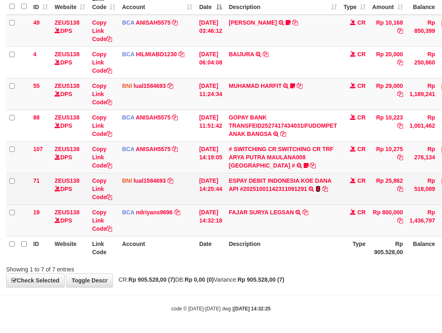
click at [321, 187] on icon at bounding box center [318, 189] width 5 height 6
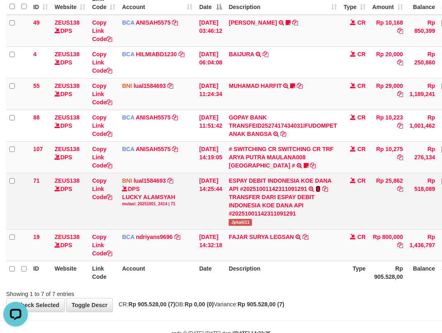
scroll to position [0, 0]
drag, startPoint x: 238, startPoint y: 221, endPoint x: 267, endPoint y: 219, distance: 28.4
click at [263, 221] on td "ESPAY DEBIT INDONESIA KOE DANA API #20251001142311091291 TRANSFER DARI ESPAY DE…" at bounding box center [283, 201] width 115 height 56
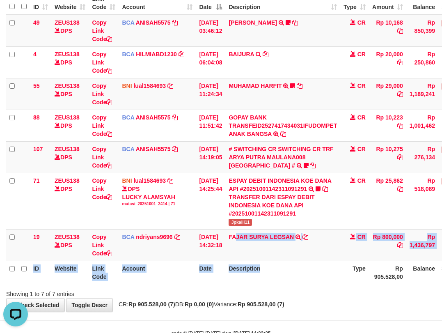
drag, startPoint x: 242, startPoint y: 229, endPoint x: 279, endPoint y: 276, distance: 59.1
click at [277, 276] on table "ID Website Link Code Account Date Description Type Amount Balance Status Action…" at bounding box center [251, 137] width 490 height 293
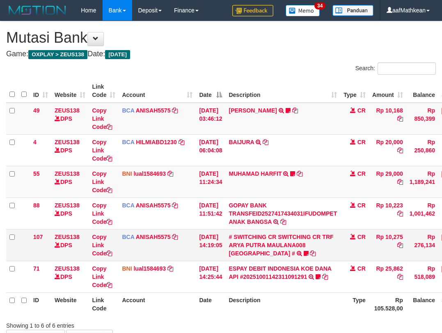
click at [204, 250] on td "[DATE] 14:19:05" at bounding box center [211, 245] width 30 height 32
drag, startPoint x: 209, startPoint y: 251, endPoint x: 445, endPoint y: 249, distance: 235.4
click at [257, 253] on tr "107 ZEUS138 DPS Copy Link Code BCA ANISAH5575 DPS ANISAH mutasi_20251001_3827 |…" at bounding box center [251, 245] width 490 height 32
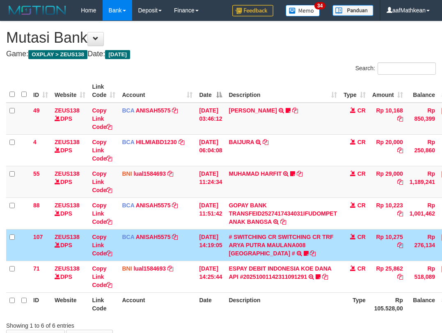
scroll to position [56, 0]
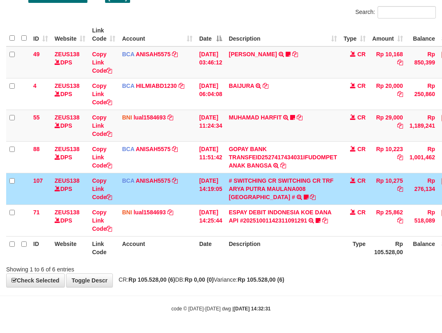
click at [244, 272] on div "Showing 1 to 6 of 6 entries" at bounding box center [221, 268] width 442 height 12
click at [248, 272] on div "Showing 1 to 6 of 6 entries" at bounding box center [221, 268] width 442 height 12
click at [253, 272] on div "Showing 1 to 6 of 6 entries" at bounding box center [221, 268] width 442 height 12
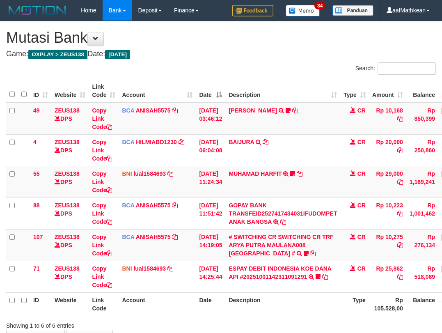
scroll to position [56, 0]
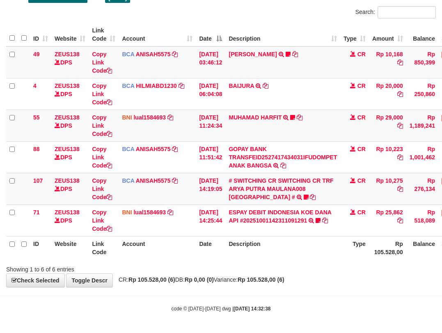
click at [295, 247] on th "Description" at bounding box center [283, 247] width 115 height 23
click at [296, 248] on th "Description" at bounding box center [283, 247] width 115 height 23
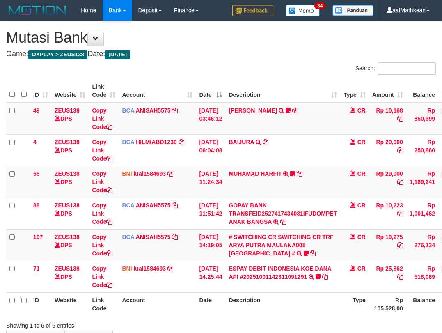
scroll to position [56, 0]
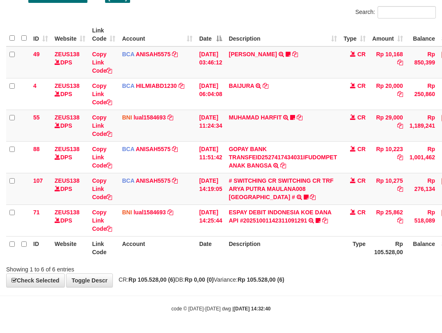
drag, startPoint x: 0, startPoint y: 0, endPoint x: 297, endPoint y: 247, distance: 386.0
click at [297, 247] on th "Description" at bounding box center [283, 247] width 115 height 23
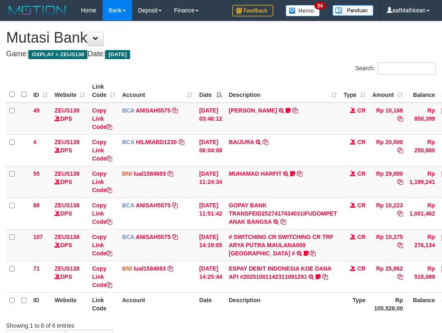
click at [297, 293] on th "Description" at bounding box center [283, 304] width 115 height 23
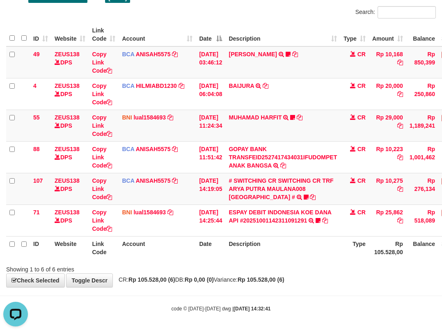
drag, startPoint x: 0, startPoint y: 0, endPoint x: 298, endPoint y: 247, distance: 386.6
click at [298, 247] on th "Description" at bounding box center [283, 247] width 115 height 23
click at [286, 267] on div "Showing 1 to 6 of 6 entries" at bounding box center [221, 268] width 442 height 12
drag, startPoint x: 289, startPoint y: 269, endPoint x: 306, endPoint y: 269, distance: 16.8
click at [297, 270] on div "Showing 1 to 6 of 6 entries" at bounding box center [221, 268] width 442 height 12
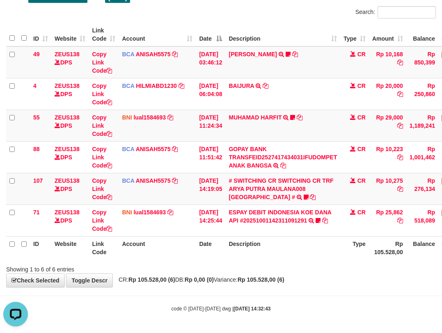
click at [309, 269] on div "Showing 1 to 6 of 6 entries" at bounding box center [221, 268] width 442 height 12
drag, startPoint x: 384, startPoint y: 281, endPoint x: 382, endPoint y: 293, distance: 12.0
click at [383, 281] on div "**********" at bounding box center [221, 126] width 442 height 322
click at [385, 292] on body "Toggle navigation Home Bank Account List Load By Website Group [OXPLAY] ZEUS138…" at bounding box center [221, 138] width 442 height 389
drag, startPoint x: 356, startPoint y: 298, endPoint x: 350, endPoint y: 292, distance: 8.7
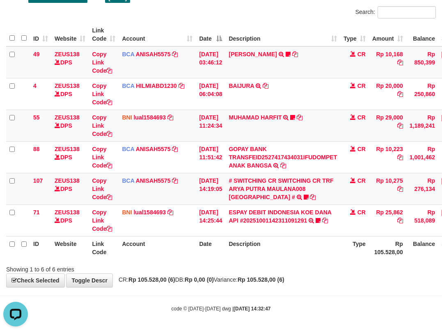
click at [356, 298] on body "Toggle navigation Home Bank Account List Load By Website Group [OXPLAY] ZEUS138…" at bounding box center [221, 138] width 442 height 389
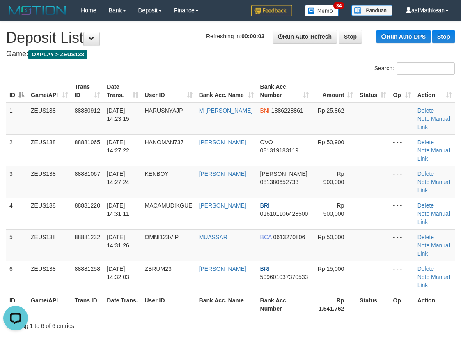
click at [221, 63] on div "Search:" at bounding box center [230, 69] width 461 height 14
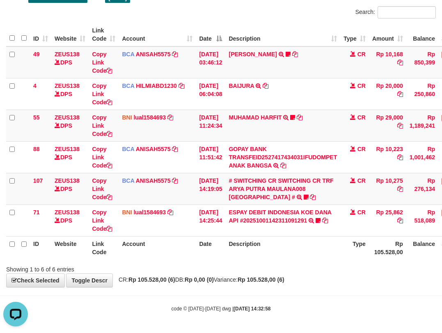
drag, startPoint x: 270, startPoint y: 306, endPoint x: 312, endPoint y: 309, distance: 41.7
click at [270, 306] on strong "[DATE] 14:32:58" at bounding box center [252, 309] width 37 height 6
drag, startPoint x: 320, startPoint y: 288, endPoint x: 550, endPoint y: 320, distance: 232.7
click at [442, 320] on html "Toggle navigation Home Bank Account List Load By Website Group [OXPLAY] ZEUS138…" at bounding box center [221, 138] width 442 height 389
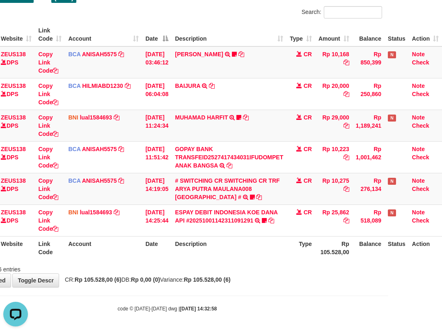
drag, startPoint x: 327, startPoint y: 286, endPoint x: 317, endPoint y: 295, distance: 13.7
click at [322, 291] on body "Toggle navigation Home Bank Account List Load By Website Group [OXPLAY] ZEUS138…" at bounding box center [167, 138] width 442 height 389
drag, startPoint x: 343, startPoint y: 315, endPoint x: 302, endPoint y: 319, distance: 40.5
click at [349, 323] on body "Toggle navigation Home Bank Account List Load By Website Group [OXPLAY] ZEUS138…" at bounding box center [167, 138] width 442 height 389
drag, startPoint x: 295, startPoint y: 316, endPoint x: 300, endPoint y: 314, distance: 5.9
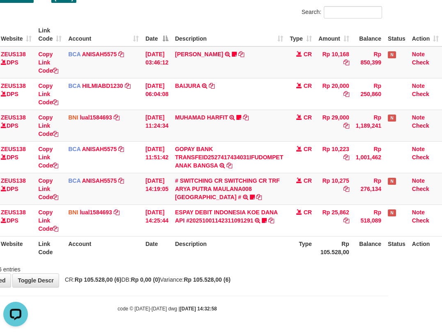
click at [295, 315] on body "Toggle navigation Home Bank Account List Load By Website Group [OXPLAY] ZEUS138…" at bounding box center [167, 138] width 442 height 389
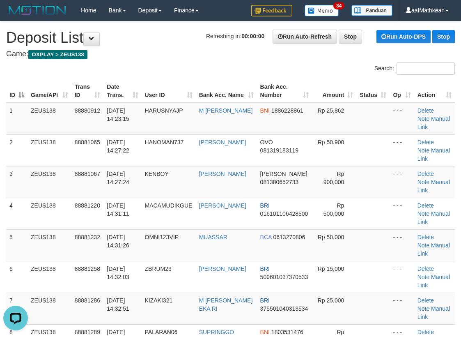
click at [188, 76] on div "Search:" at bounding box center [230, 69] width 461 height 14
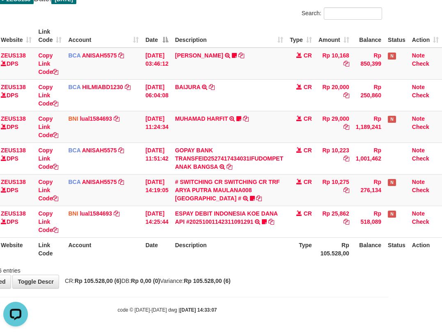
drag, startPoint x: 302, startPoint y: 264, endPoint x: 307, endPoint y: 265, distance: 5.0
click at [305, 265] on div "Showing 1 to 6 of 6 entries" at bounding box center [167, 269] width 442 height 12
drag, startPoint x: 309, startPoint y: 264, endPoint x: 368, endPoint y: 262, distance: 59.6
click at [368, 262] on div "Search: ID Website Link Code Account Date Description Type Amount Balance Statu…" at bounding box center [167, 140] width 430 height 267
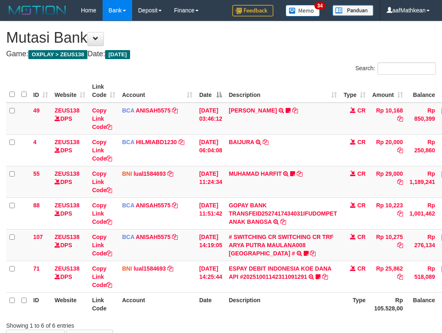
scroll to position [54, 53]
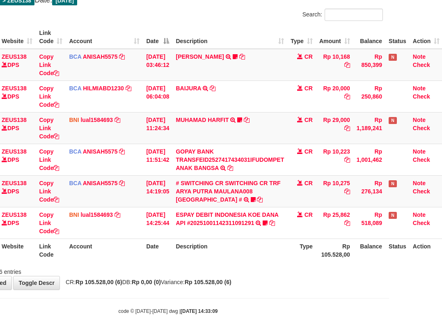
drag, startPoint x: 267, startPoint y: 242, endPoint x: 263, endPoint y: 244, distance: 4.4
click at [267, 242] on th "Description" at bounding box center [230, 250] width 115 height 23
click at [269, 246] on th "Description" at bounding box center [230, 250] width 115 height 23
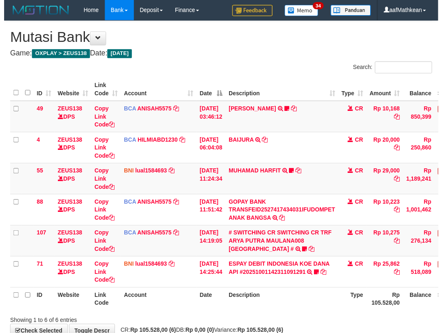
scroll to position [53, 50]
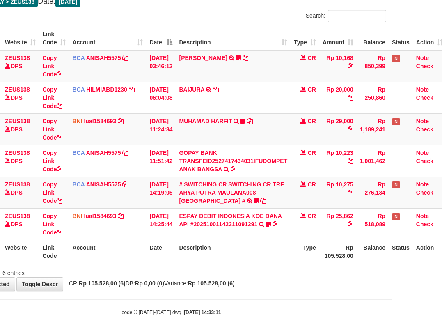
click at [214, 261] on th "Description" at bounding box center [233, 251] width 115 height 23
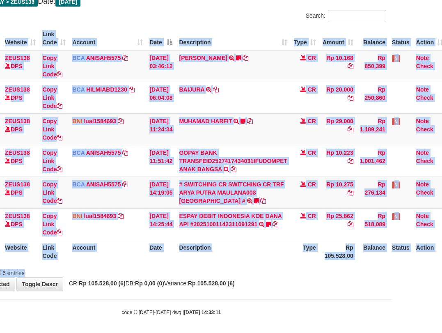
drag, startPoint x: 223, startPoint y: 267, endPoint x: 236, endPoint y: 277, distance: 16.4
click at [228, 267] on div "Search: ID Website Link Code Account Date Description Type Amount Balance Statu…" at bounding box center [171, 143] width 430 height 267
click at [235, 277] on div "Showing 1 to 6 of 6 entries" at bounding box center [171, 272] width 442 height 12
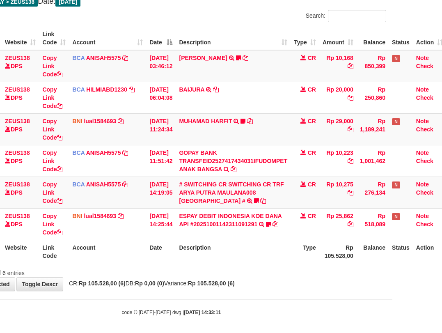
click at [235, 277] on div "Showing 1 to 6 of 6 entries" at bounding box center [171, 272] width 442 height 12
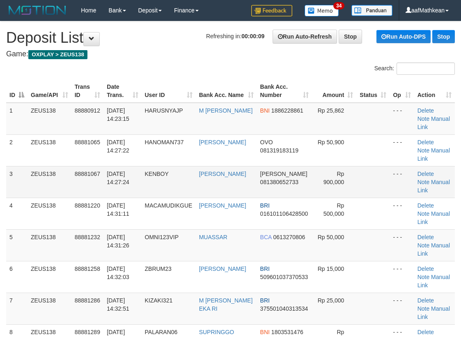
click at [269, 174] on td "[PERSON_NAME] 081380652733" at bounding box center [284, 182] width 55 height 32
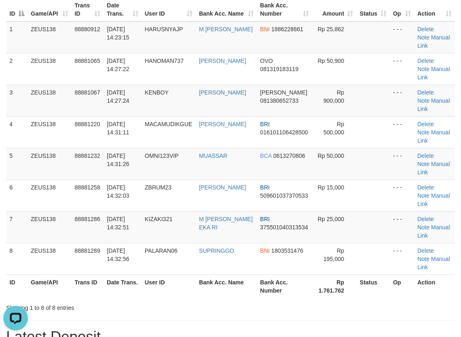
scroll to position [82, 0]
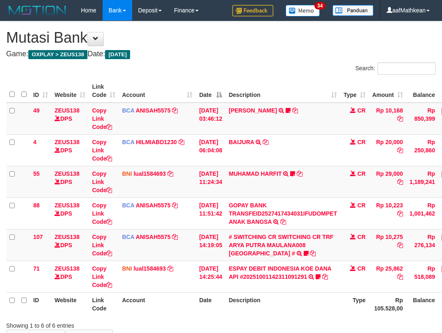
scroll to position [51, 46]
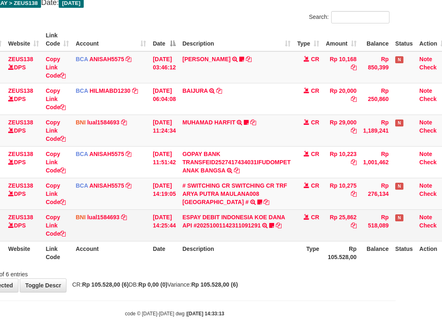
click at [179, 231] on td "[DATE] 14:25:44" at bounding box center [165, 226] width 30 height 32
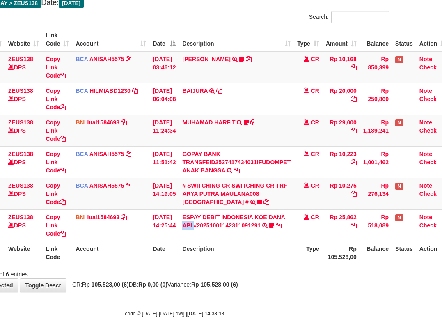
drag, startPoint x: 188, startPoint y: 236, endPoint x: 271, endPoint y: 245, distance: 83.0
click at [208, 240] on td "ESPAY DEBIT INDONESIA KOE DANA API #20251001142311091291 TRANSFER DARI ESPAY DE…" at bounding box center [236, 226] width 115 height 32
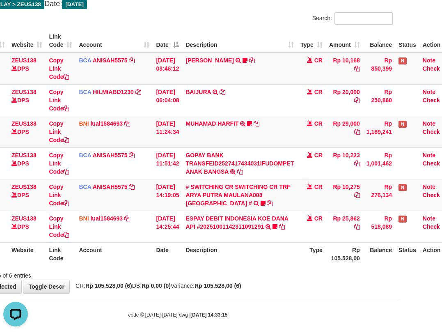
click at [187, 285] on span "CR: Rp 105.528,00 (6) DB: Rp 0,00 (0) Variance: Rp 105.528,00 (6)" at bounding box center [156, 286] width 170 height 7
click at [251, 256] on th "Description" at bounding box center [239, 253] width 115 height 23
drag, startPoint x: 250, startPoint y: 255, endPoint x: 446, endPoint y: 248, distance: 195.7
click at [256, 256] on th "Description" at bounding box center [239, 253] width 115 height 23
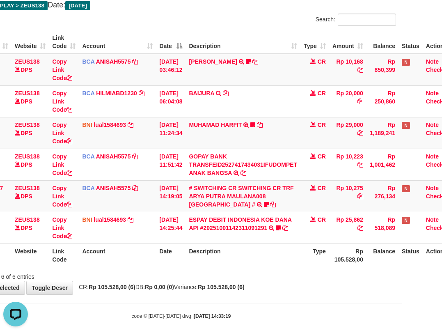
click at [327, 268] on div "ID Website Link Code Account Date Description Type Amount Balance Status Action…" at bounding box center [181, 149] width 442 height 242
click at [323, 265] on th "Type" at bounding box center [315, 255] width 29 height 23
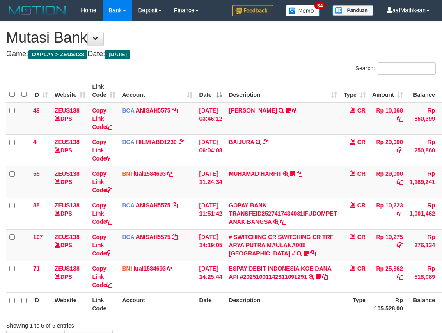
scroll to position [48, 37]
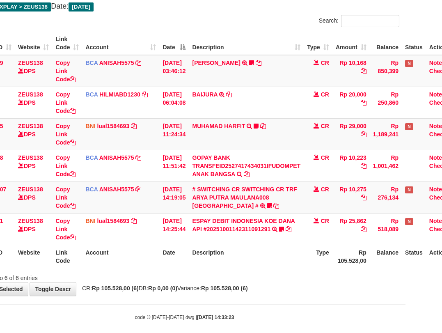
click at [323, 264] on th "Type" at bounding box center [318, 256] width 29 height 23
click at [239, 264] on th "Description" at bounding box center [246, 256] width 115 height 23
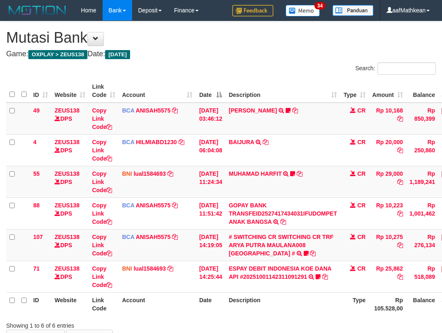
scroll to position [46, 33]
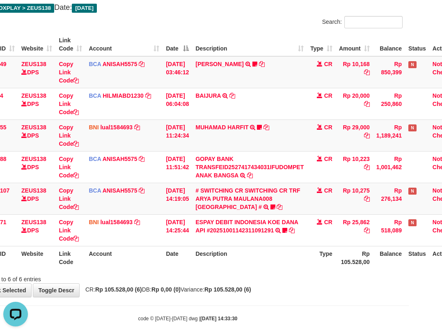
click at [286, 274] on div "Showing 1 to 6 of 6 entries" at bounding box center [188, 278] width 442 height 12
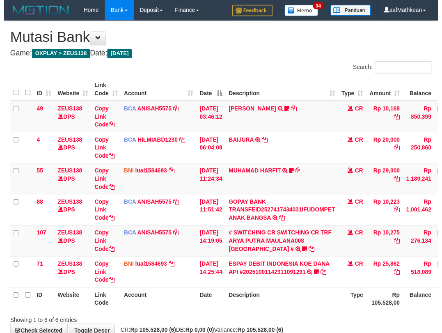
scroll to position [45, 30]
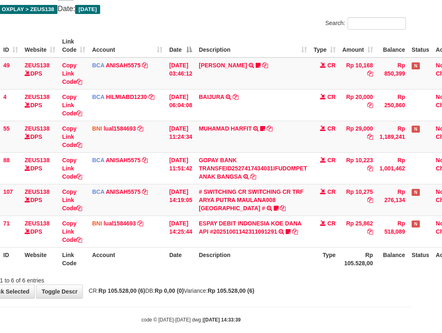
drag, startPoint x: 274, startPoint y: 272, endPoint x: 281, endPoint y: 273, distance: 6.2
click at [277, 272] on div "ID Website Link Code Account Date Description Type Amount Balance Status Action…" at bounding box center [191, 153] width 442 height 242
drag, startPoint x: 317, startPoint y: 275, endPoint x: 277, endPoint y: 283, distance: 41.1
click at [318, 278] on div "Showing 1 to 6 of 6 entries" at bounding box center [191, 279] width 442 height 12
drag, startPoint x: 277, startPoint y: 283, endPoint x: 315, endPoint y: 289, distance: 38.6
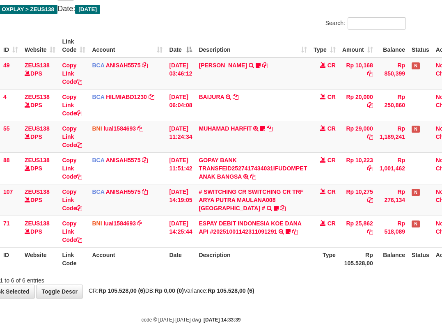
click at [280, 288] on div "**********" at bounding box center [191, 137] width 442 height 322
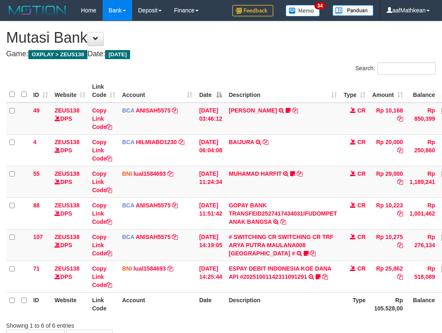
scroll to position [7, 54]
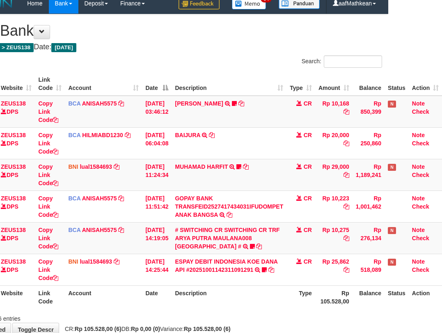
drag, startPoint x: 188, startPoint y: 290, endPoint x: 443, endPoint y: 295, distance: 255.2
click at [194, 290] on th "Description" at bounding box center [229, 297] width 115 height 23
